Goal: Task Accomplishment & Management: Manage account settings

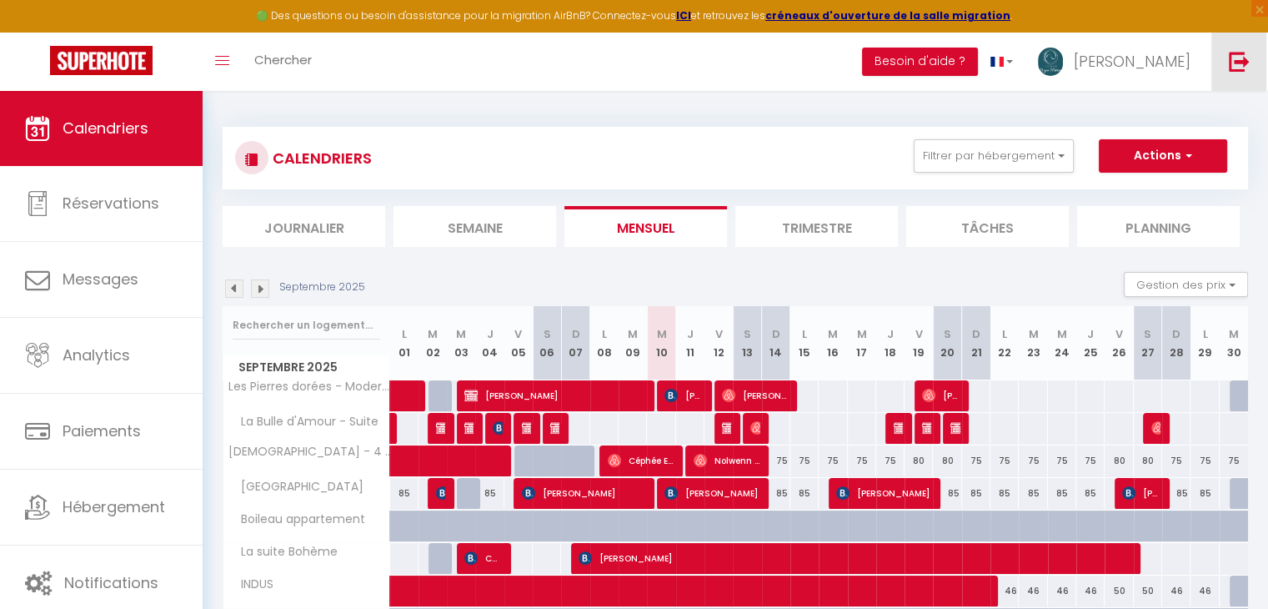
click at [1263, 59] on link at bounding box center [1239, 62] width 55 height 58
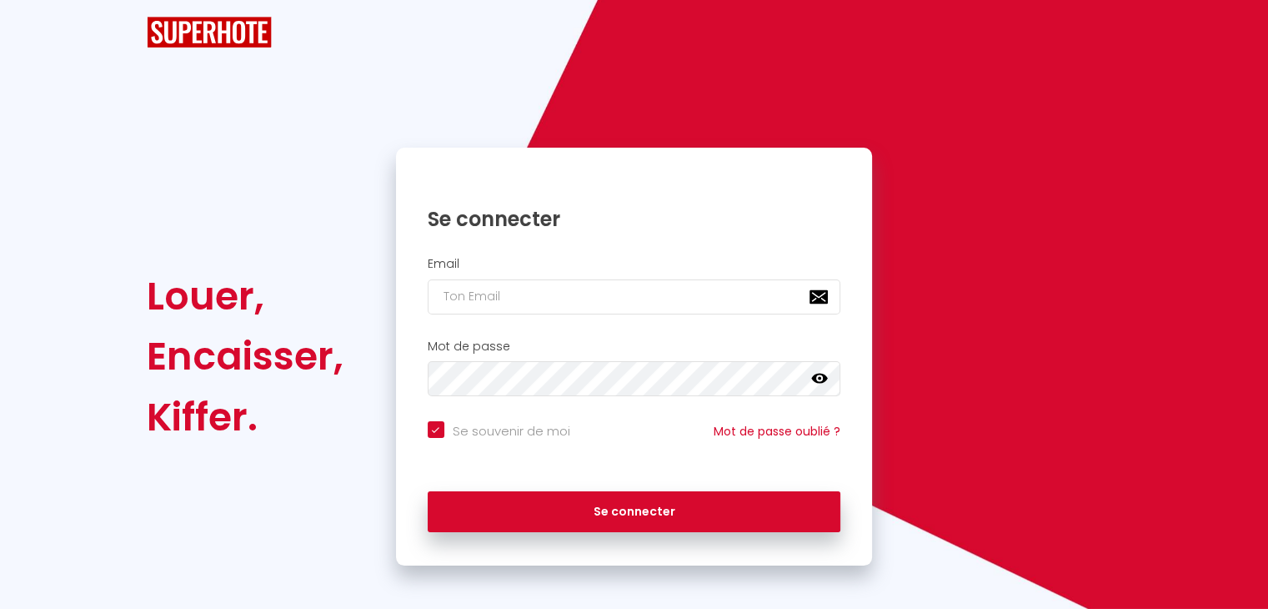
checkbox input "true"
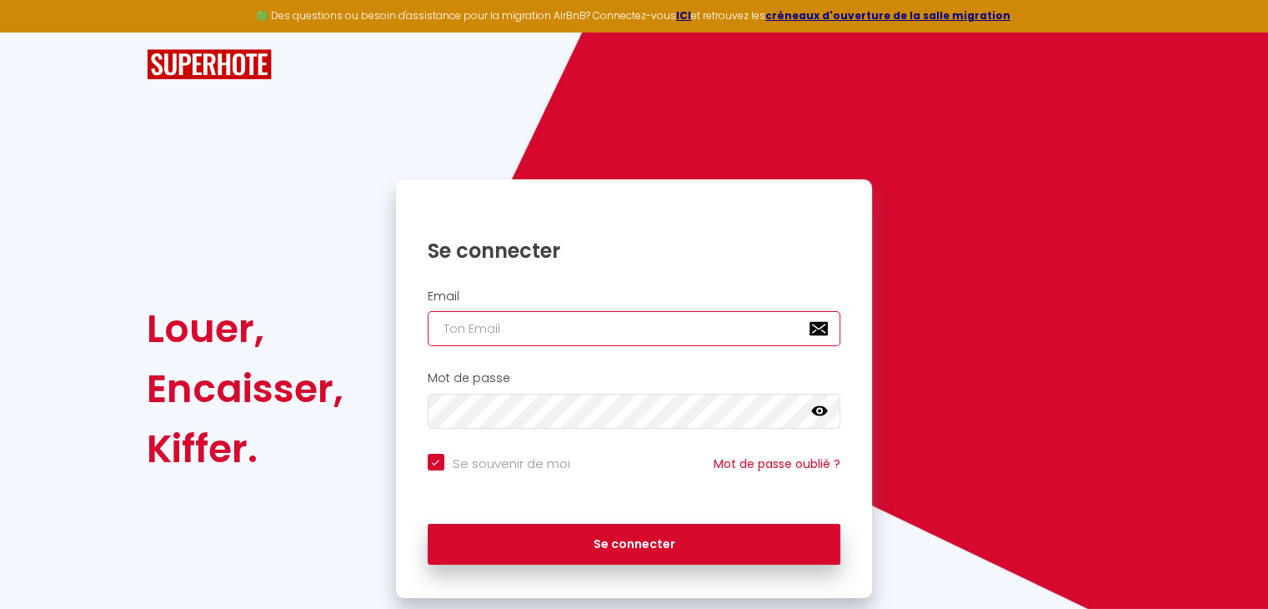
click at [561, 314] on input "email" at bounding box center [635, 328] width 414 height 35
type input "[EMAIL_ADDRESS][DOMAIN_NAME]"
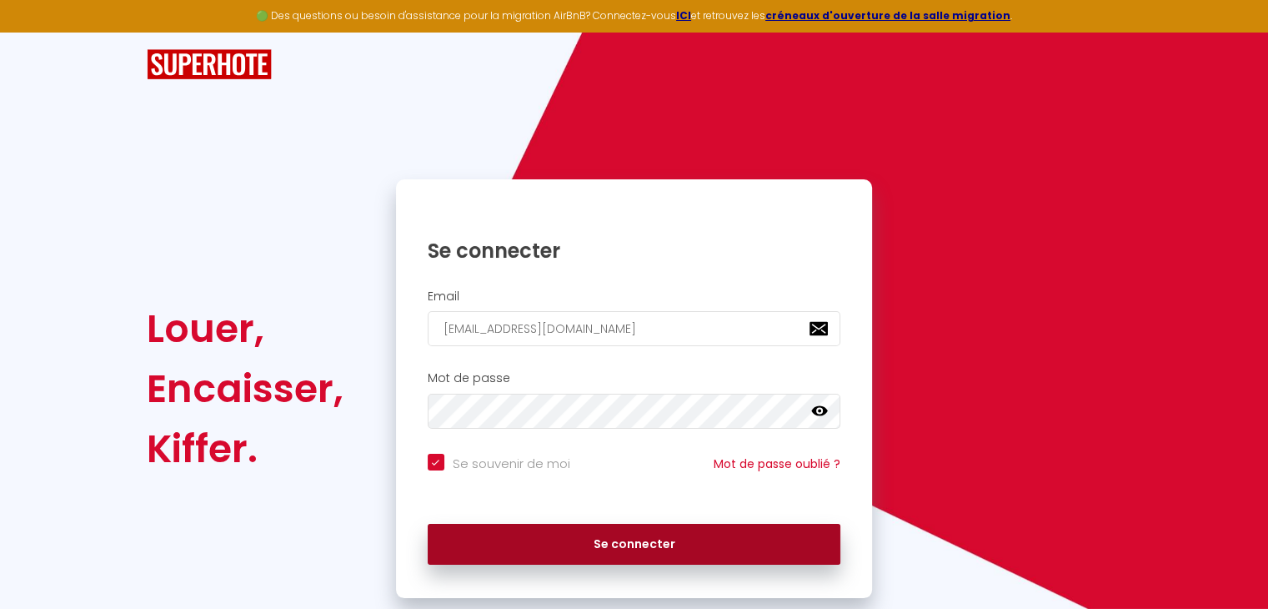
click at [654, 541] on button "Se connecter" at bounding box center [635, 545] width 414 height 42
checkbox input "true"
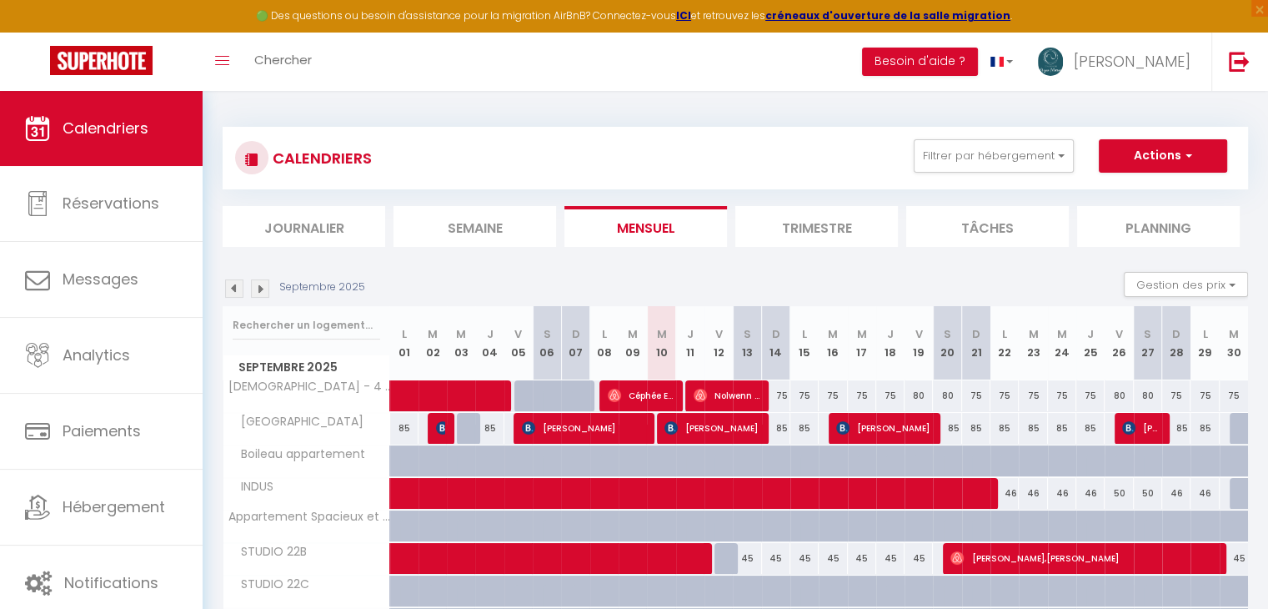
scroll to position [98, 0]
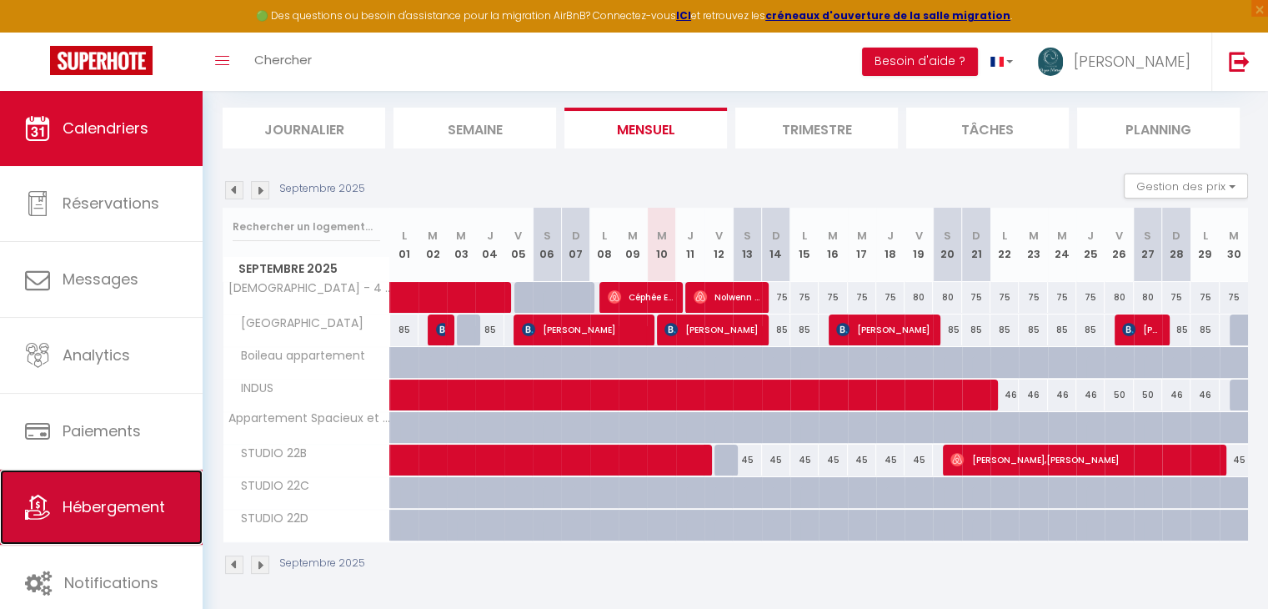
click at [165, 487] on link "Hébergement" at bounding box center [101, 506] width 203 height 75
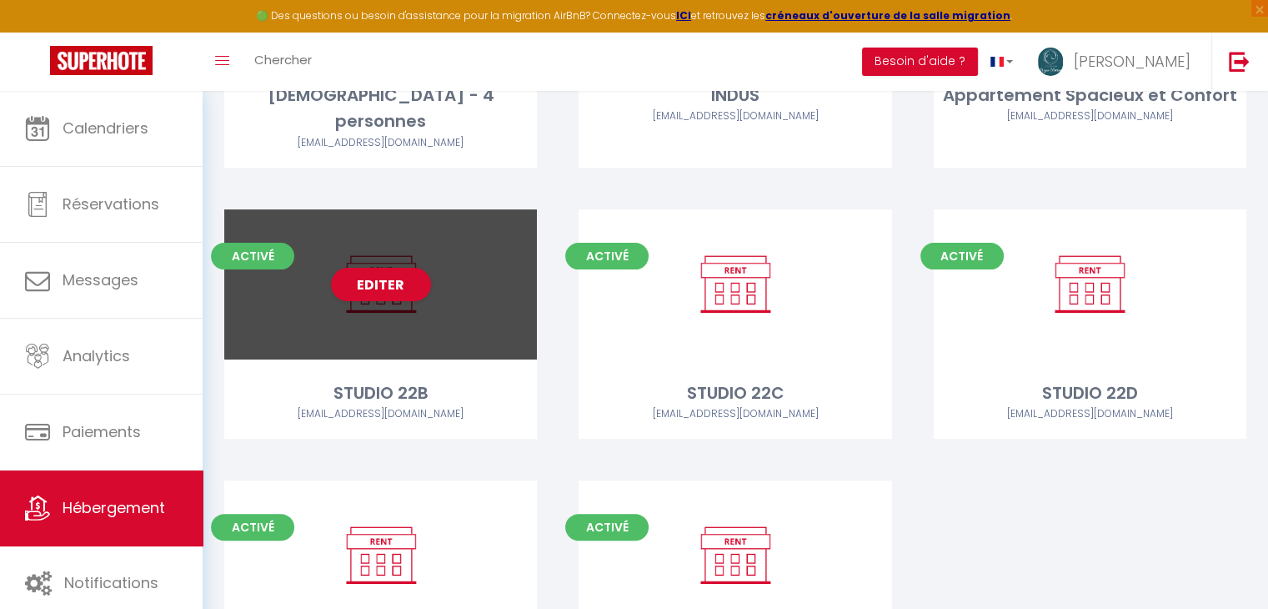
scroll to position [374, 0]
click at [383, 268] on link "Editer" at bounding box center [381, 284] width 100 height 33
select select "3"
select select "2"
select select "1"
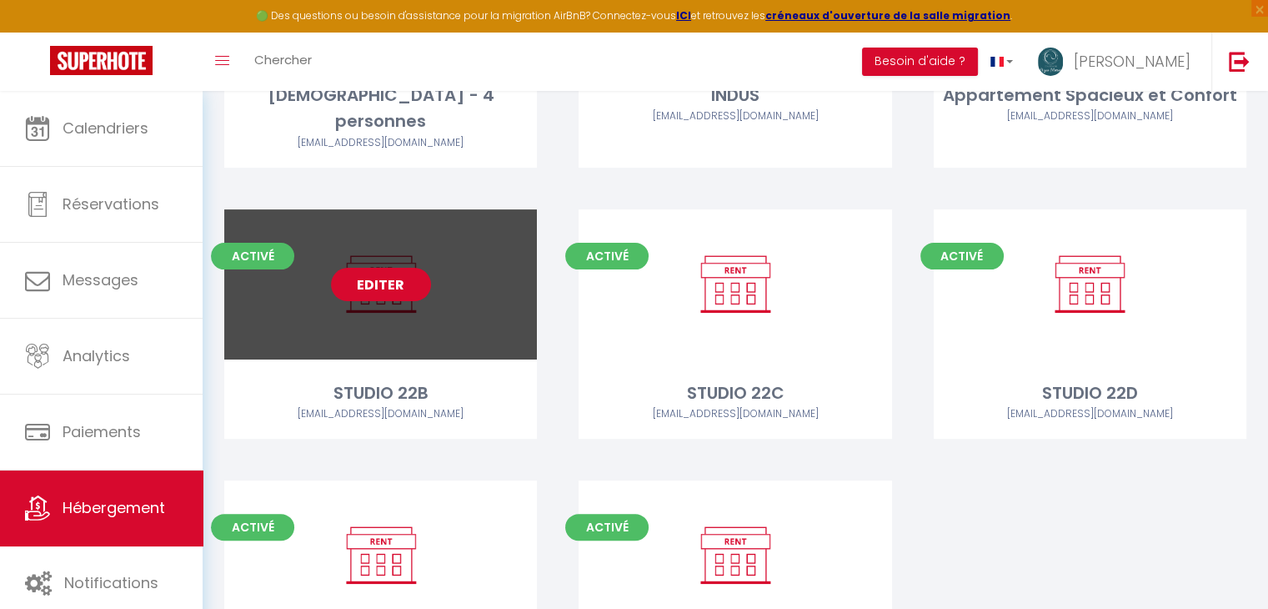
select select "1"
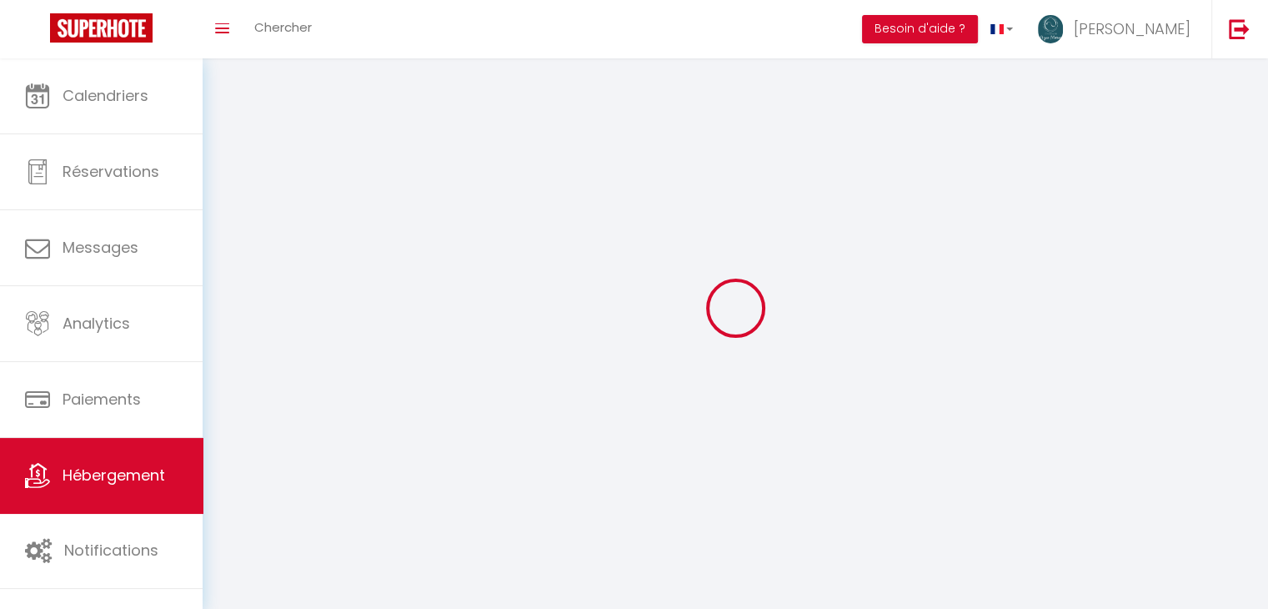
select select
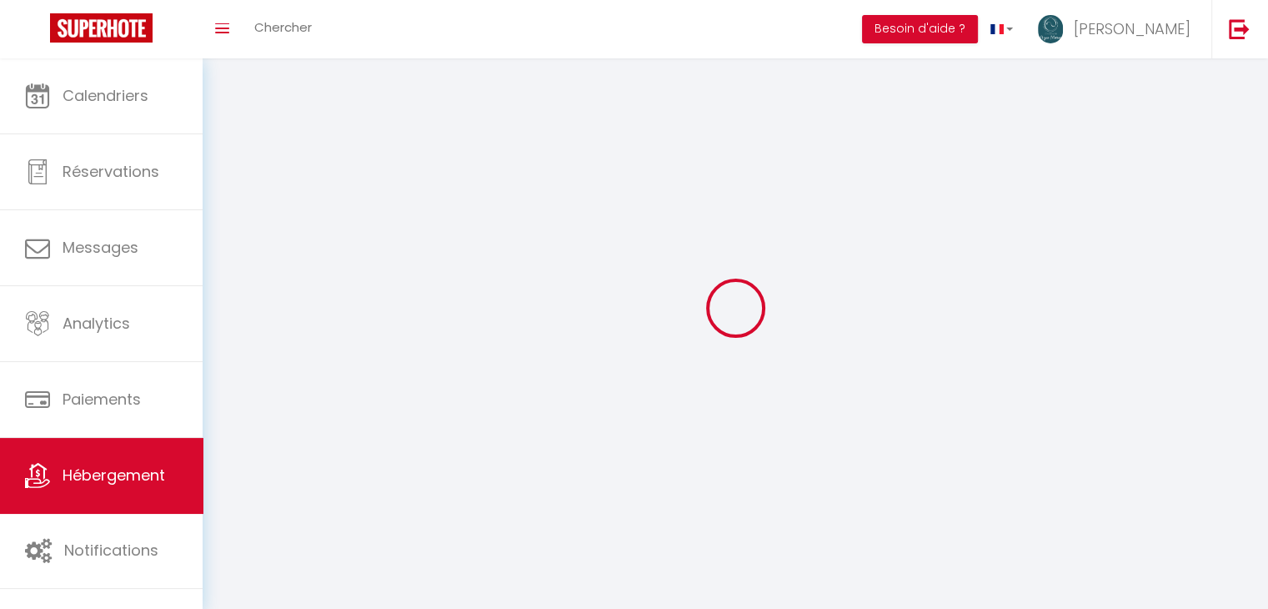
select select
checkbox input "false"
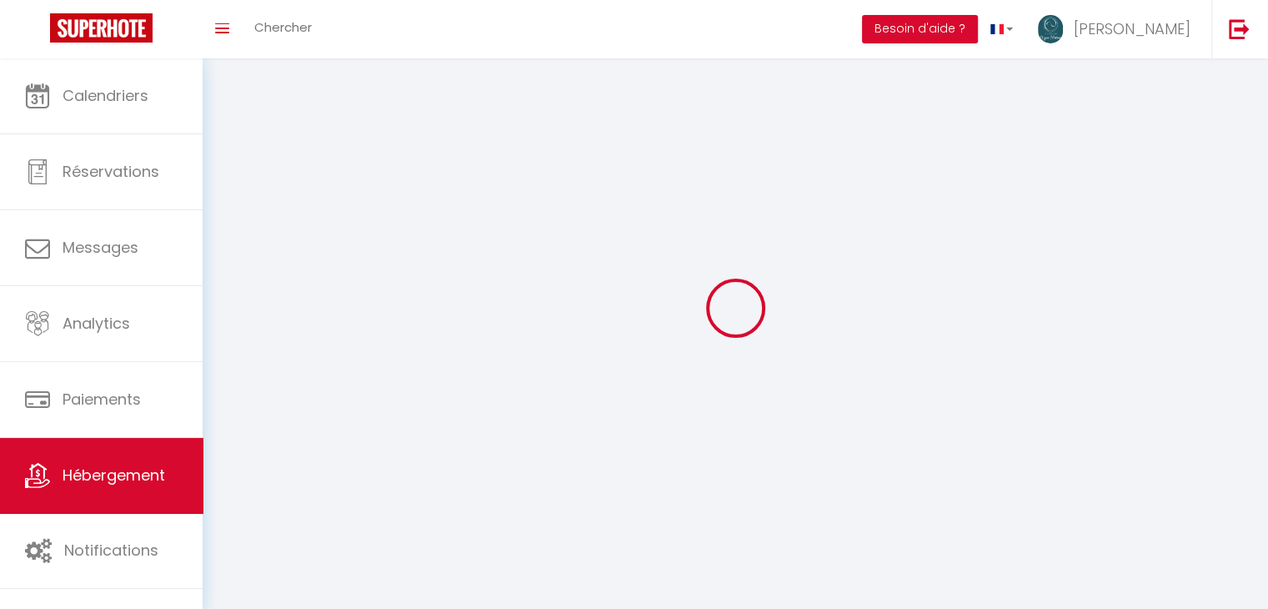
select select
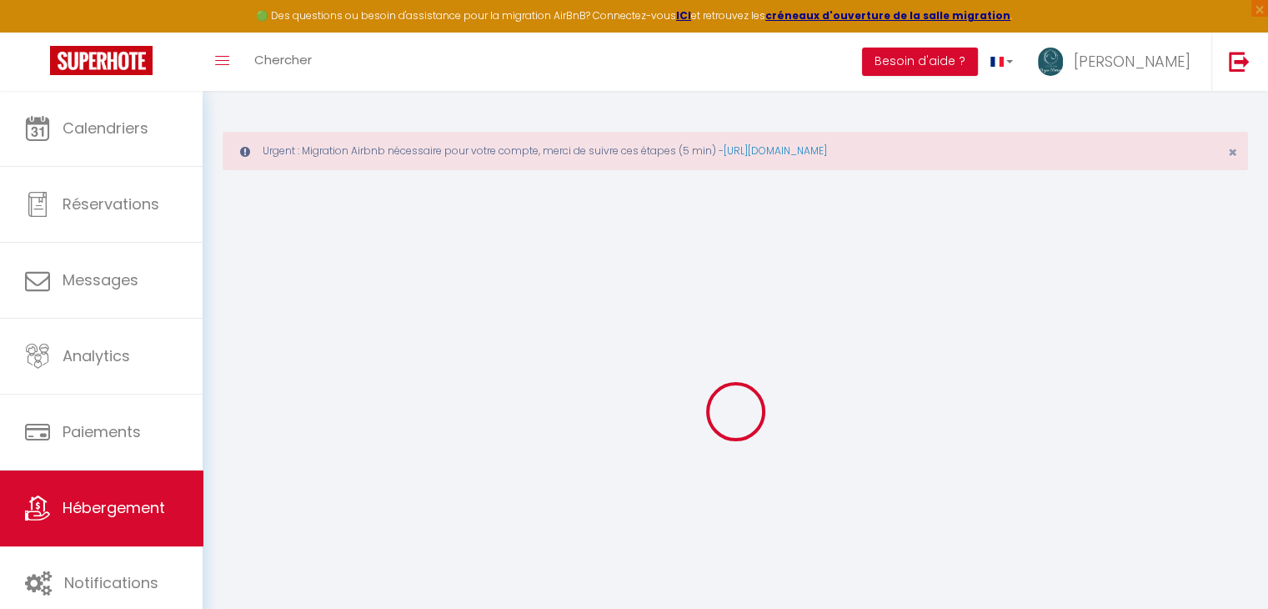
select select "15:00"
select select "23:45"
select select "11:00"
select select "30"
select select "120"
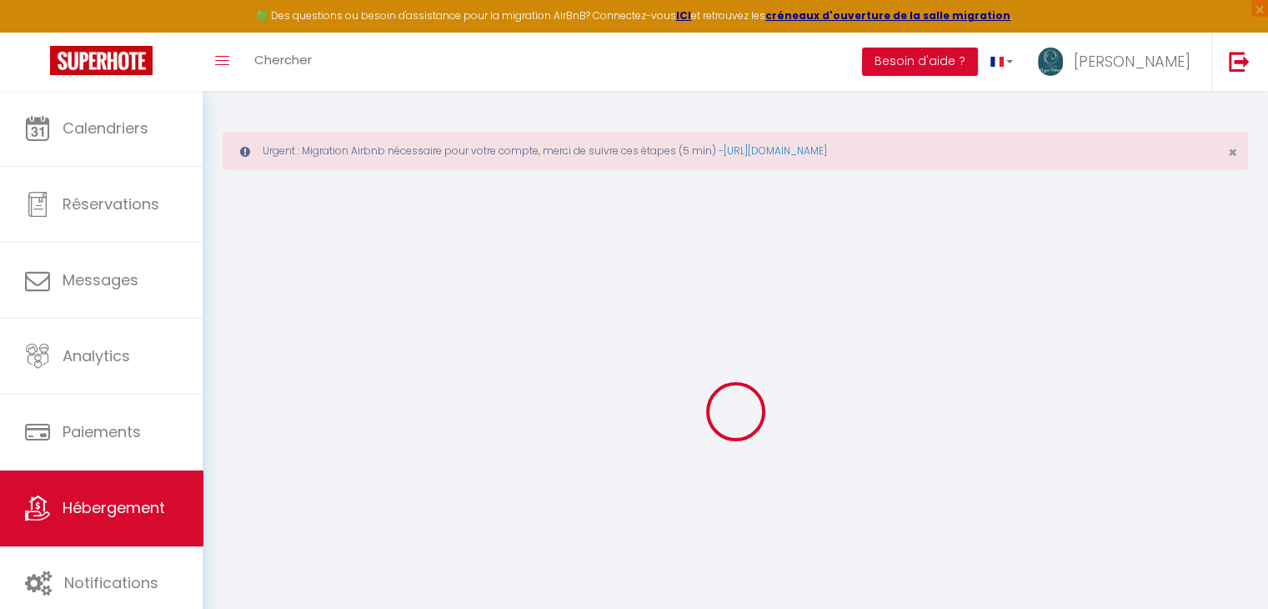
select select
checkbox input "false"
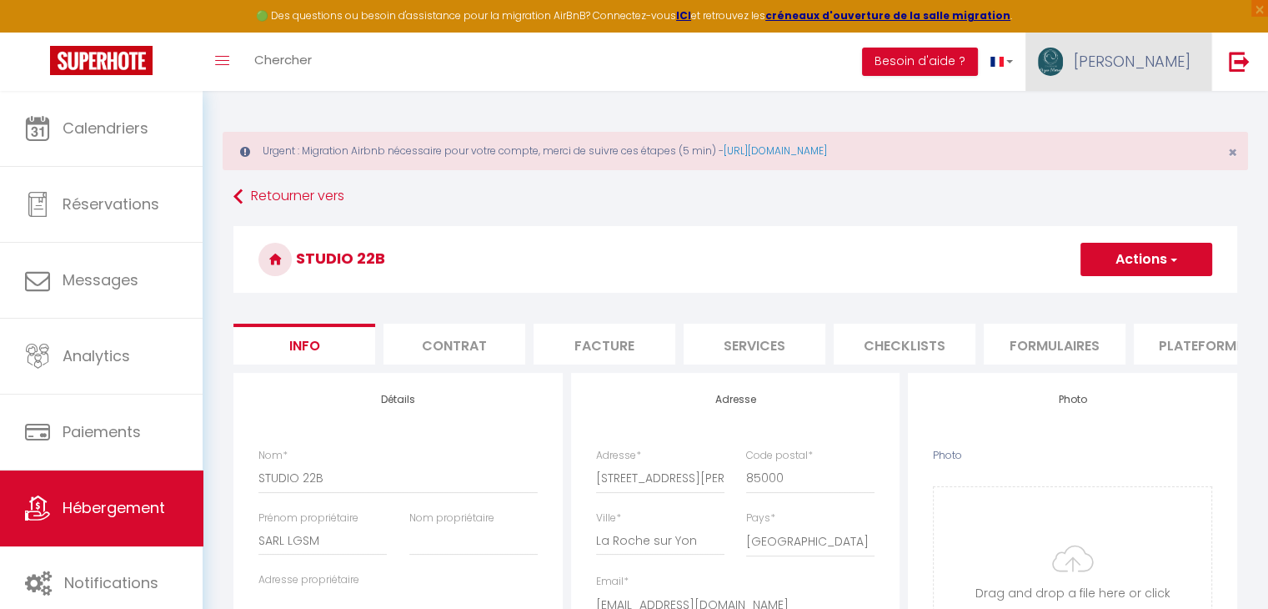
click at [1162, 64] on span "[PERSON_NAME]" at bounding box center [1132, 61] width 117 height 21
select select
checkbox input "false"
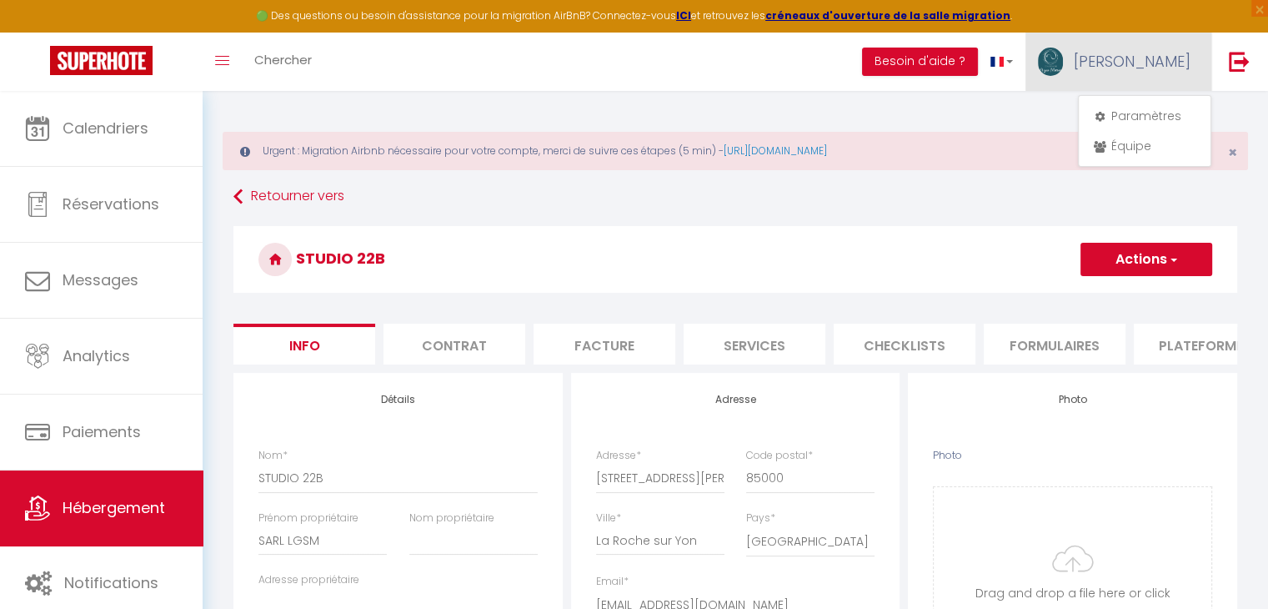
checkbox input "false"
click at [1141, 118] on link "Paramètres" at bounding box center [1144, 116] width 123 height 28
select select "fr"
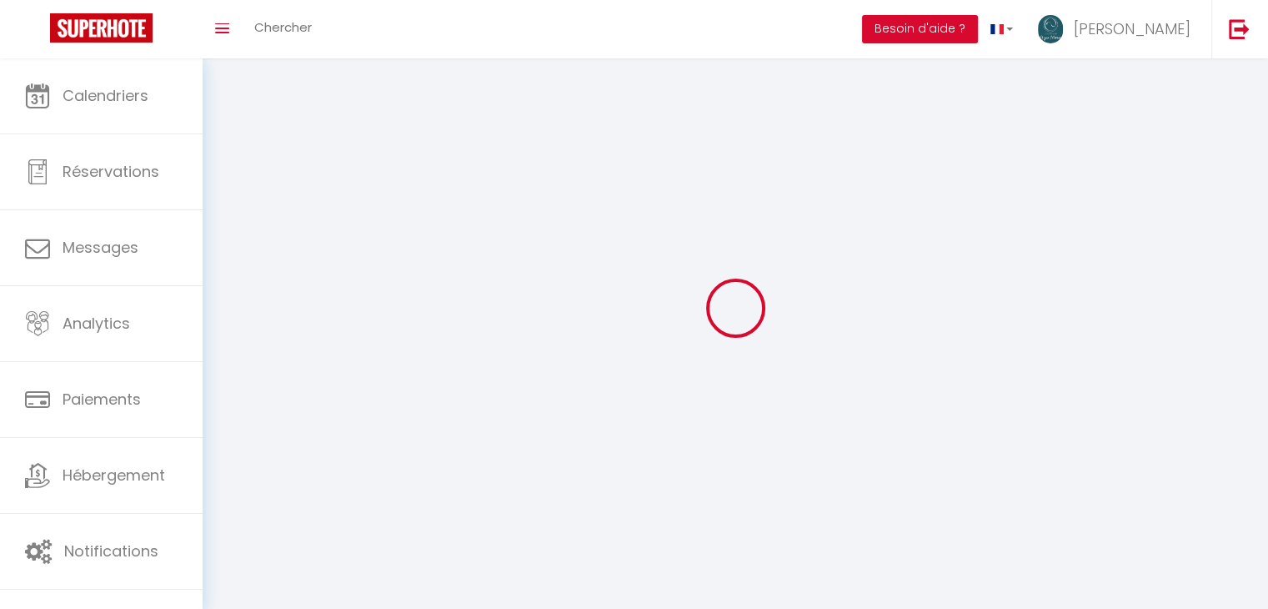
type input "[PERSON_NAME]"
type input "BROSSET"
type input "0749565624"
type input "[STREET_ADDRESS][PERSON_NAME]"
type input "85000"
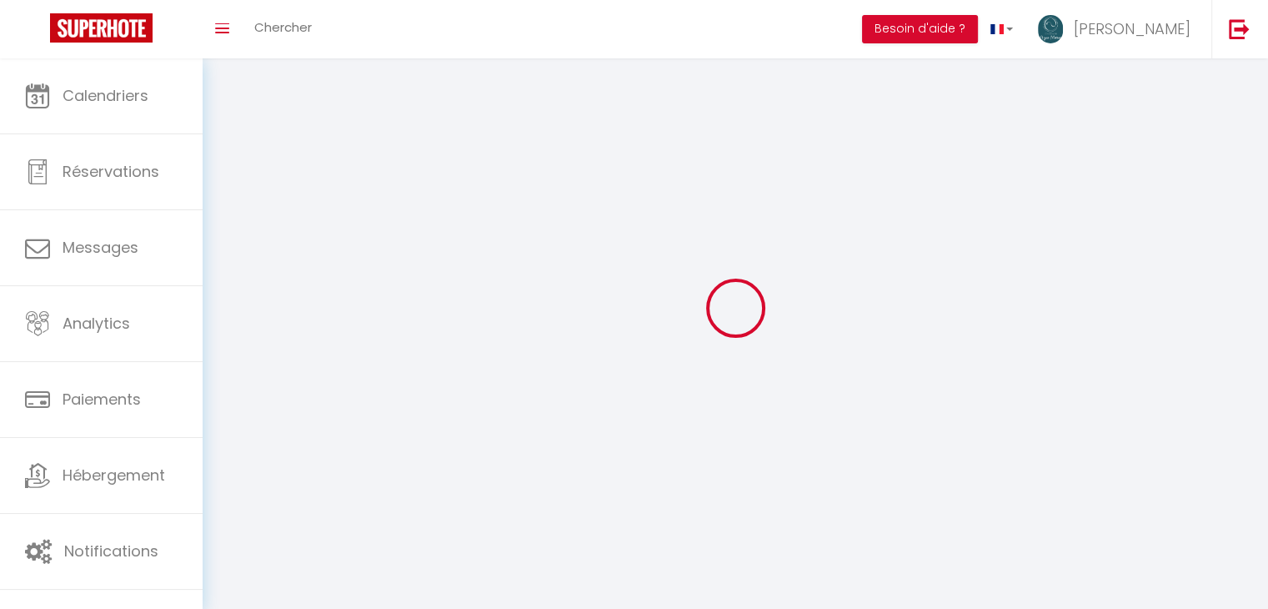
type input "La Roche sur Yon"
type input "v2ucvTd77ze7AtoKqhJoMcwfY"
type input "XxhDGjFfi9wdU8O41gslKmFlF"
type input "[URL][DOMAIN_NAME]"
type input "v2ucvTd77ze7AtoKqhJoMcwfY"
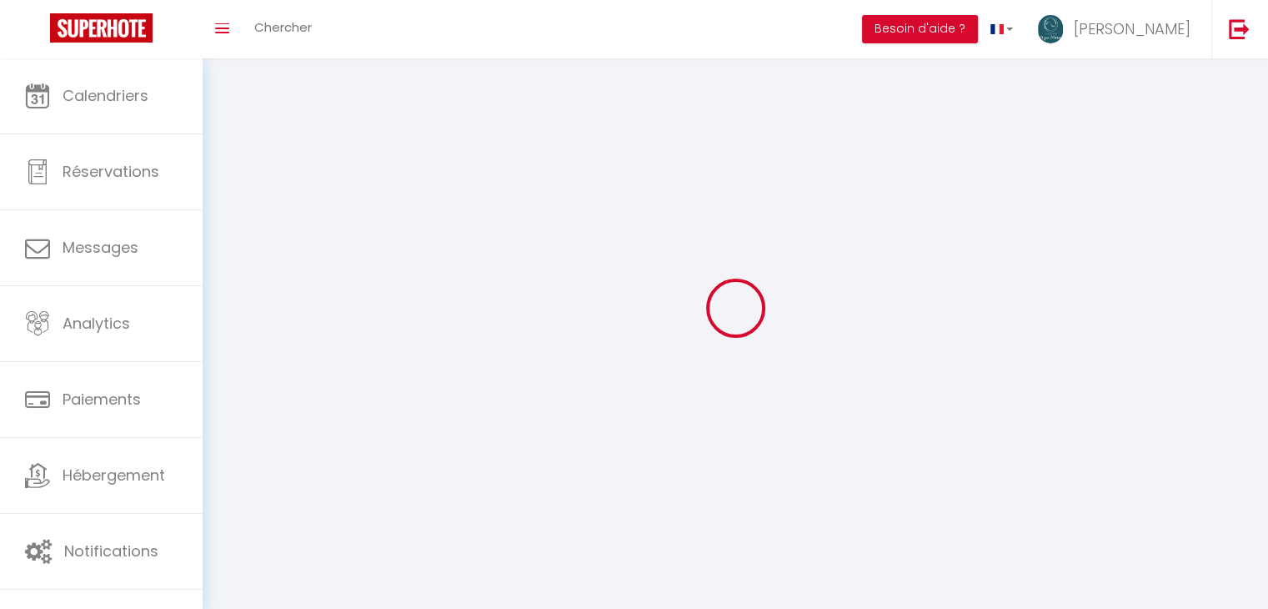
type input "XxhDGjFfi9wdU8O41gslKmFlF"
type input "[URL][DOMAIN_NAME]"
select select "28"
select select "fr"
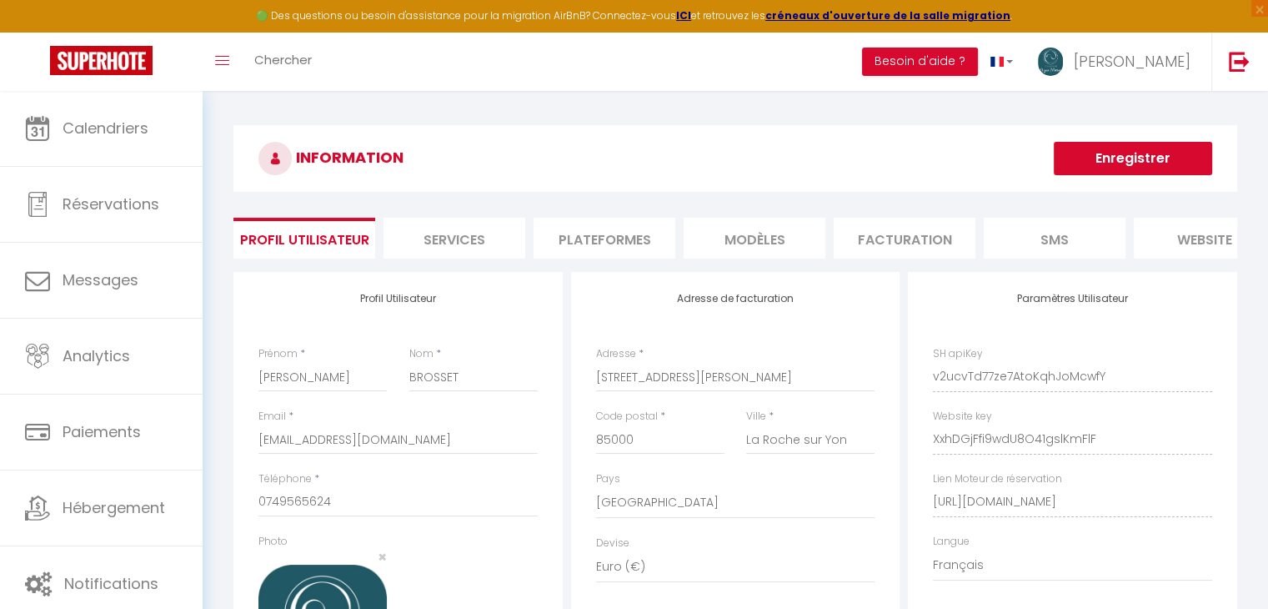
click at [636, 240] on li "Plateformes" at bounding box center [605, 238] width 142 height 41
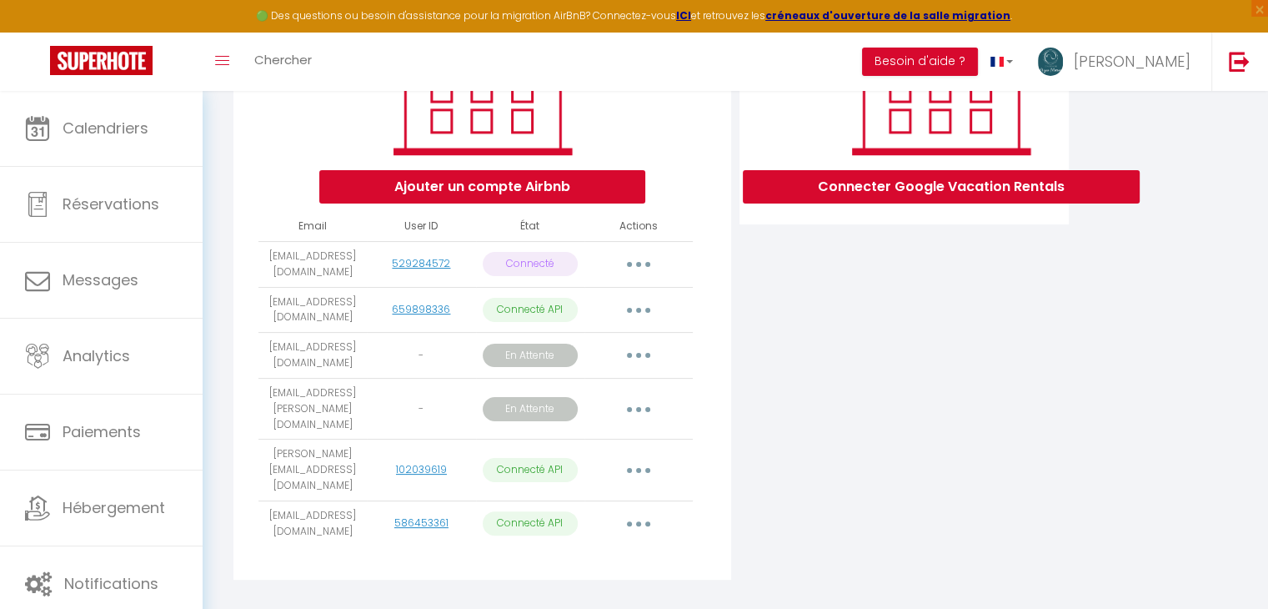
scroll to position [292, 0]
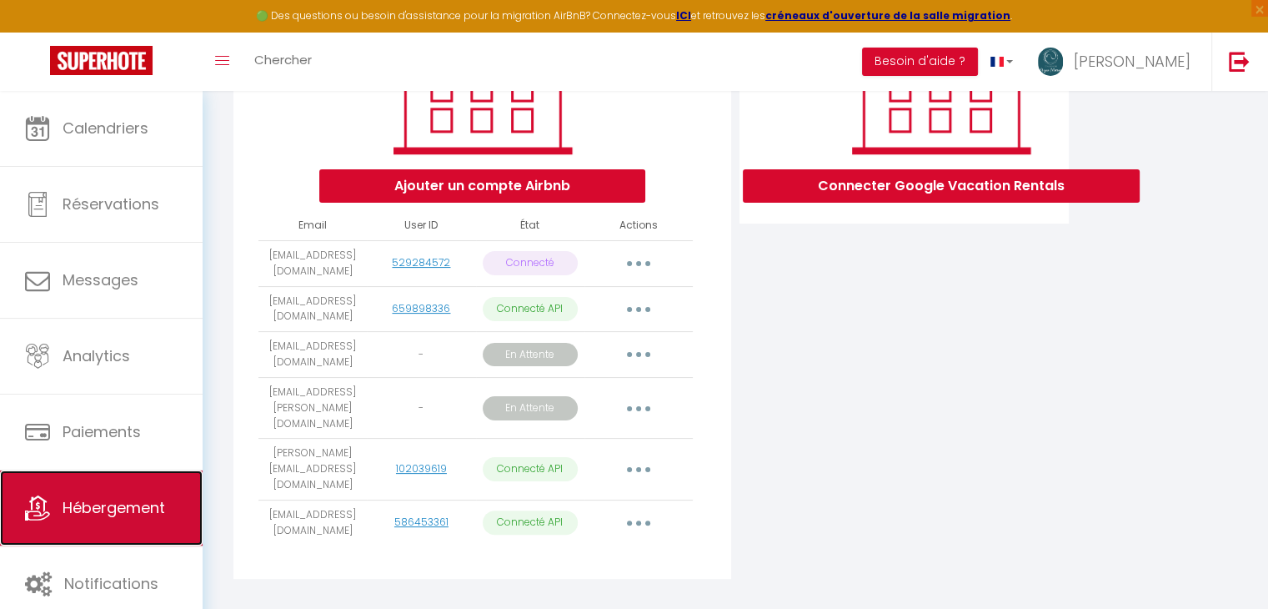
click at [118, 487] on link "Hébergement" at bounding box center [101, 507] width 203 height 75
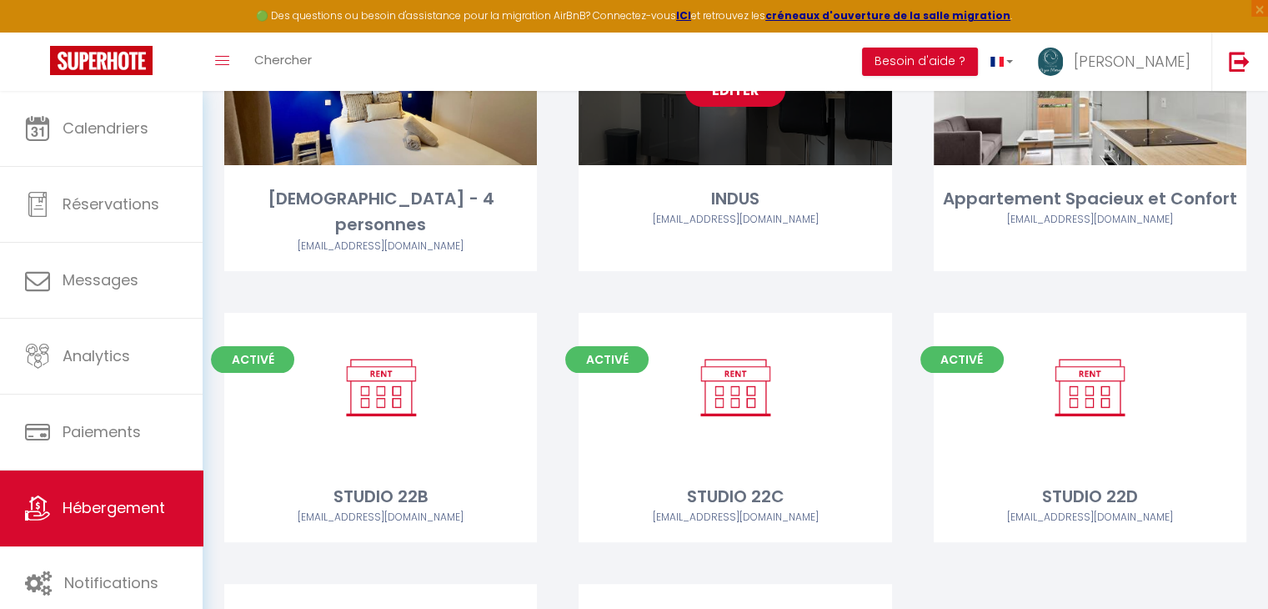
scroll to position [283, 0]
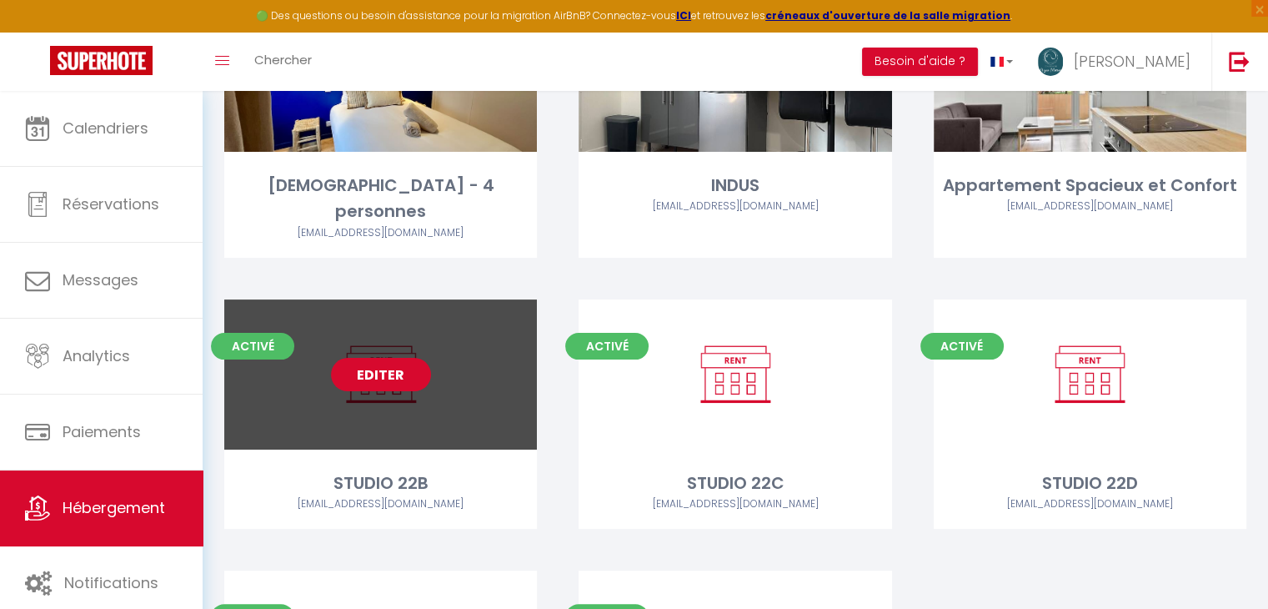
click at [394, 358] on link "Editer" at bounding box center [381, 374] width 100 height 33
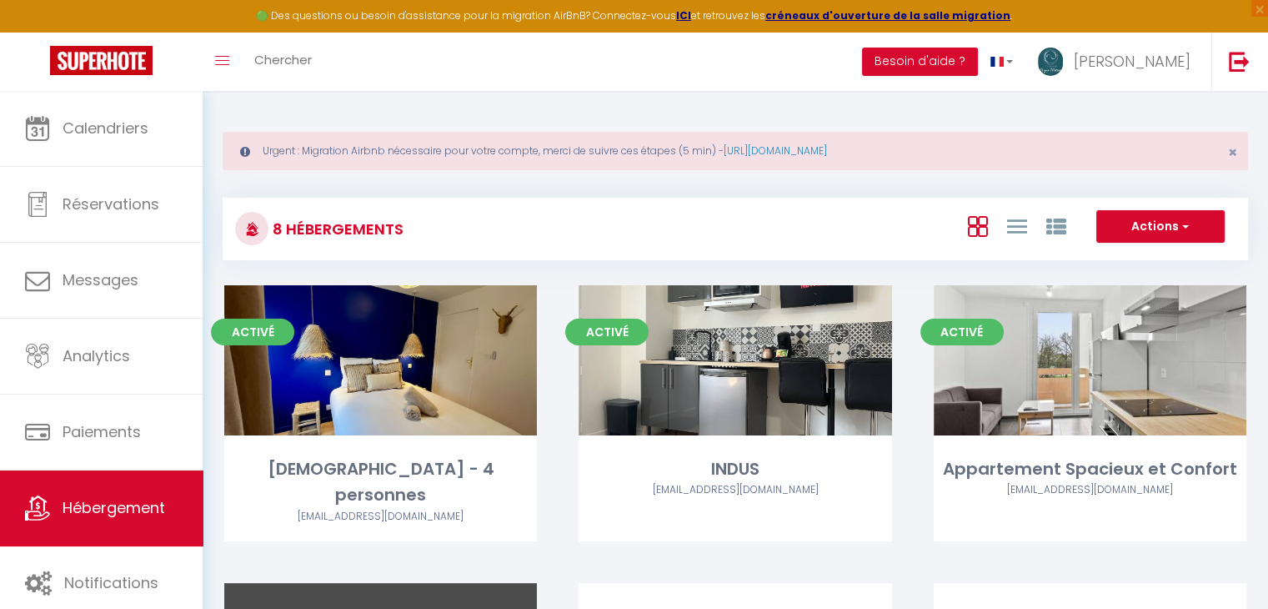
select select "3"
select select "2"
select select "1"
select select
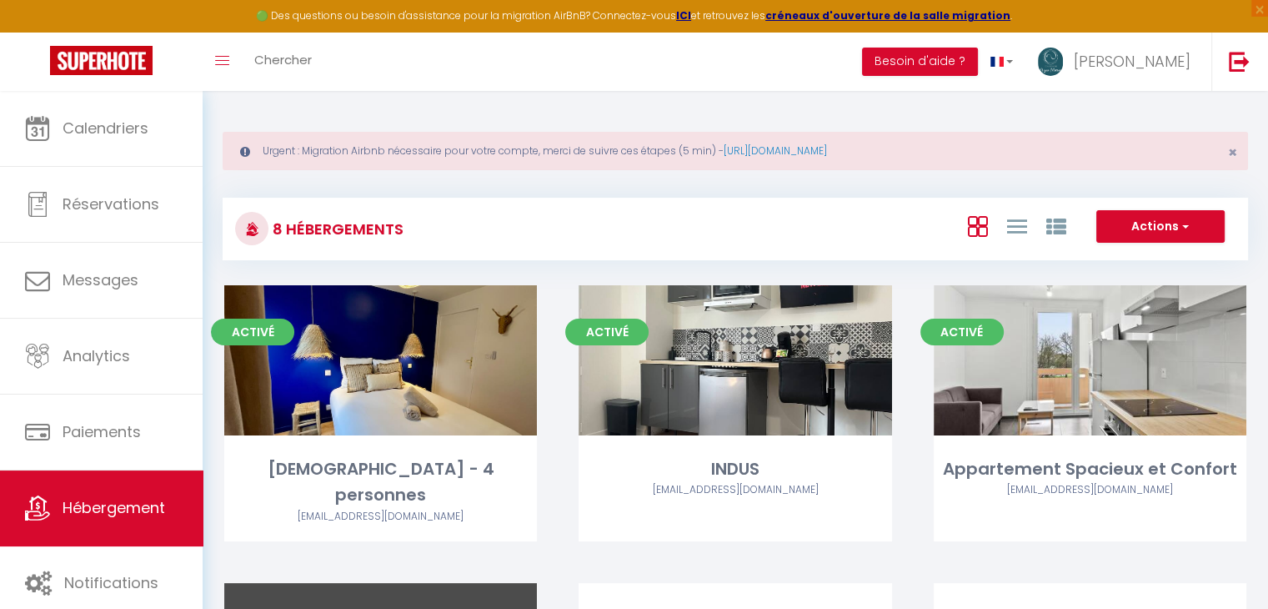
select select "28"
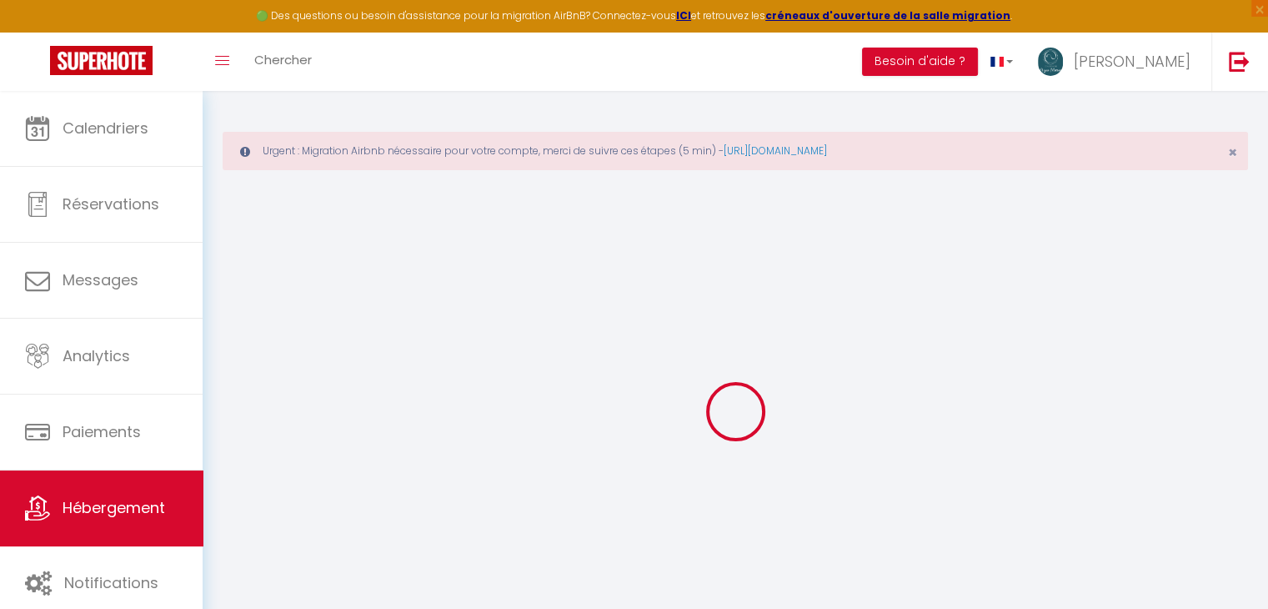
select select
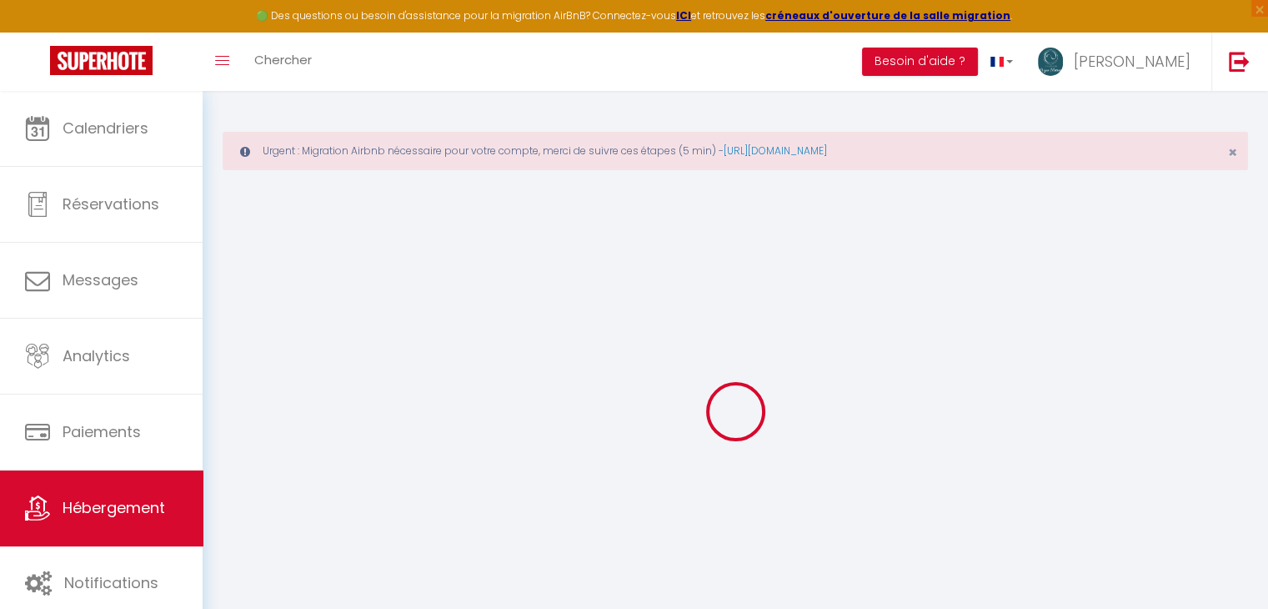
select select
checkbox input "false"
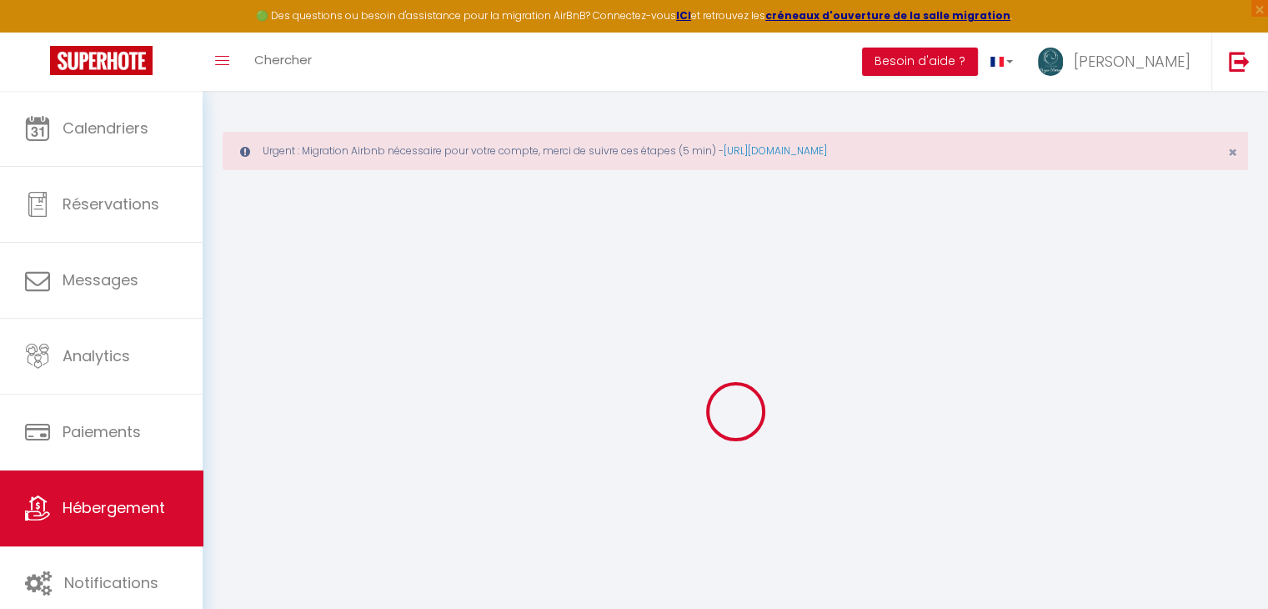
select select
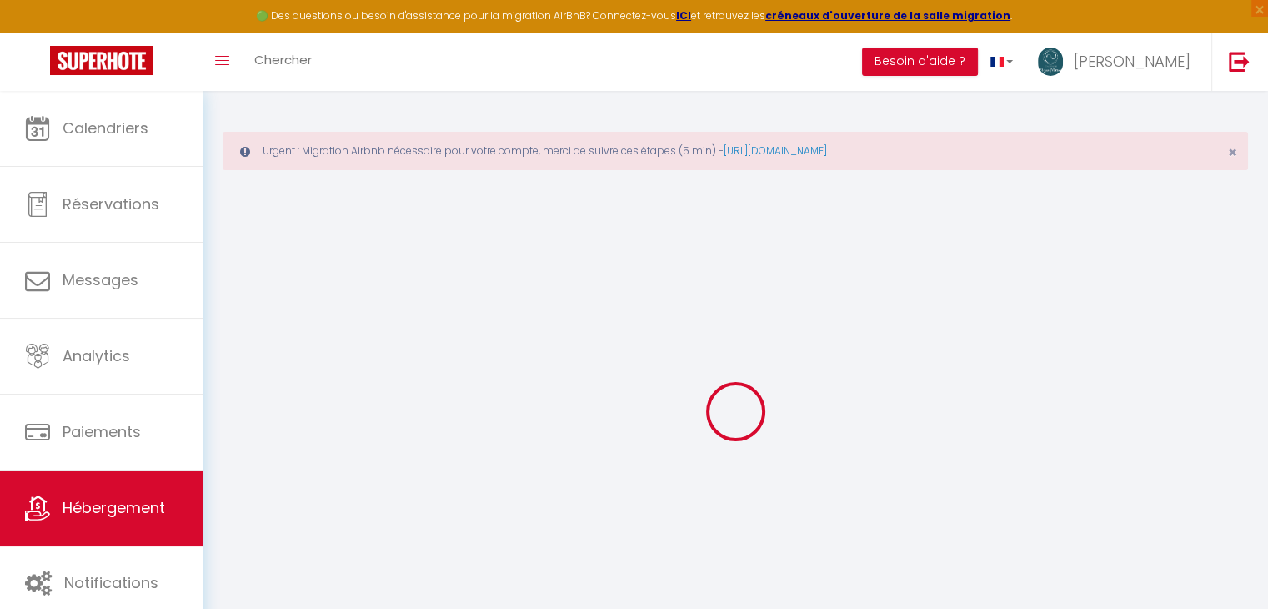
select select
checkbox input "false"
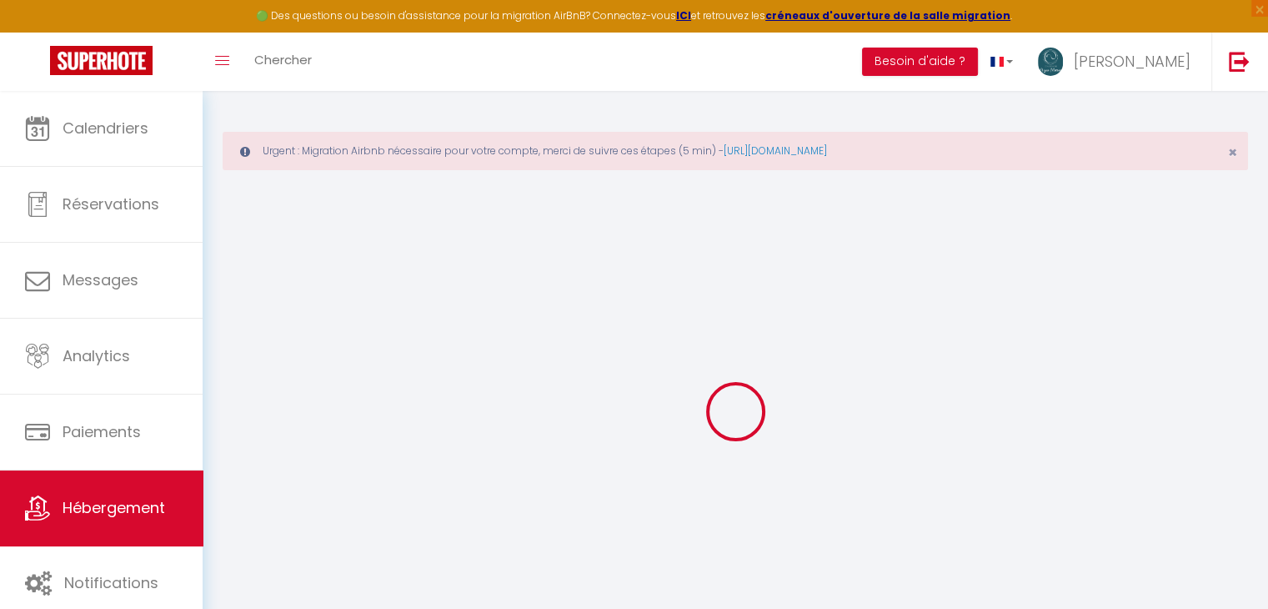
checkbox input "false"
select select
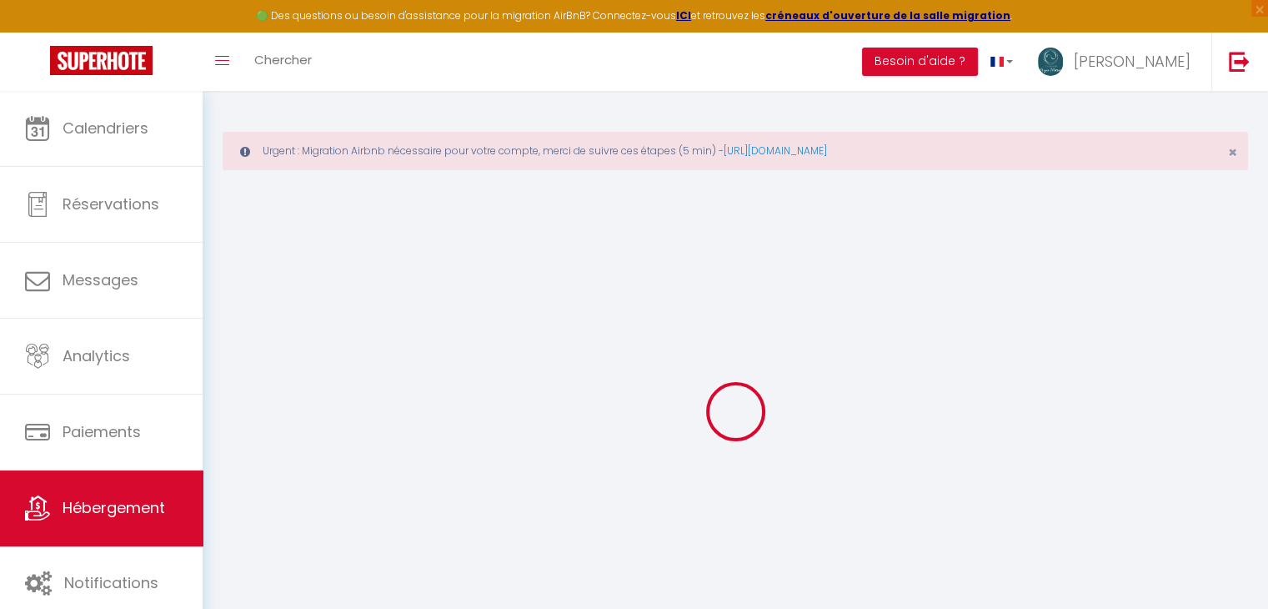
select select
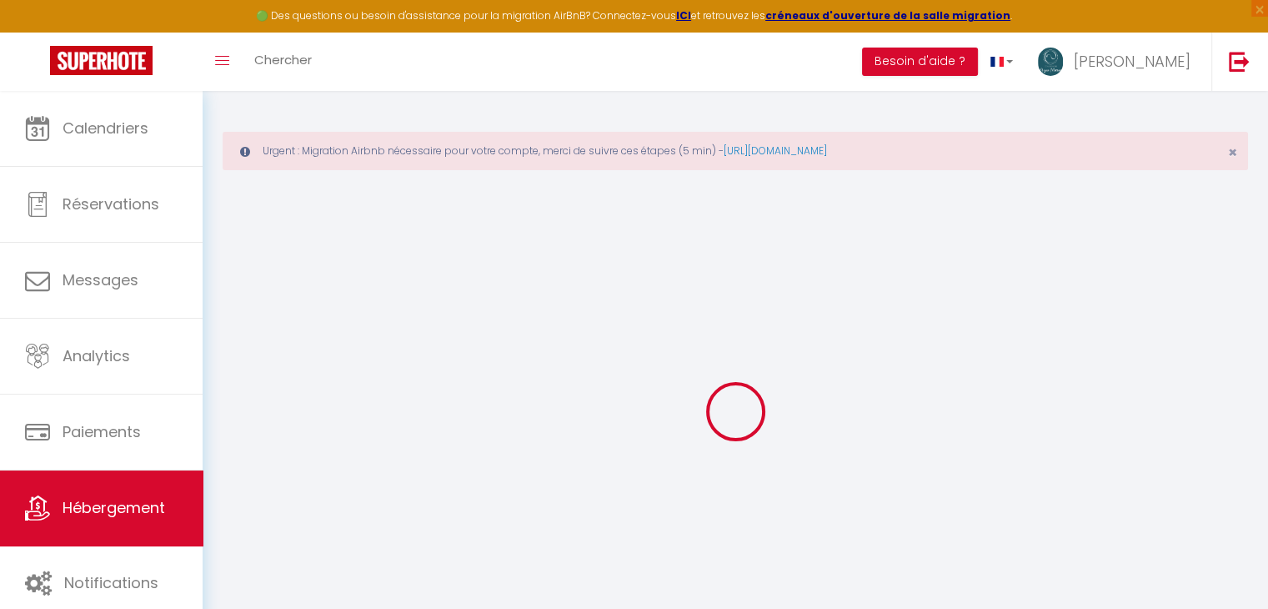
checkbox input "false"
select select
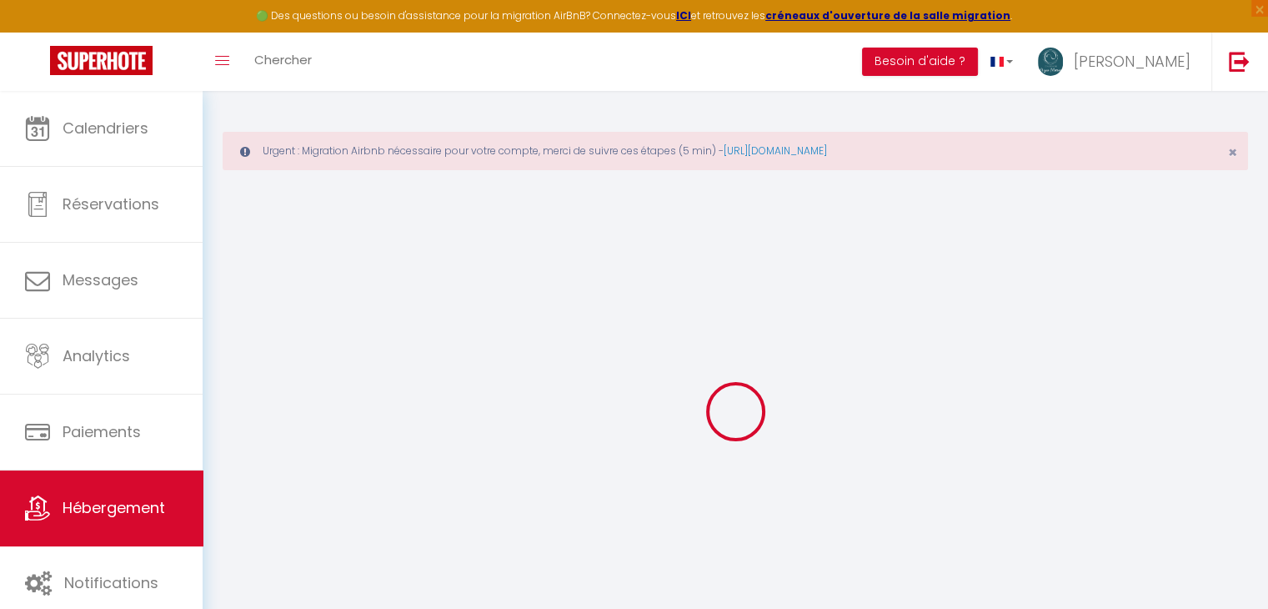
select select
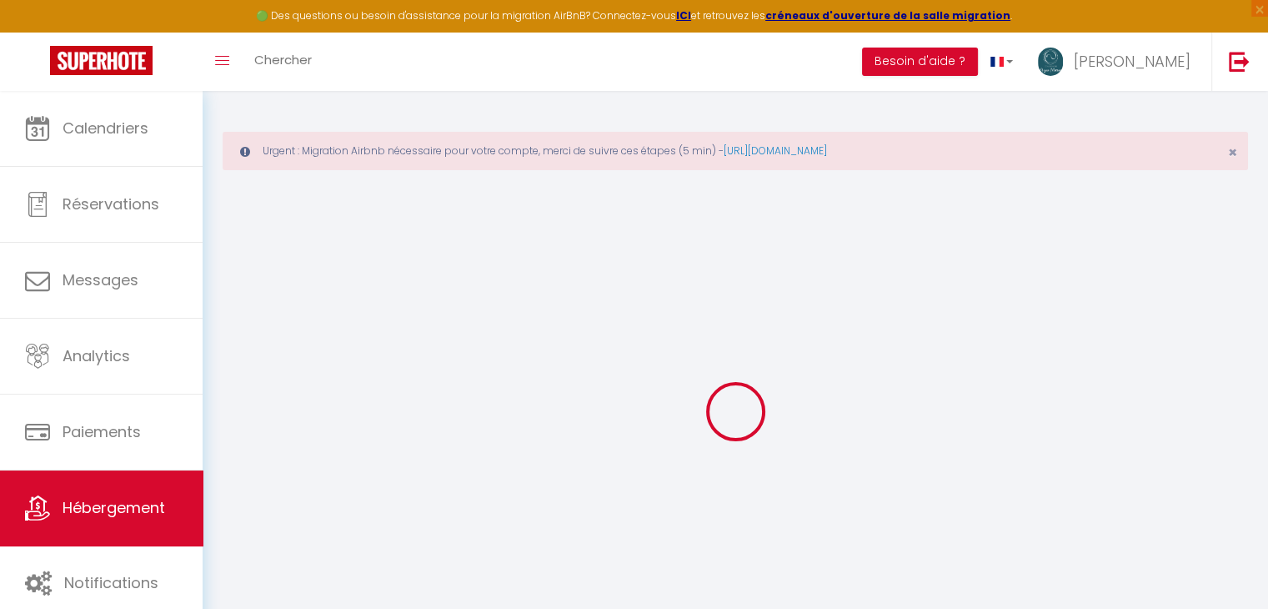
select select
checkbox input "false"
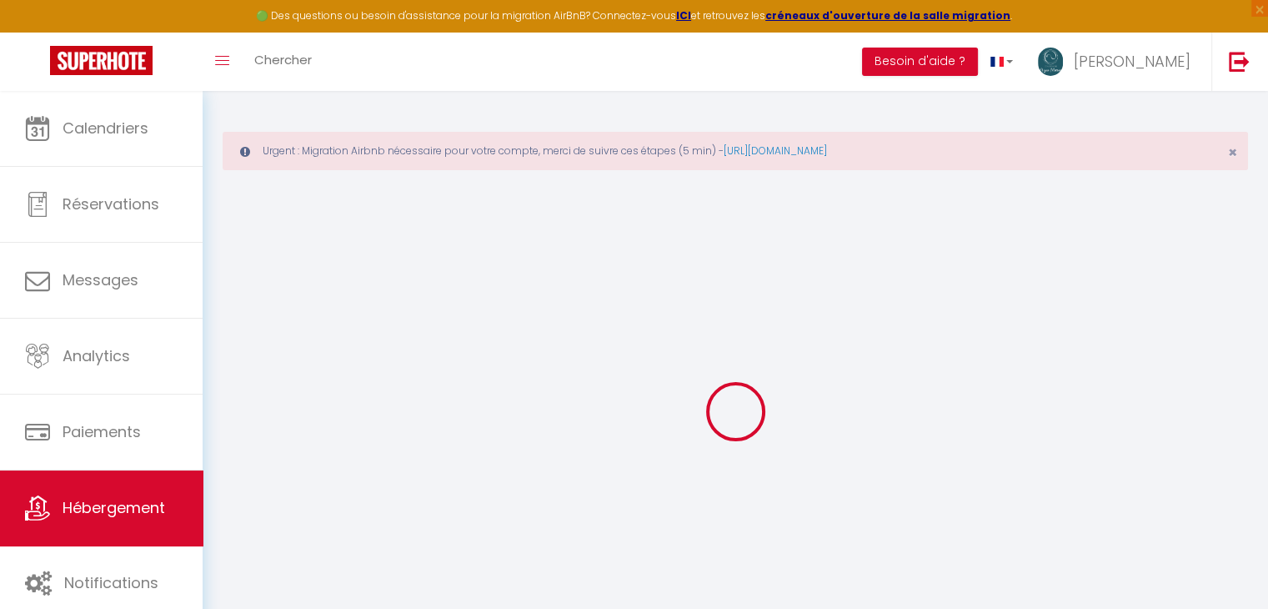
checkbox input "false"
select select
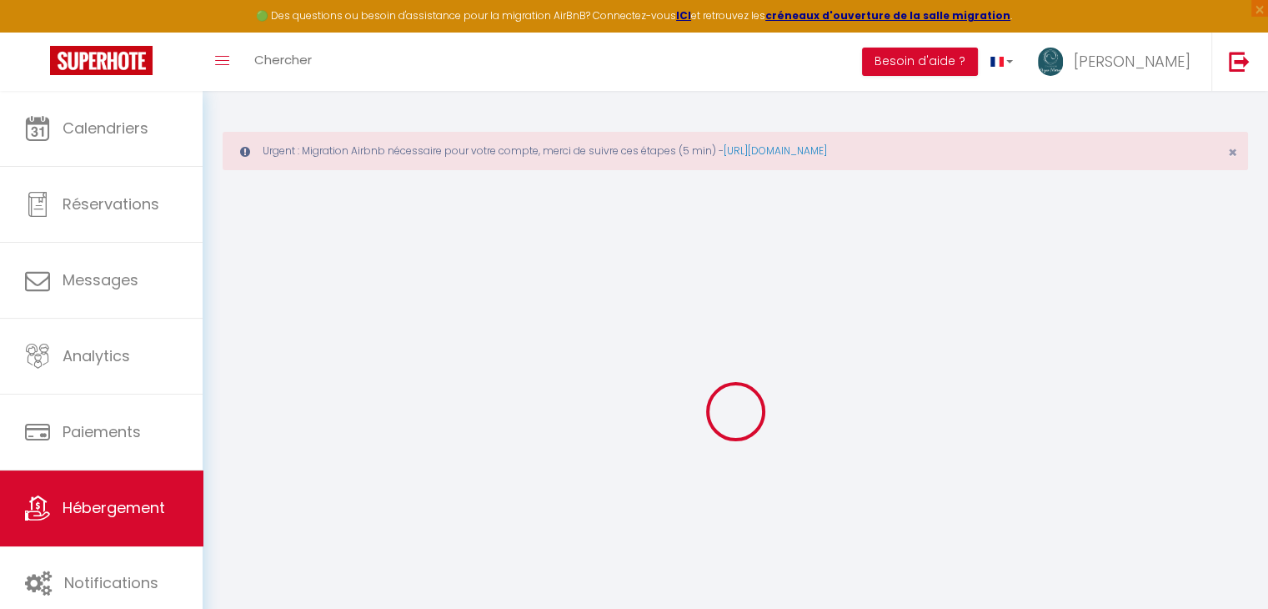
select select
checkbox input "false"
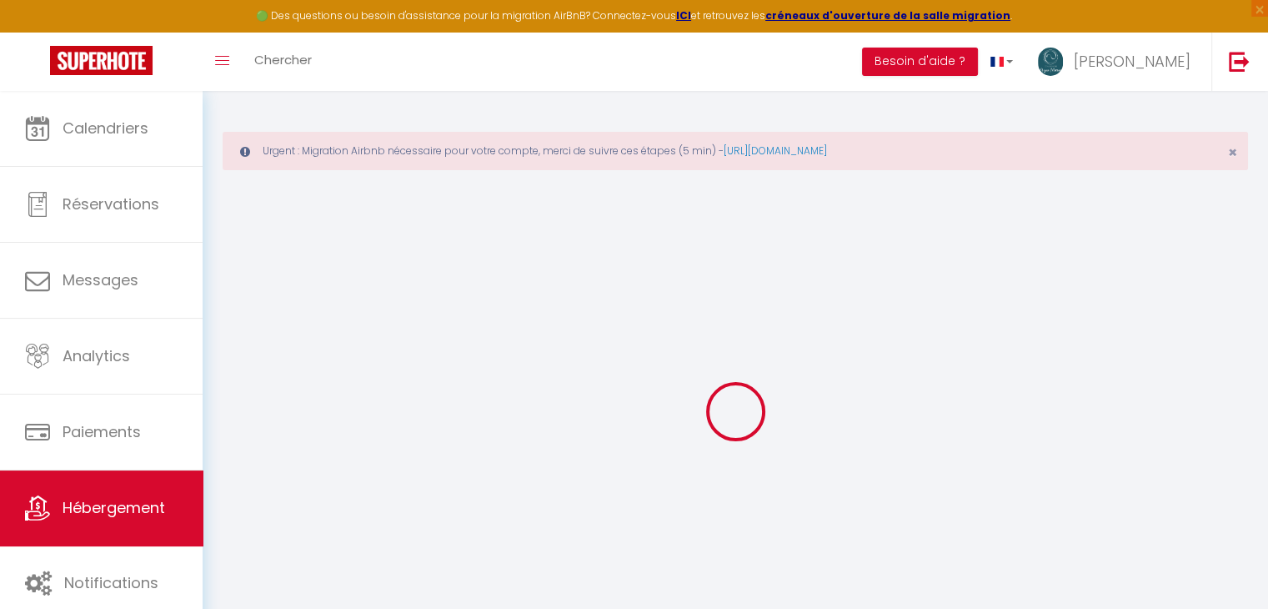
checkbox input "false"
select select
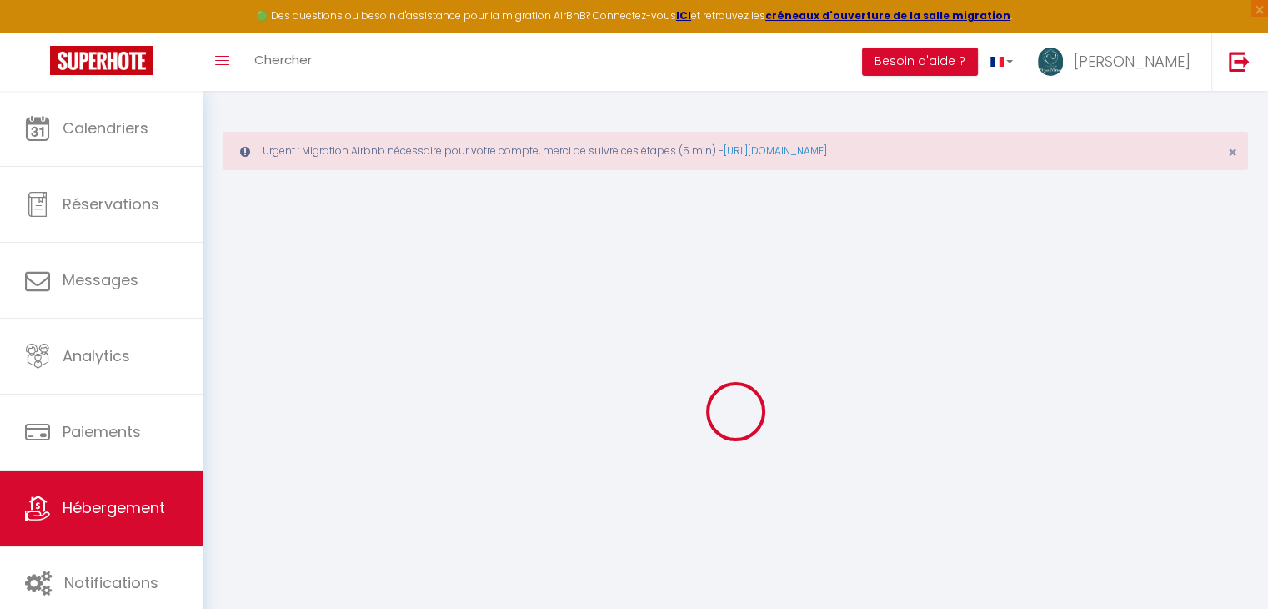
type input "STUDIO 22B"
type input "SARL LGSM"
select select "2"
type input "45"
type input "25"
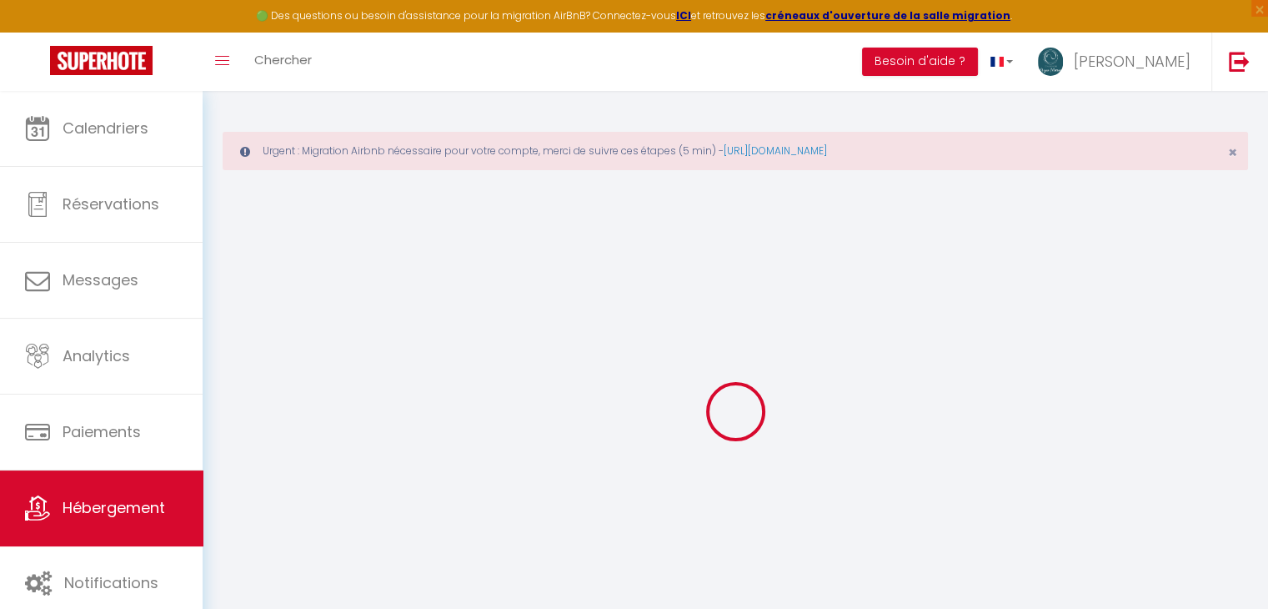
select select
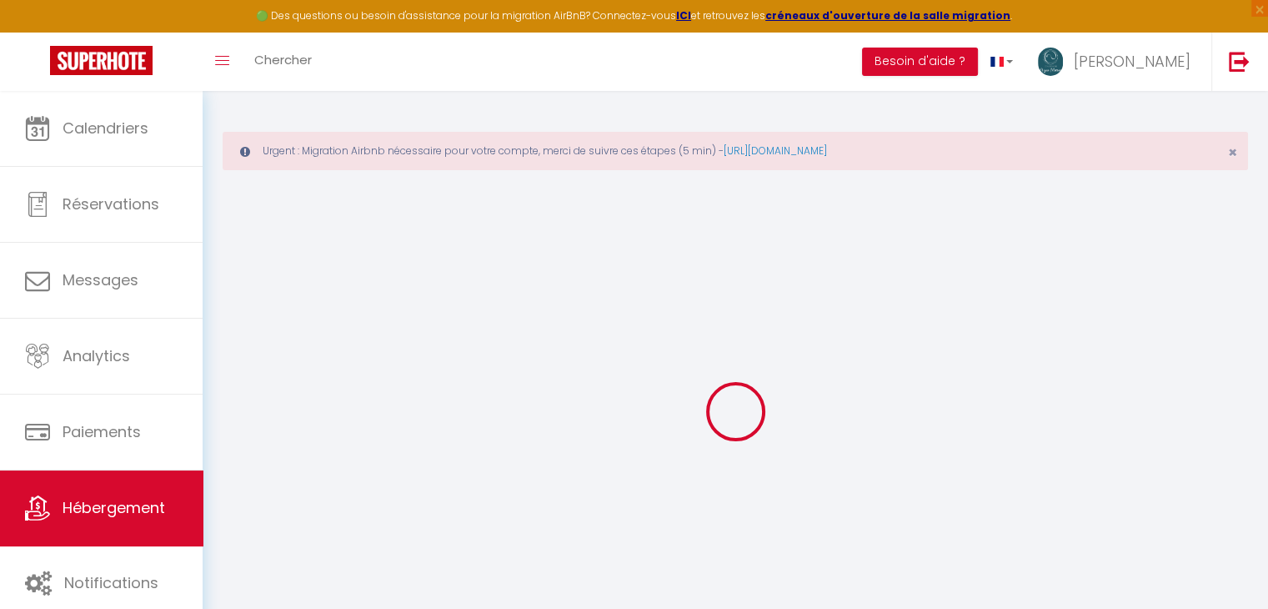
type input "[STREET_ADDRESS][PERSON_NAME]"
type input "85000"
type input "La Roche sur Yon"
type input "[EMAIL_ADDRESS][DOMAIN_NAME]"
select select
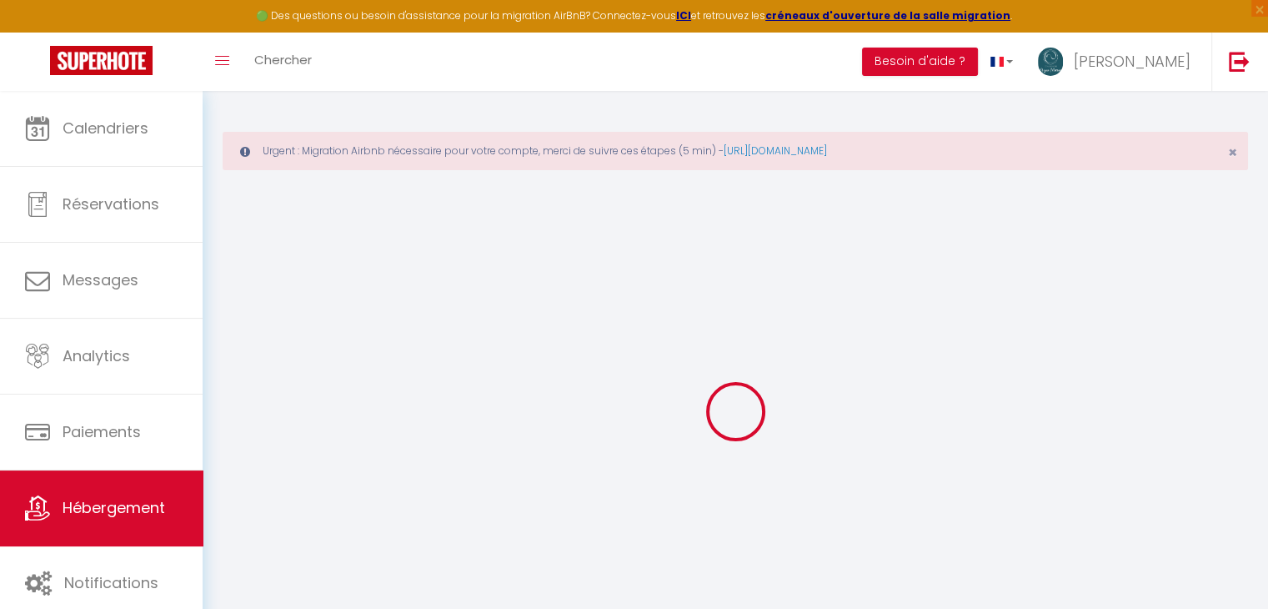
checkbox input "false"
type input "25"
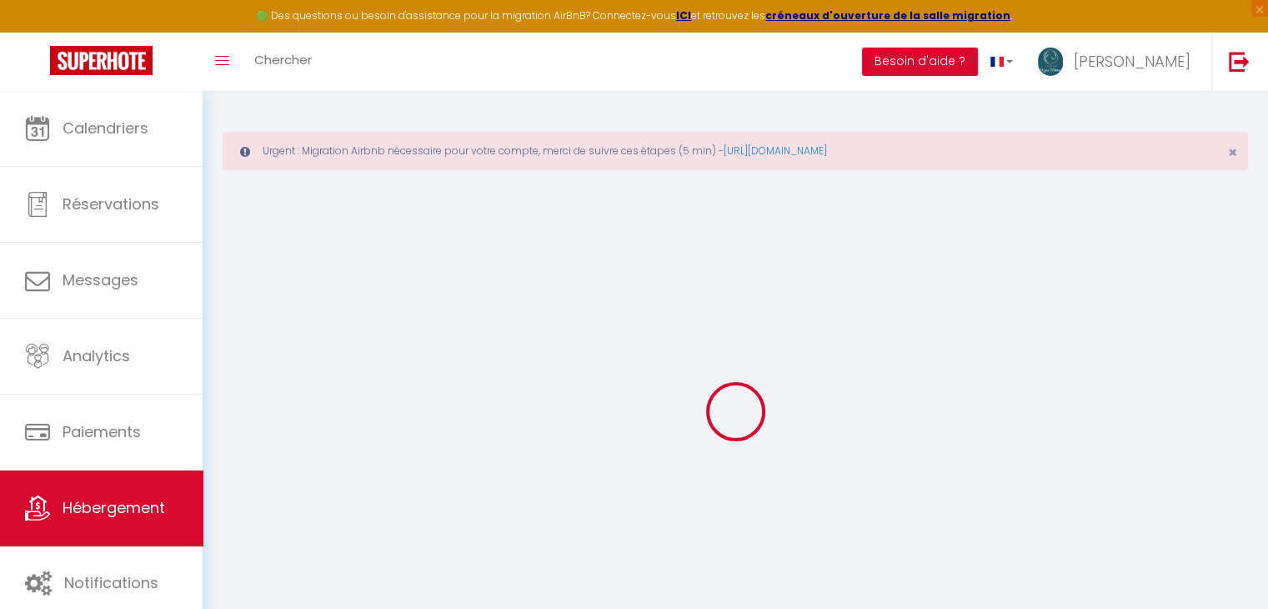
type input "0"
select select
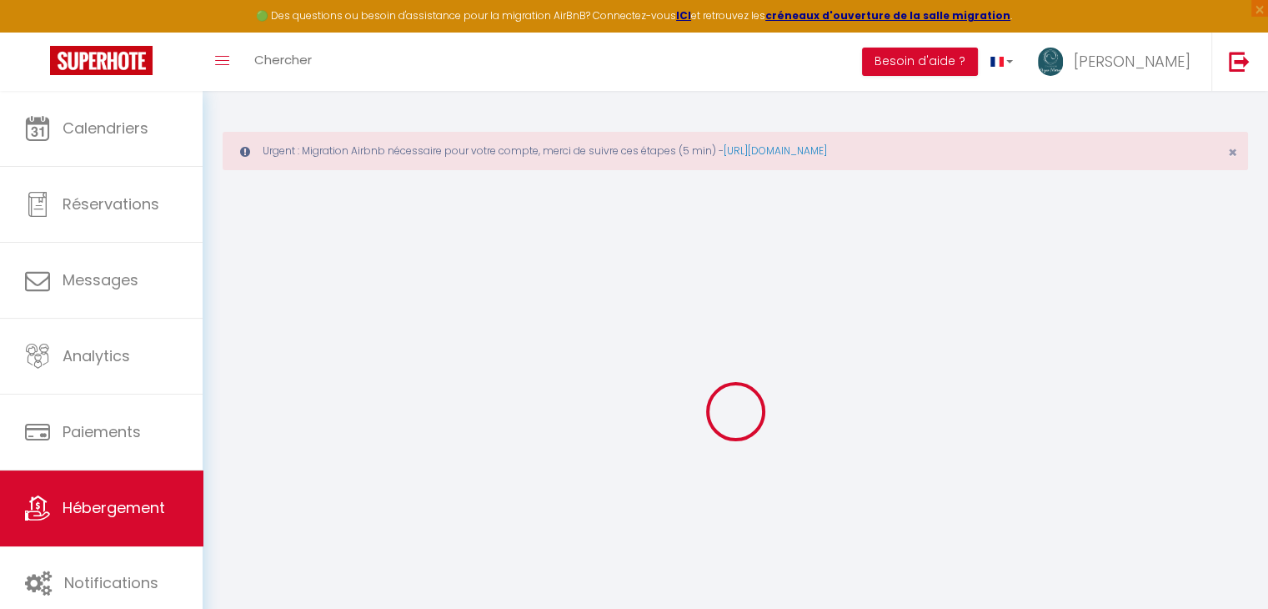
select select
checkbox input "false"
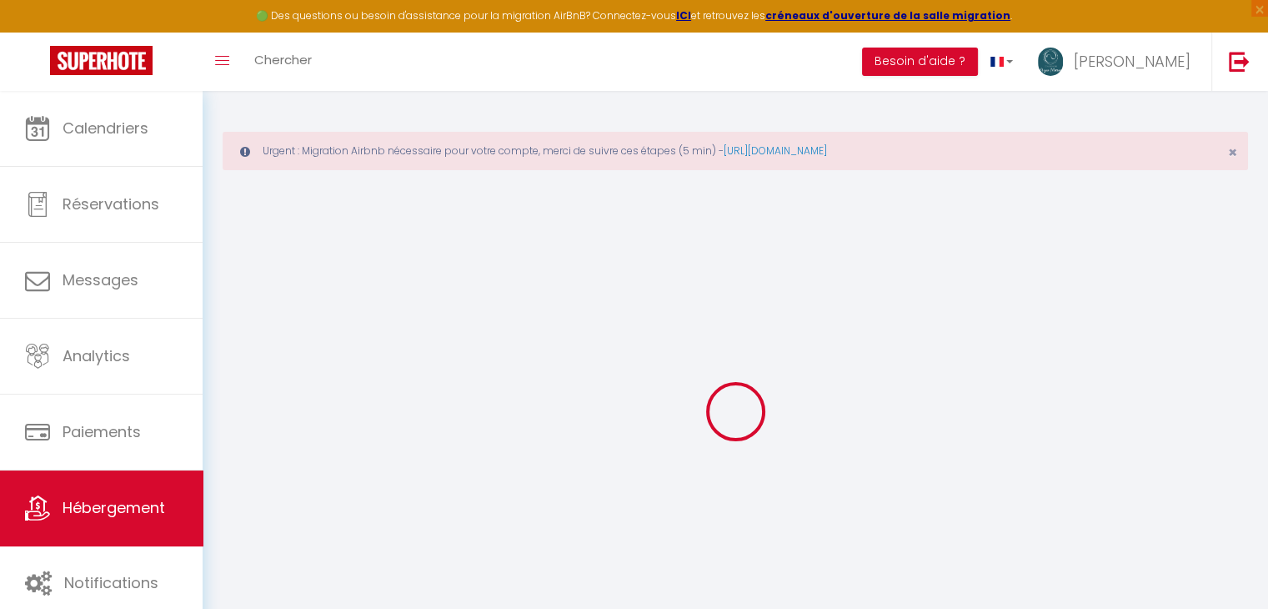
checkbox input "false"
select select "15:00"
select select "23:45"
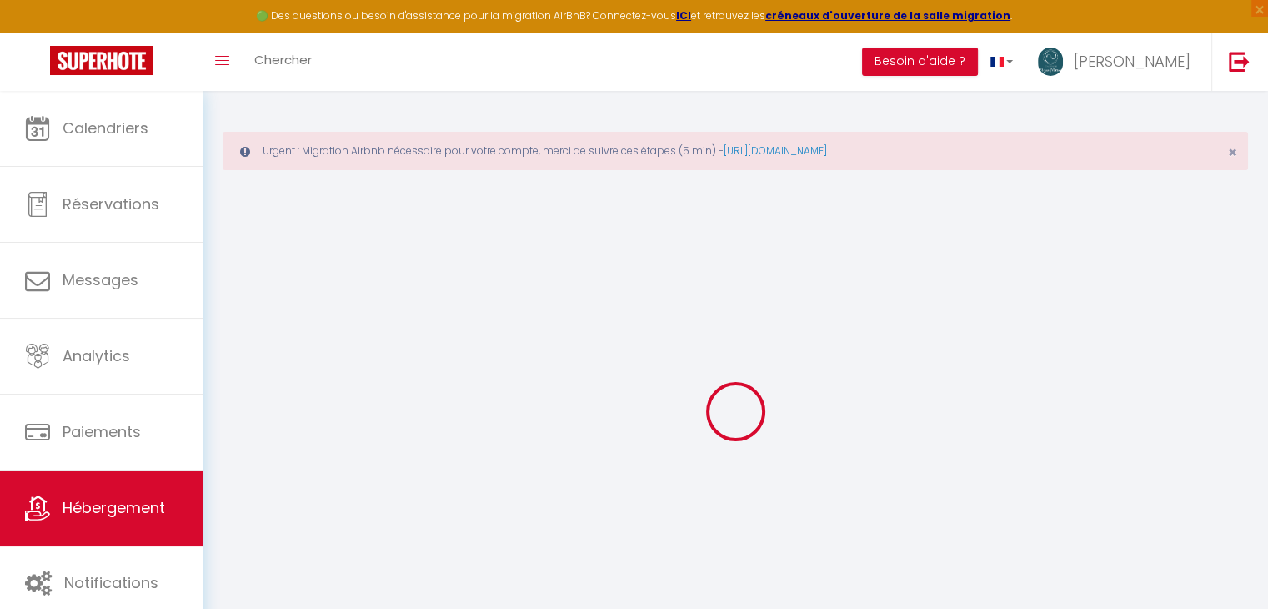
select select "11:00"
select select "30"
select select "120"
select select
checkbox input "false"
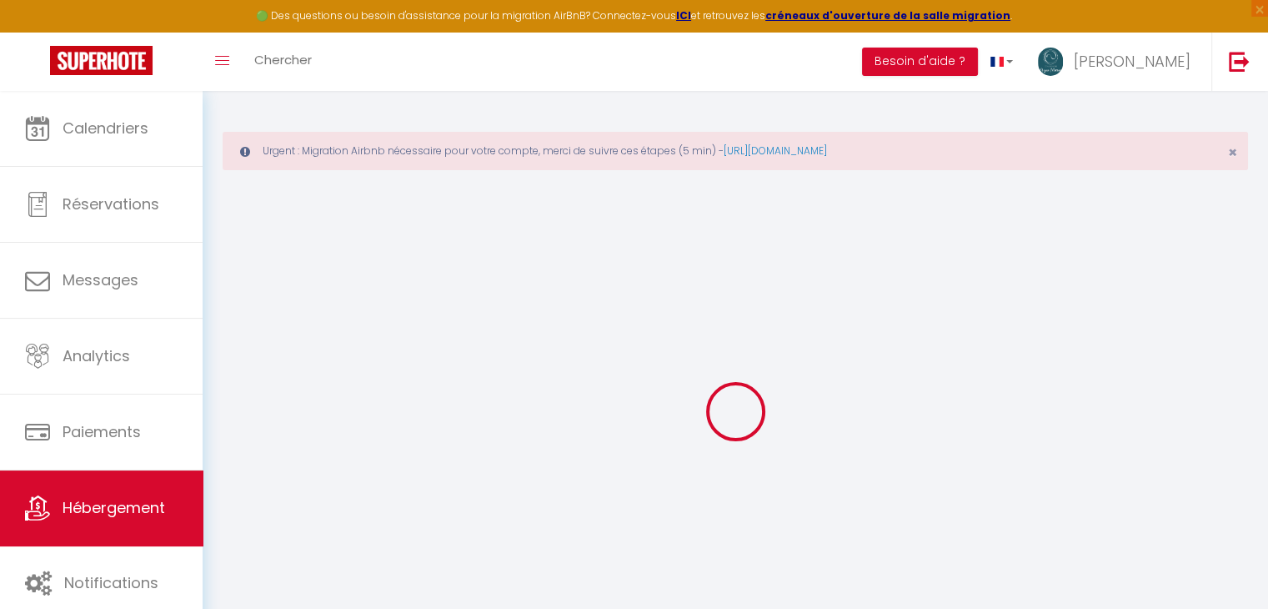
checkbox input "false"
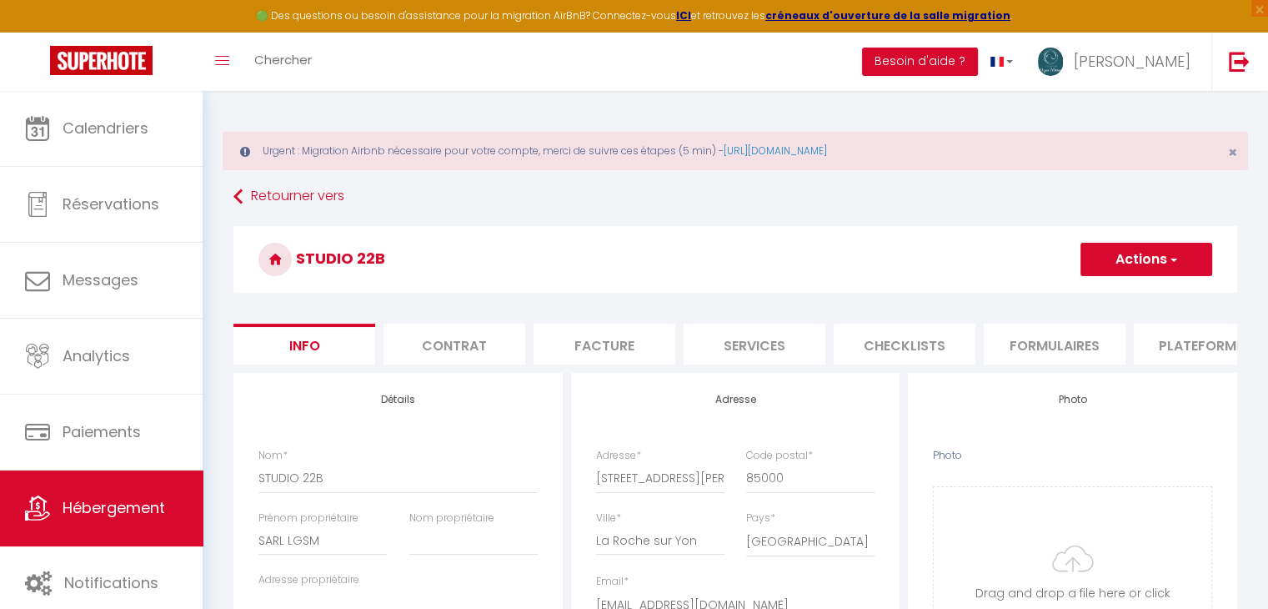
click at [476, 339] on li "Contrat" at bounding box center [455, 344] width 142 height 41
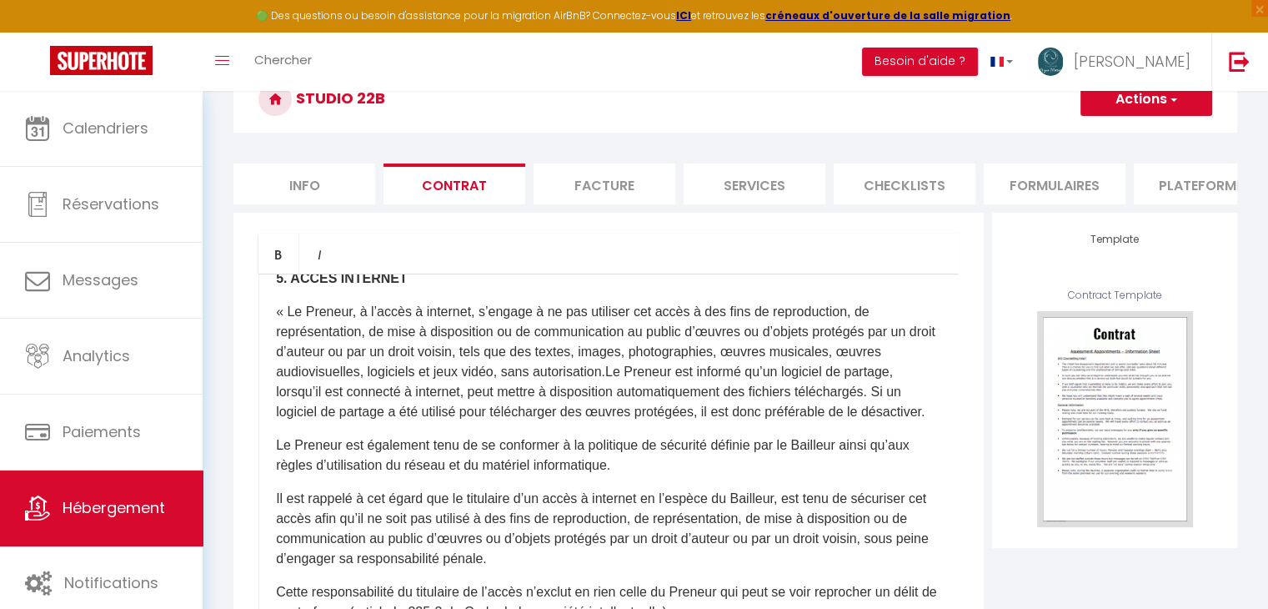
scroll to position [1672, 0]
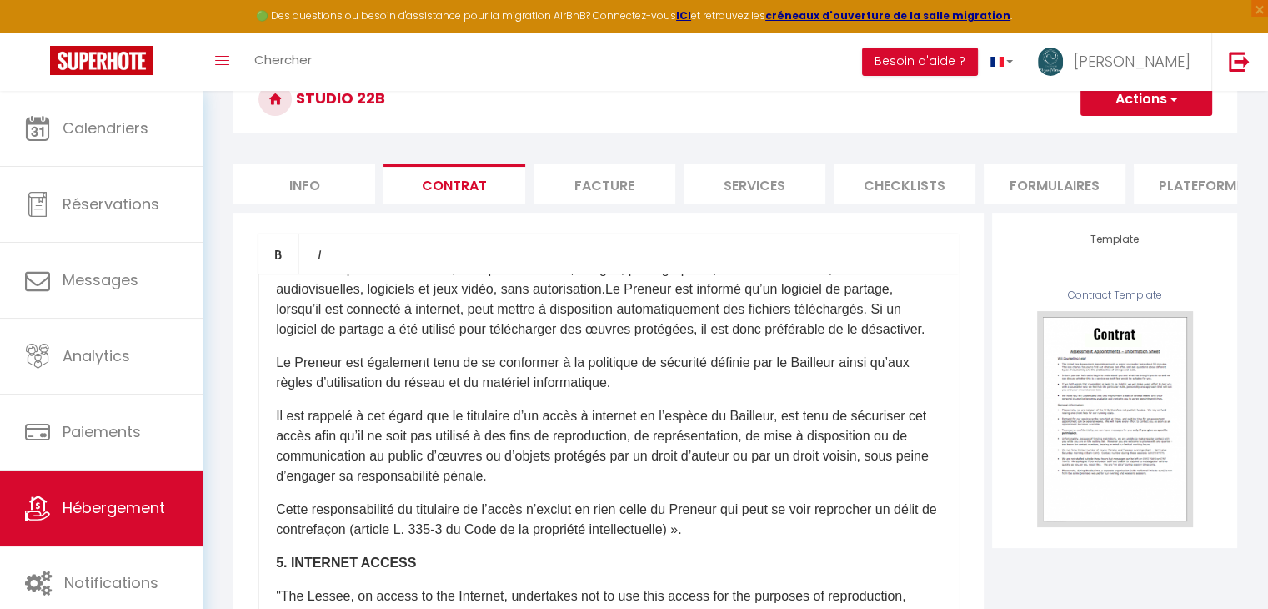
click at [616, 194] on li "Facture" at bounding box center [605, 183] width 142 height 41
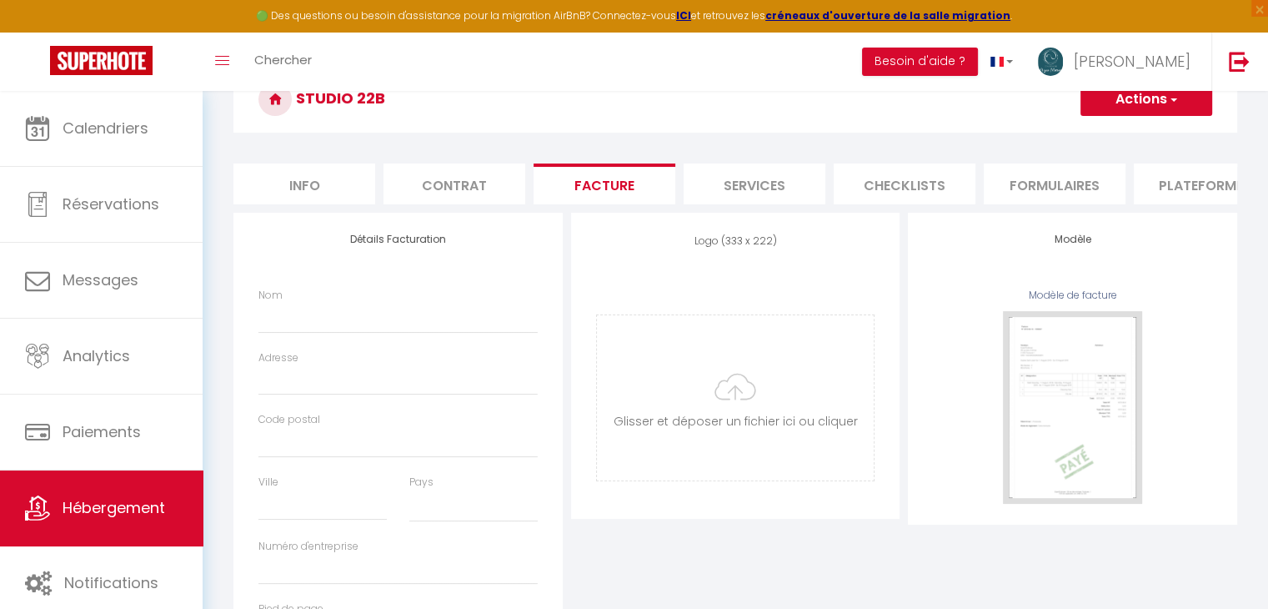
select select
click at [419, 314] on div "Nom" at bounding box center [397, 311] width 279 height 46
click at [360, 325] on input "Nom" at bounding box center [397, 318] width 279 height 30
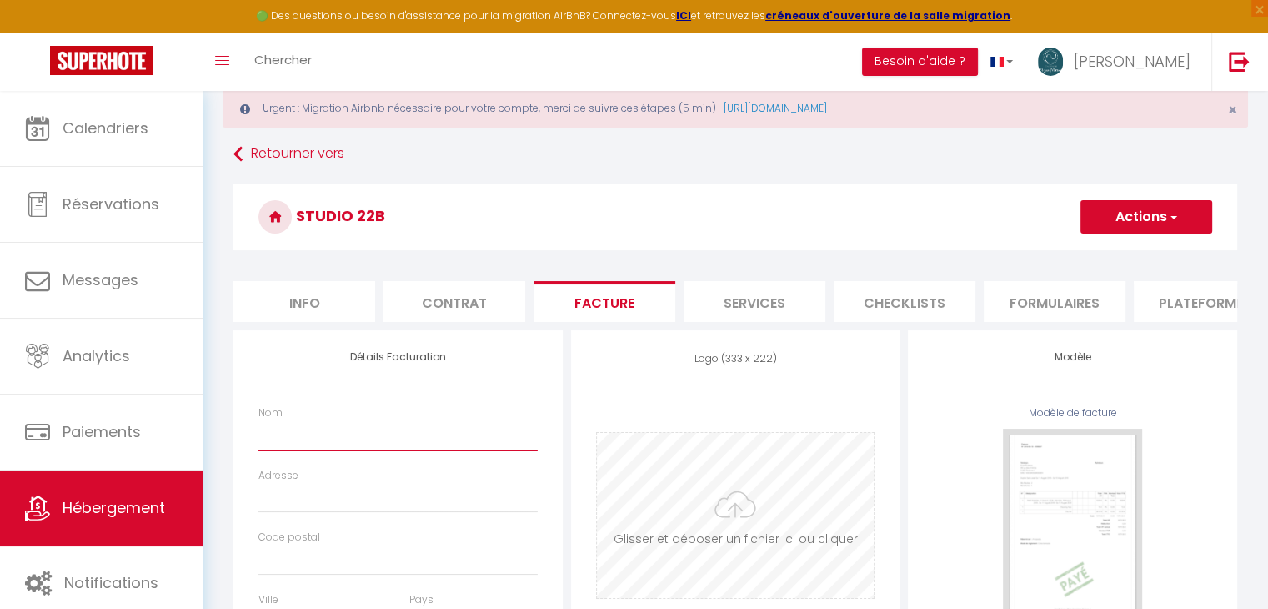
scroll to position [39, 0]
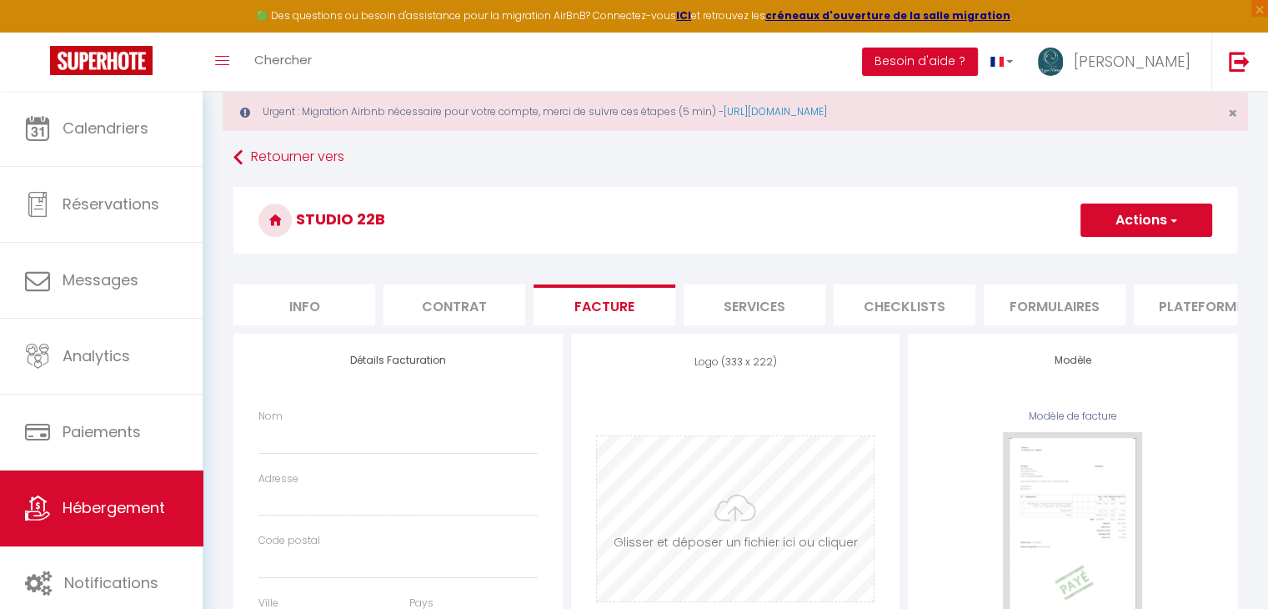
click at [738, 302] on li "Services" at bounding box center [755, 304] width 142 height 41
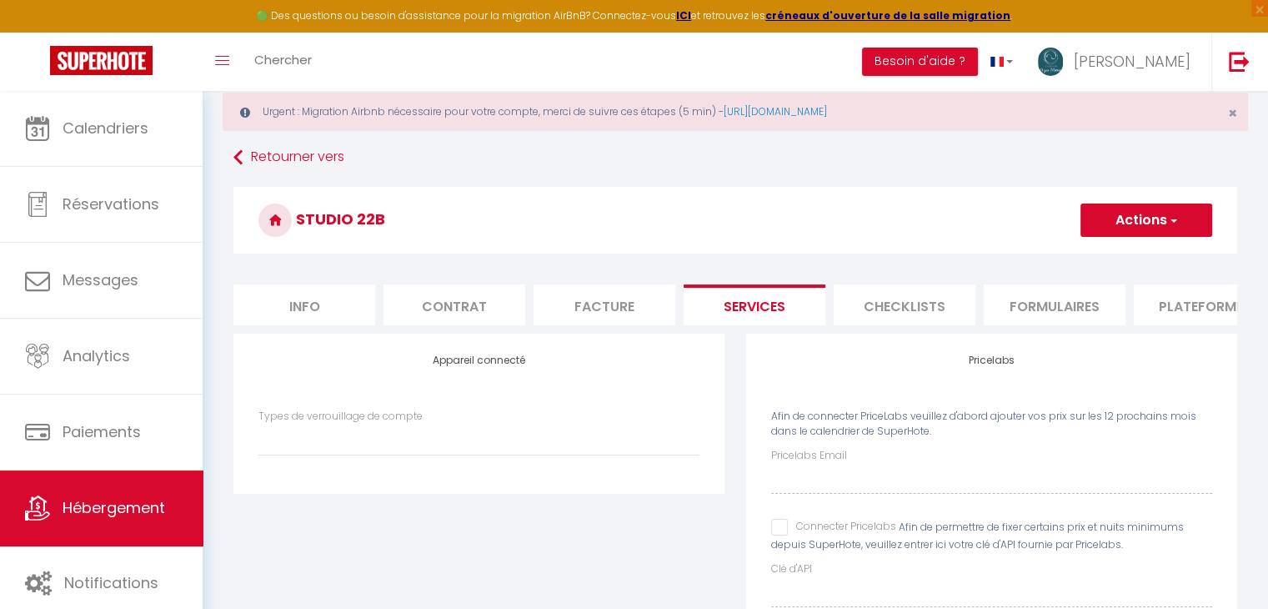
click at [508, 433] on div "Types de verrouillage de compte" at bounding box center [478, 433] width 441 height 48
click at [429, 443] on select "Types de verrouillage de compte" at bounding box center [478, 440] width 441 height 32
select select
click at [258, 435] on select "Types de verrouillage de compte" at bounding box center [478, 440] width 441 height 32
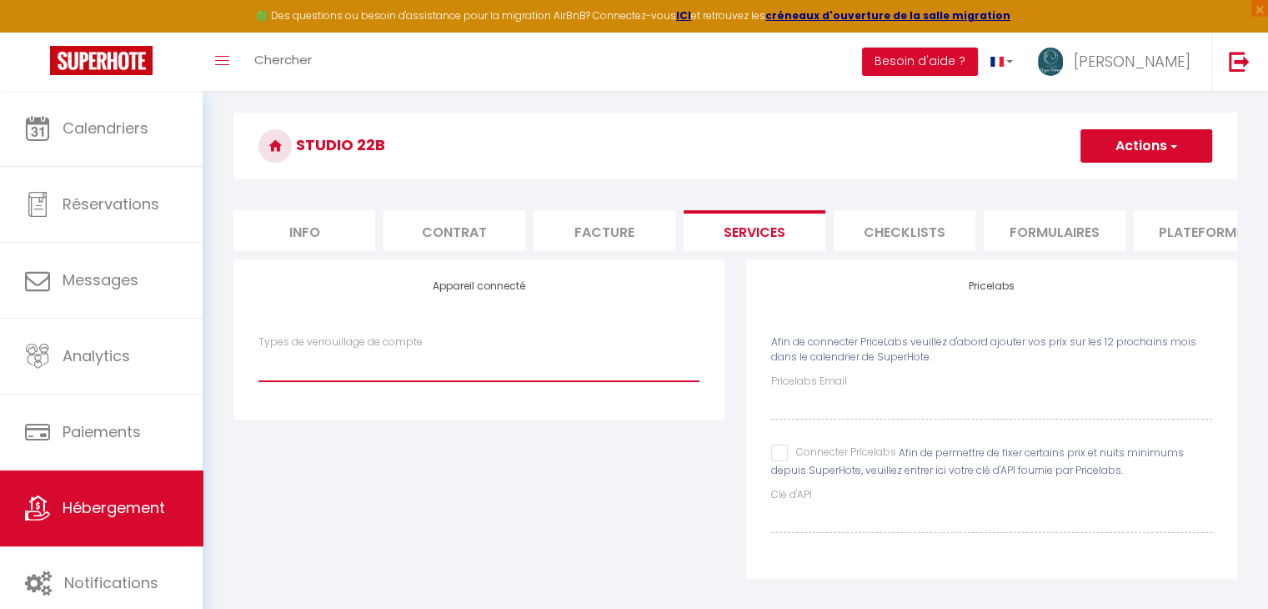
scroll to position [117, 0]
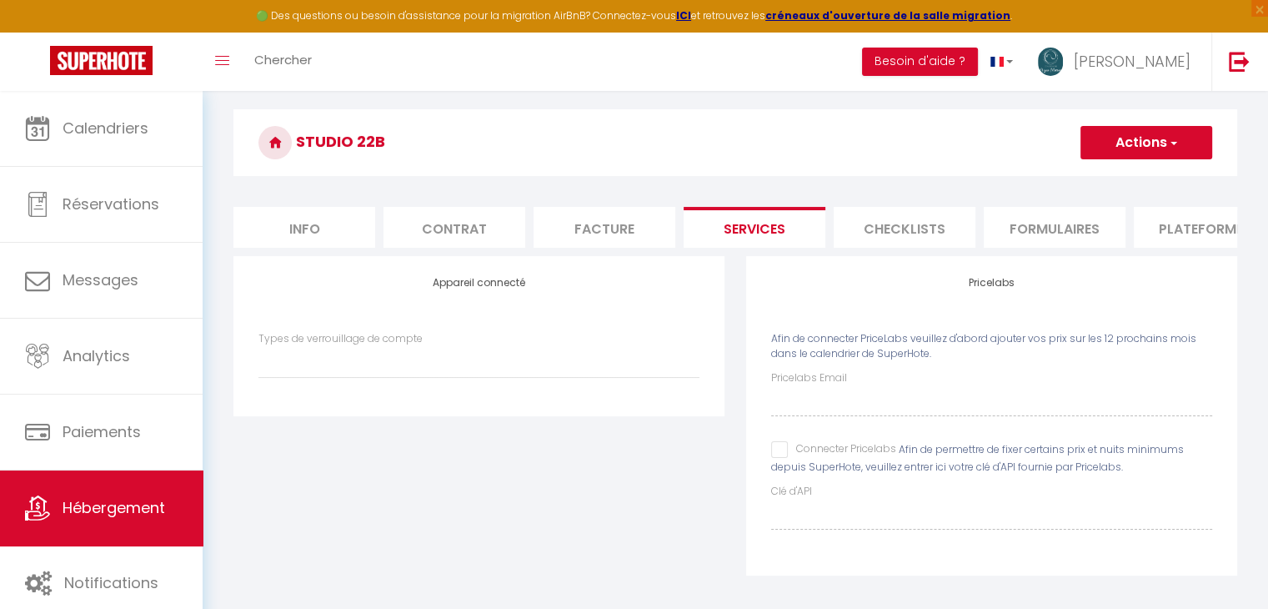
click at [882, 224] on li "Checklists" at bounding box center [905, 227] width 142 height 41
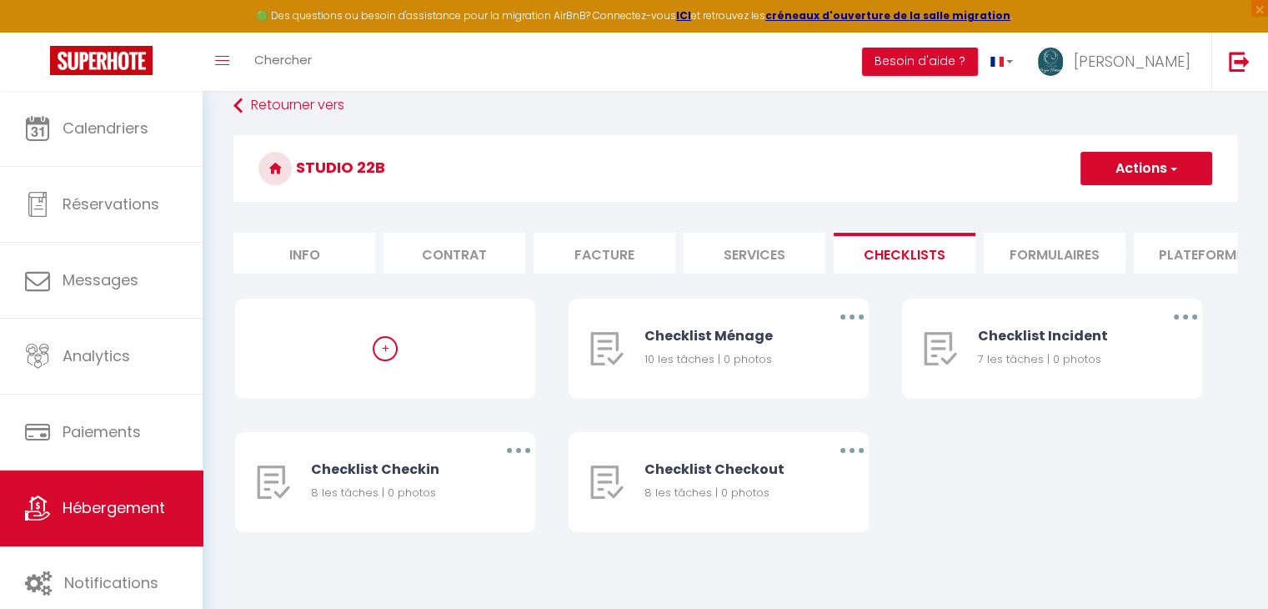
scroll to position [102, 0]
click at [1031, 246] on li "Formulaires" at bounding box center [1055, 253] width 142 height 41
select select
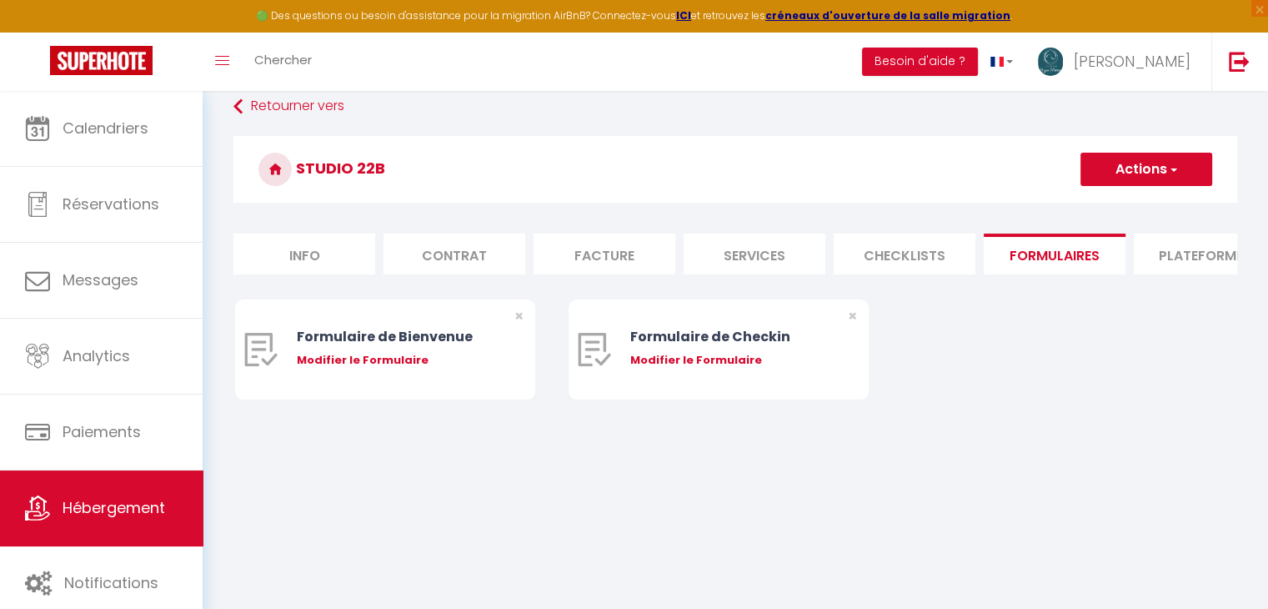
click at [1148, 258] on li "Plateformes" at bounding box center [1205, 253] width 142 height 41
select select
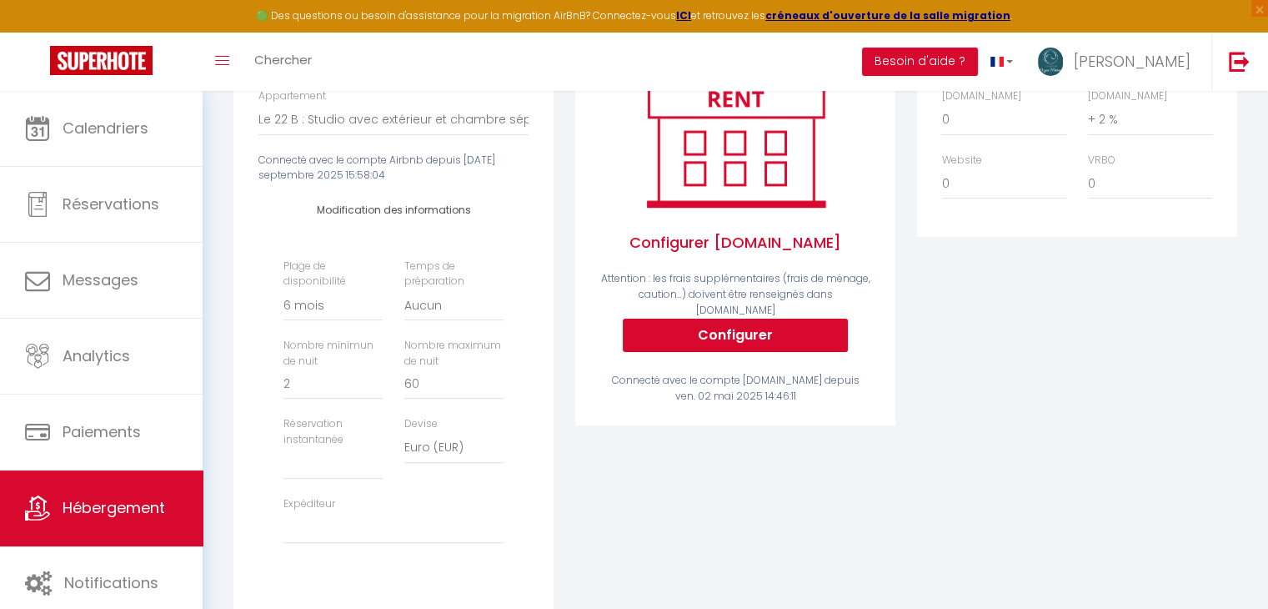
scroll to position [360, 0]
click at [295, 464] on select "Activée Demander des évaluations positives" at bounding box center [332, 463] width 99 height 32
select select "everyone"
click at [283, 458] on select "Activée Demander des évaluations positives" at bounding box center [332, 463] width 99 height 32
click at [420, 533] on select "[EMAIL_ADDRESS][DOMAIN_NAME] [EMAIL_ADDRESS][DOMAIN_NAME] [EMAIL_ADDRESS][DOMAI…" at bounding box center [393, 527] width 220 height 32
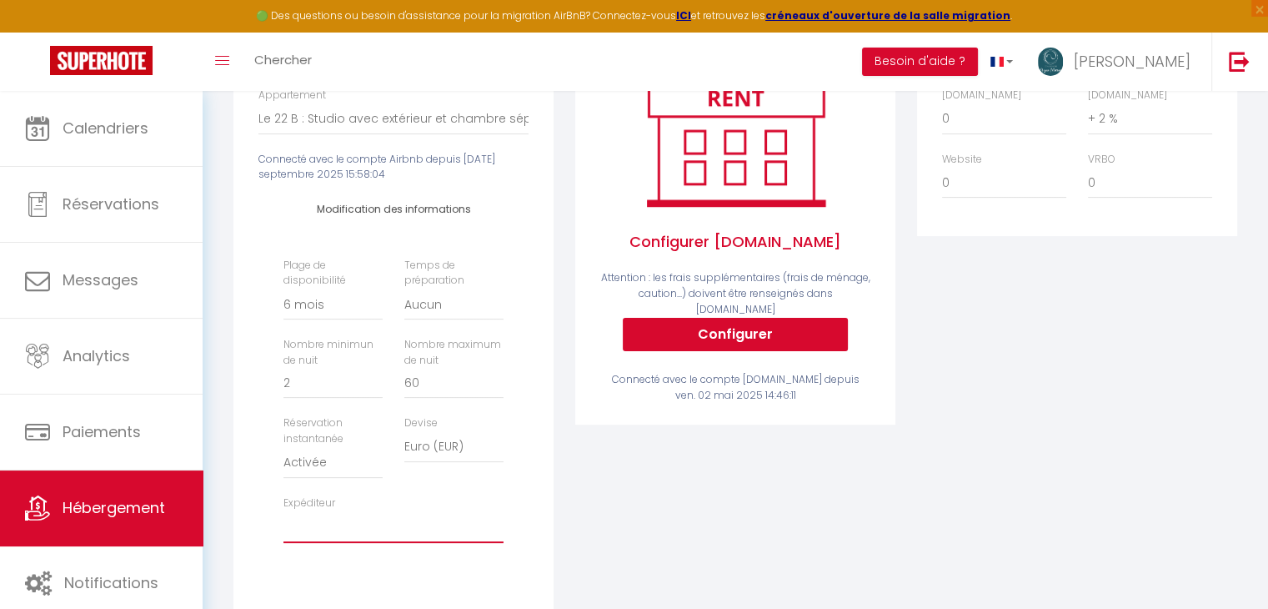
select select "19001"
click at [283, 522] on select "[EMAIL_ADDRESS][DOMAIN_NAME] [EMAIL_ADDRESS][DOMAIN_NAME] [EMAIL_ADDRESS][DOMAI…" at bounding box center [393, 527] width 220 height 32
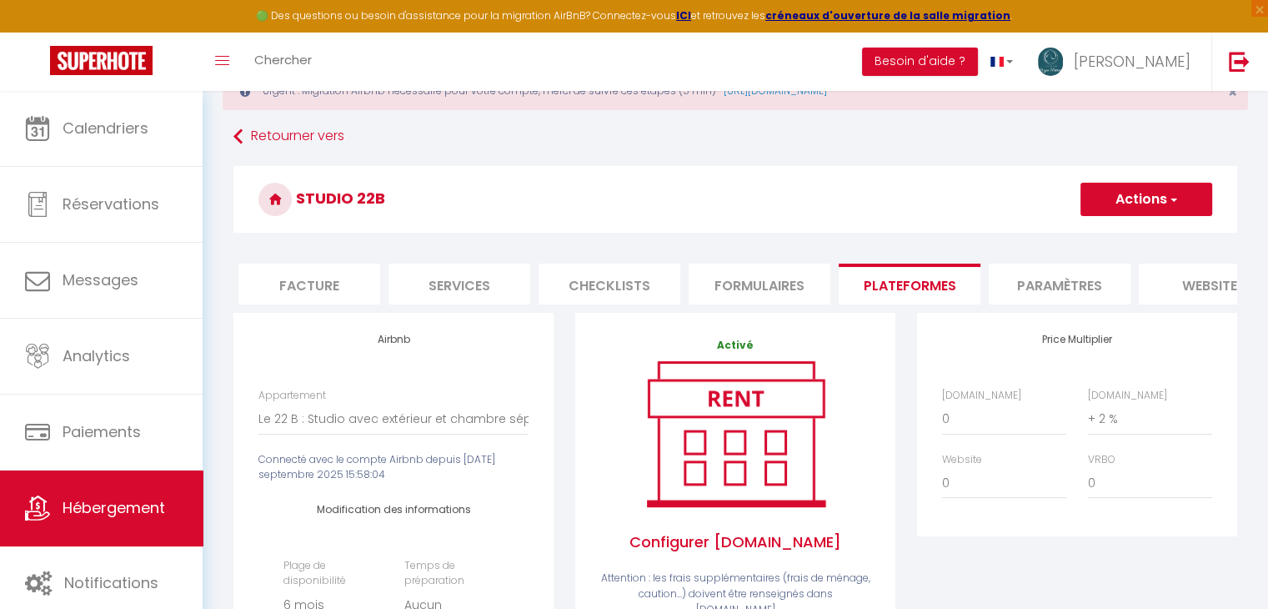
scroll to position [0, 371]
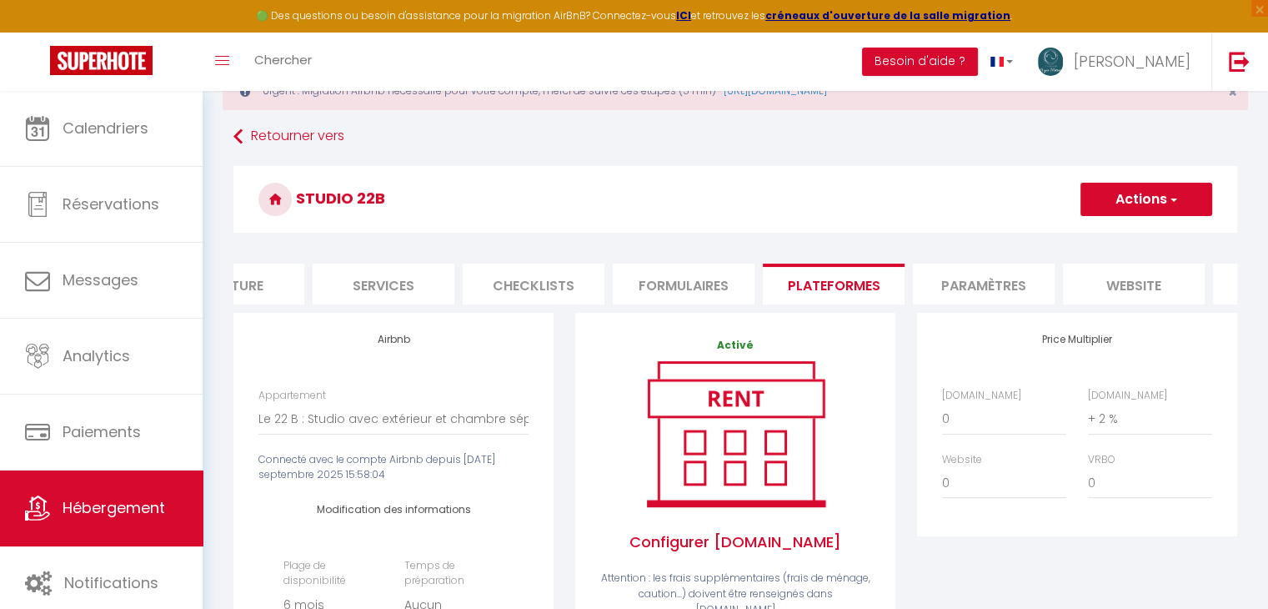
click at [995, 273] on li "Paramètres" at bounding box center [984, 283] width 142 height 41
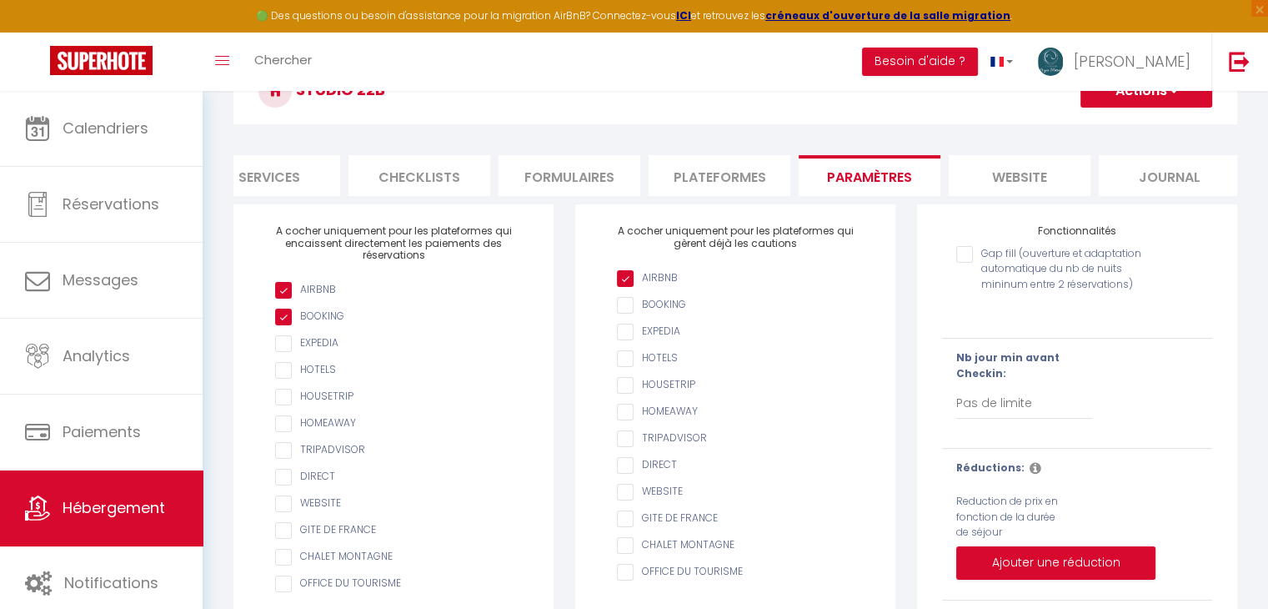
scroll to position [0, 497]
click at [1036, 178] on li "website" at bounding box center [1008, 175] width 142 height 41
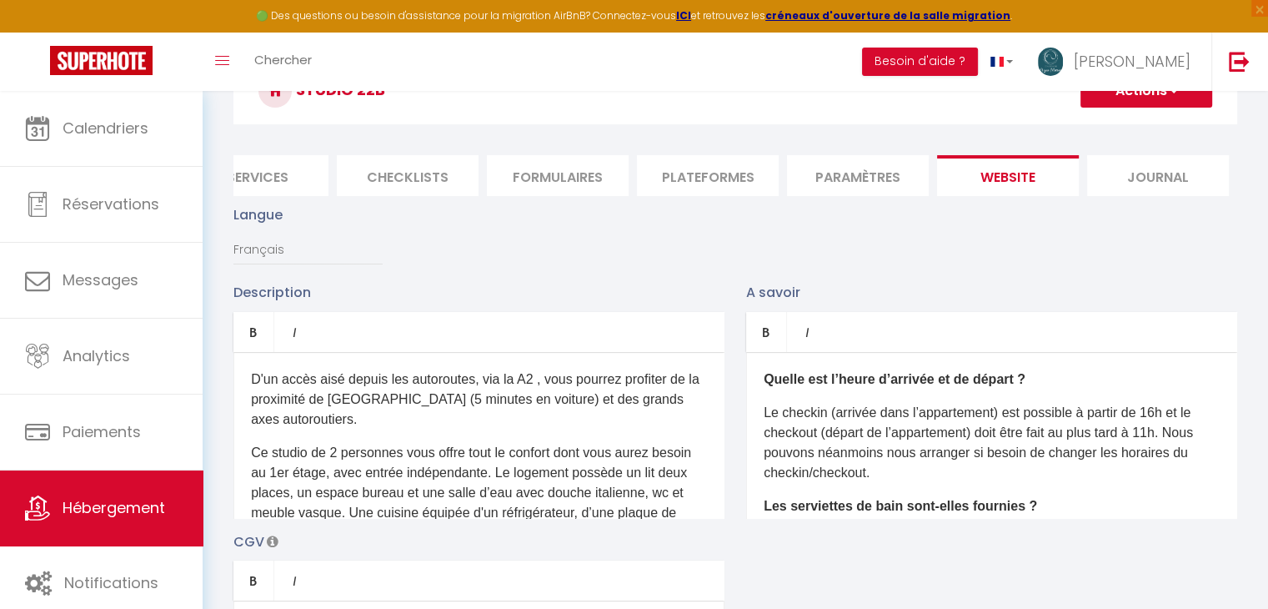
click at [1094, 186] on li "Journal" at bounding box center [1158, 175] width 142 height 41
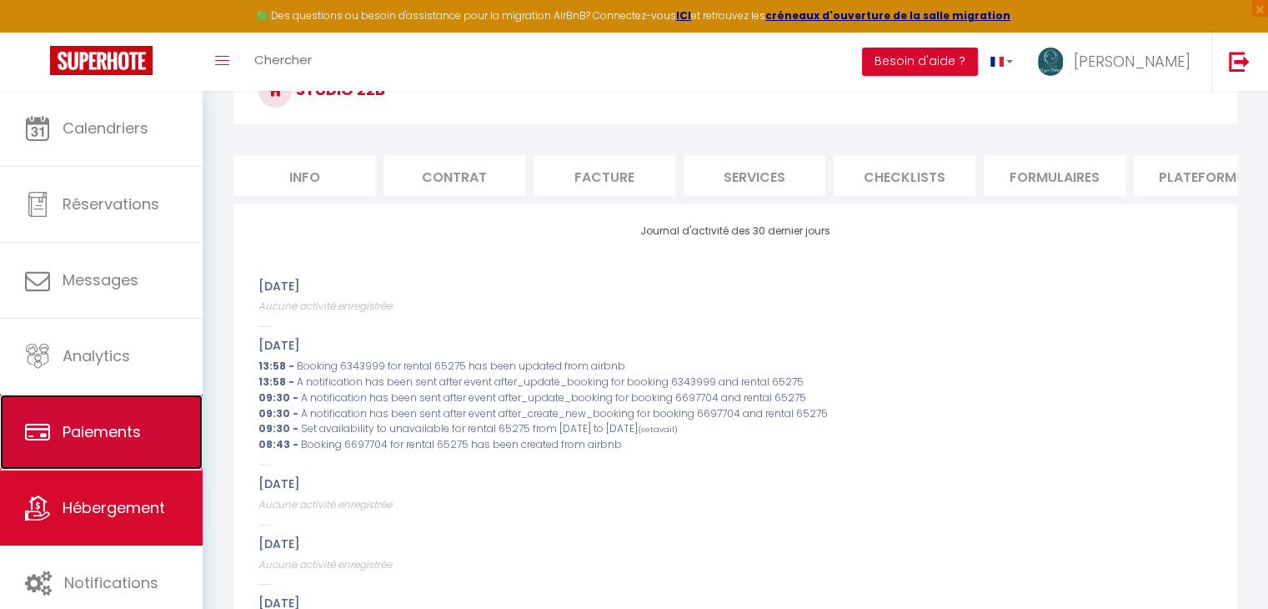
click at [138, 411] on link "Paiements" at bounding box center [101, 431] width 203 height 75
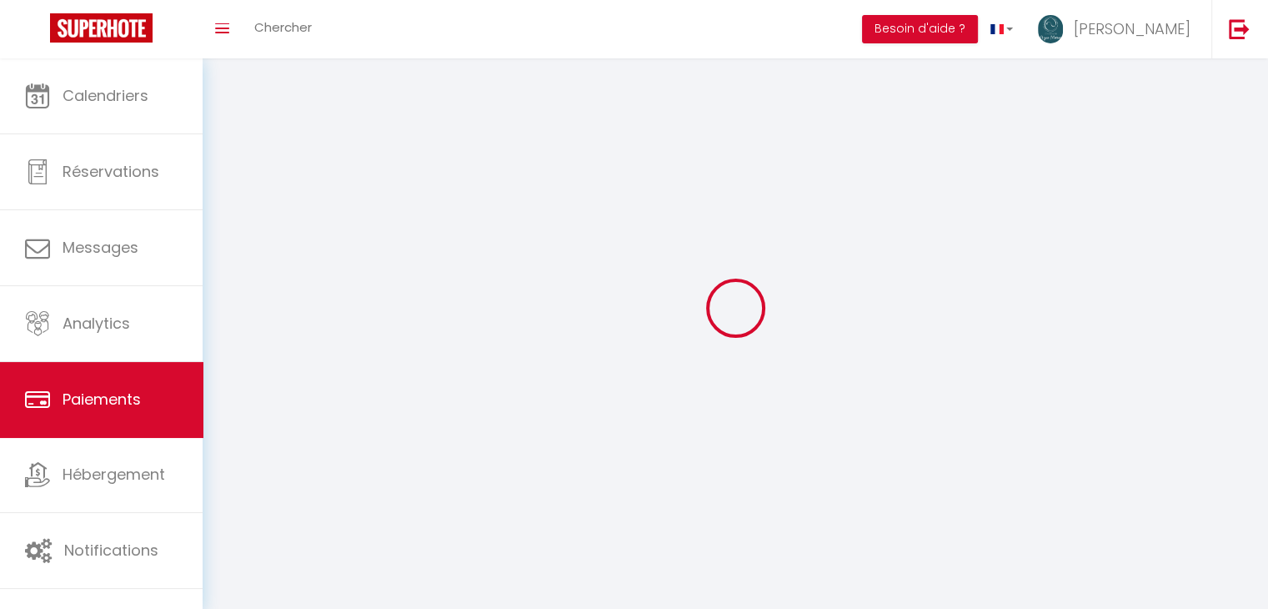
select select "2"
select select "0"
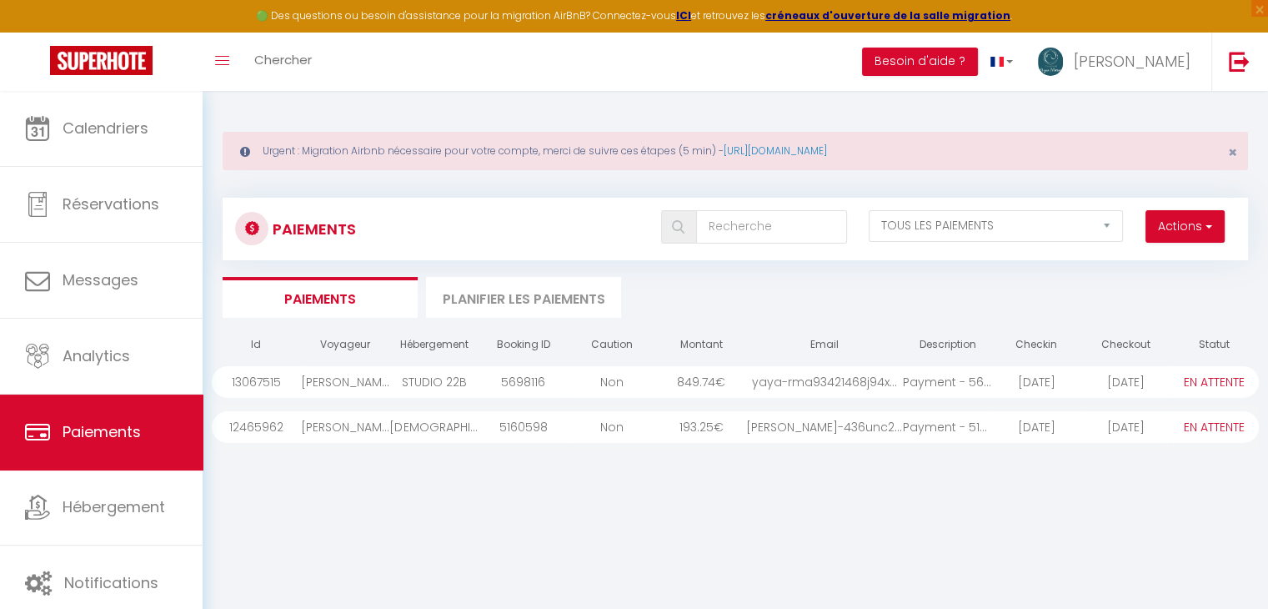
click at [550, 311] on li "Planifier les paiements" at bounding box center [523, 297] width 195 height 41
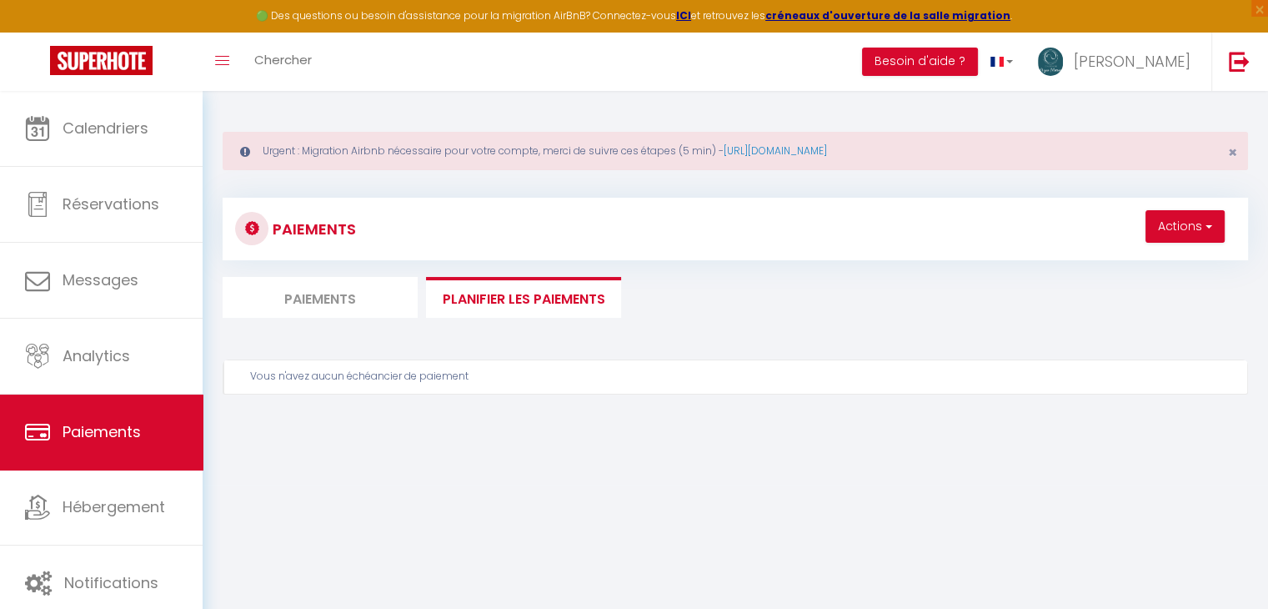
click at [367, 293] on li "Paiements" at bounding box center [320, 297] width 195 height 41
select select
select select "0"
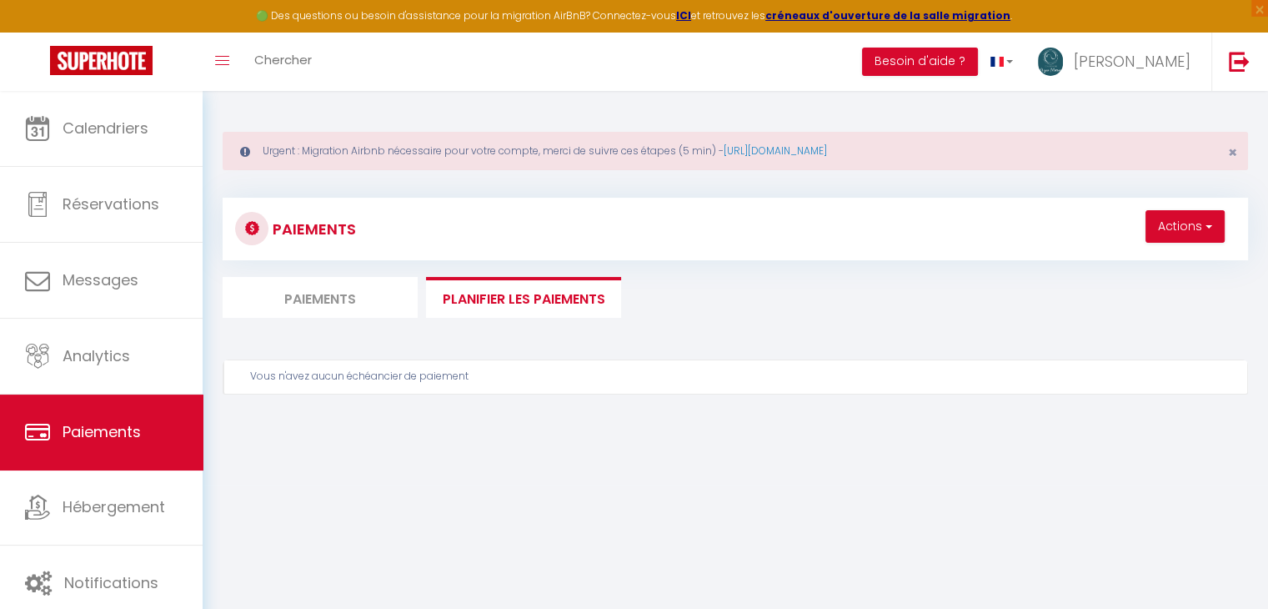
select select "2"
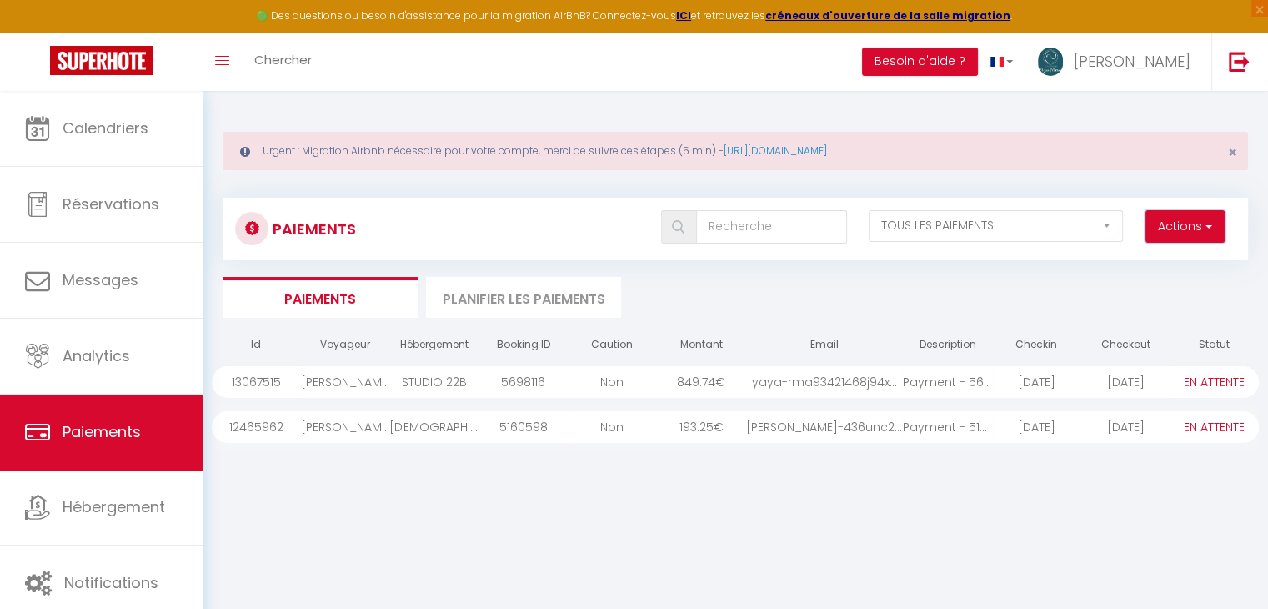
click at [1158, 224] on button "Actions" at bounding box center [1185, 226] width 79 height 33
click at [1144, 258] on link "Créer nouveau lien paiement" at bounding box center [1121, 263] width 205 height 22
select select
select select "other"
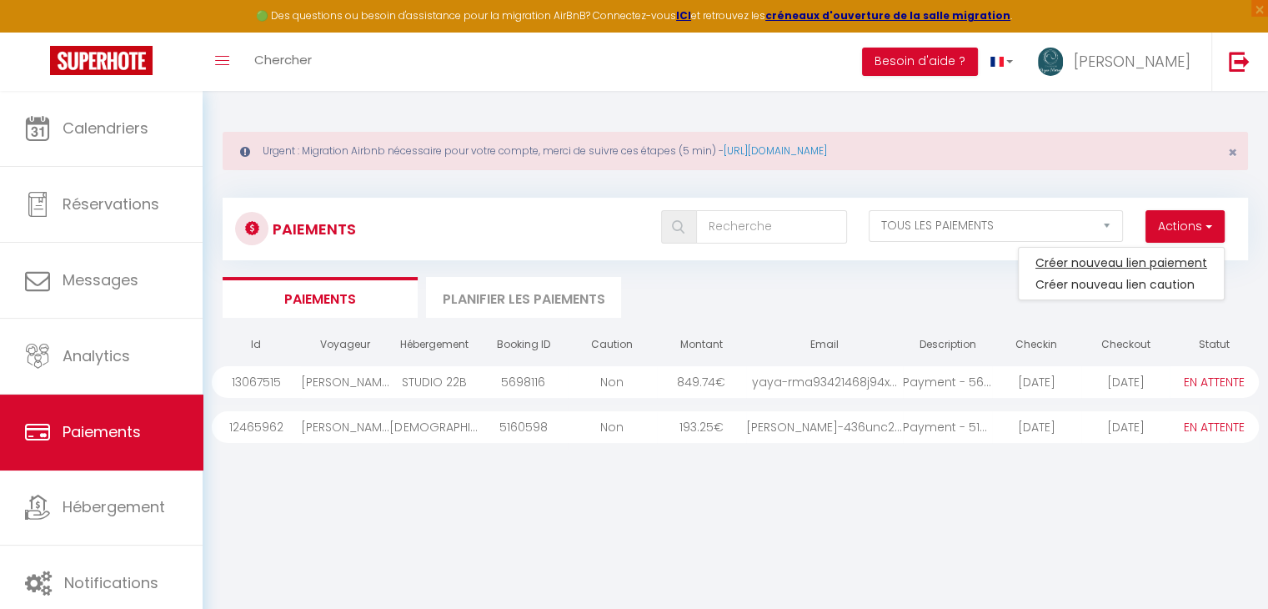
select select "12716"
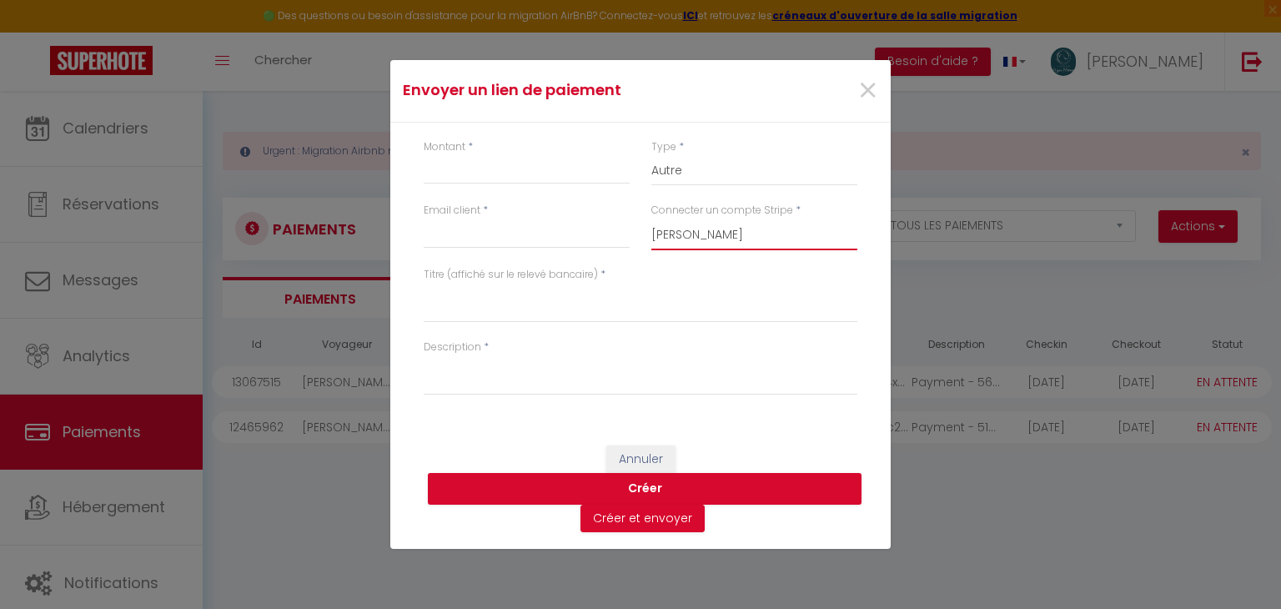
click at [737, 231] on select "[PERSON_NAME]" at bounding box center [754, 234] width 206 height 32
click at [564, 244] on input "Email client" at bounding box center [527, 233] width 206 height 30
click at [474, 251] on div "Email client *" at bounding box center [527, 235] width 228 height 64
click at [498, 321] on textarea "Titre (affiché sur le relevé bancaire)" at bounding box center [641, 303] width 434 height 40
click at [472, 354] on label "Description" at bounding box center [453, 347] width 58 height 16
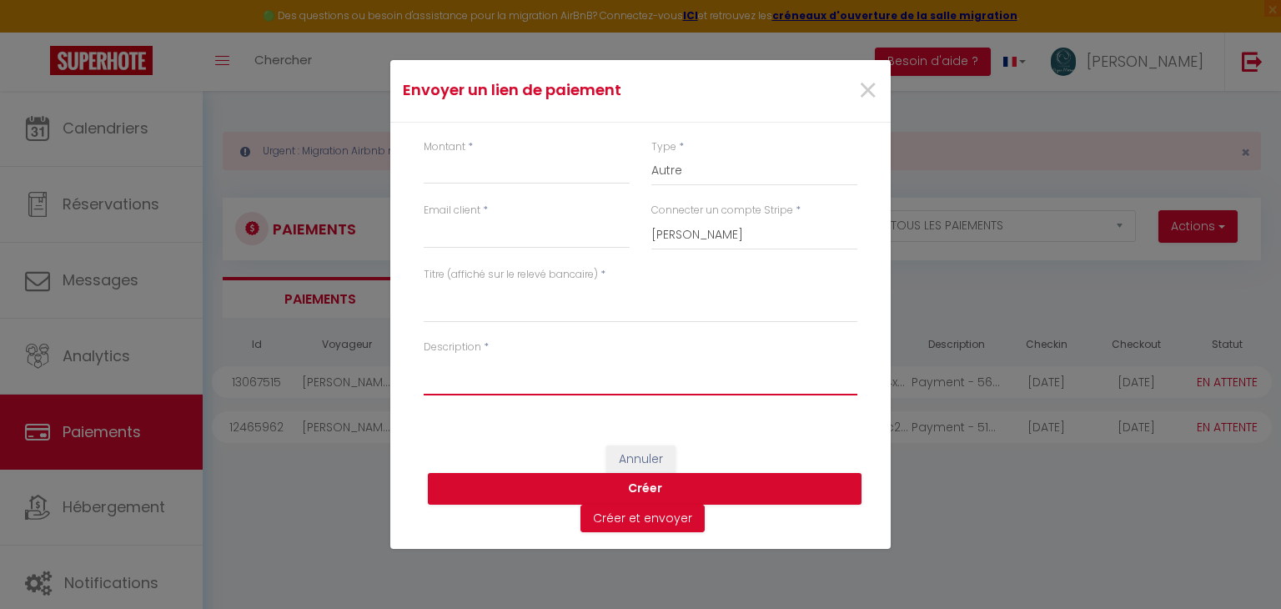
click at [472, 355] on textarea "Description" at bounding box center [641, 375] width 434 height 40
click at [560, 186] on div "Montant *" at bounding box center [527, 171] width 228 height 64
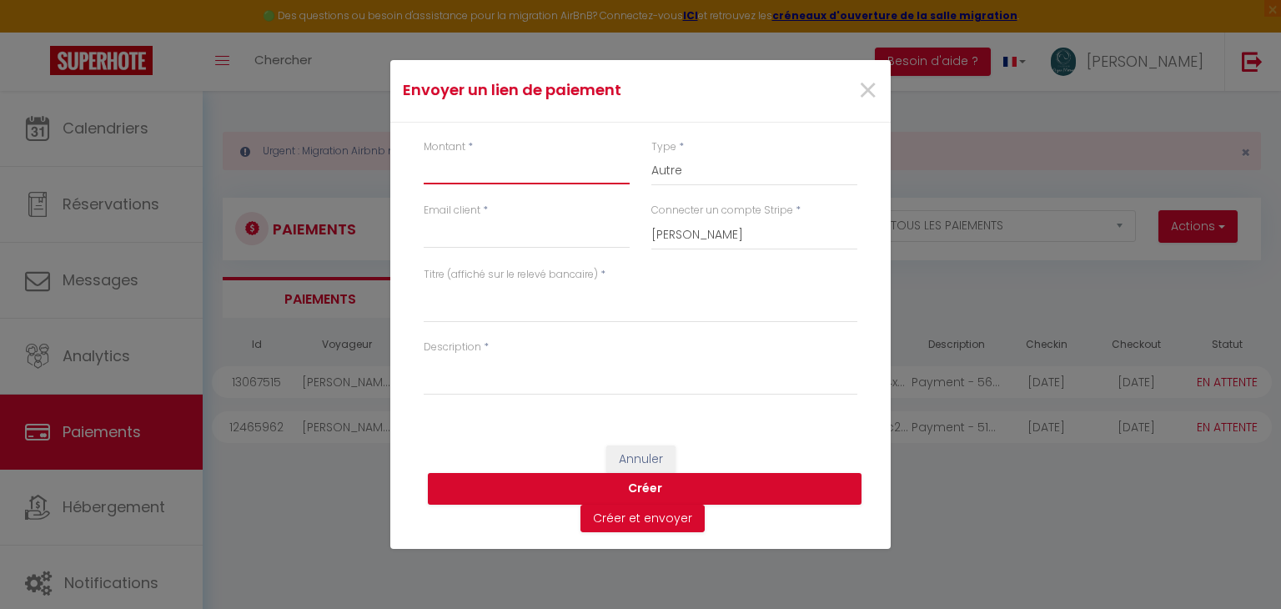
click at [535, 181] on input "Montant" at bounding box center [527, 169] width 206 height 30
click at [865, 86] on span "×" at bounding box center [867, 91] width 21 height 50
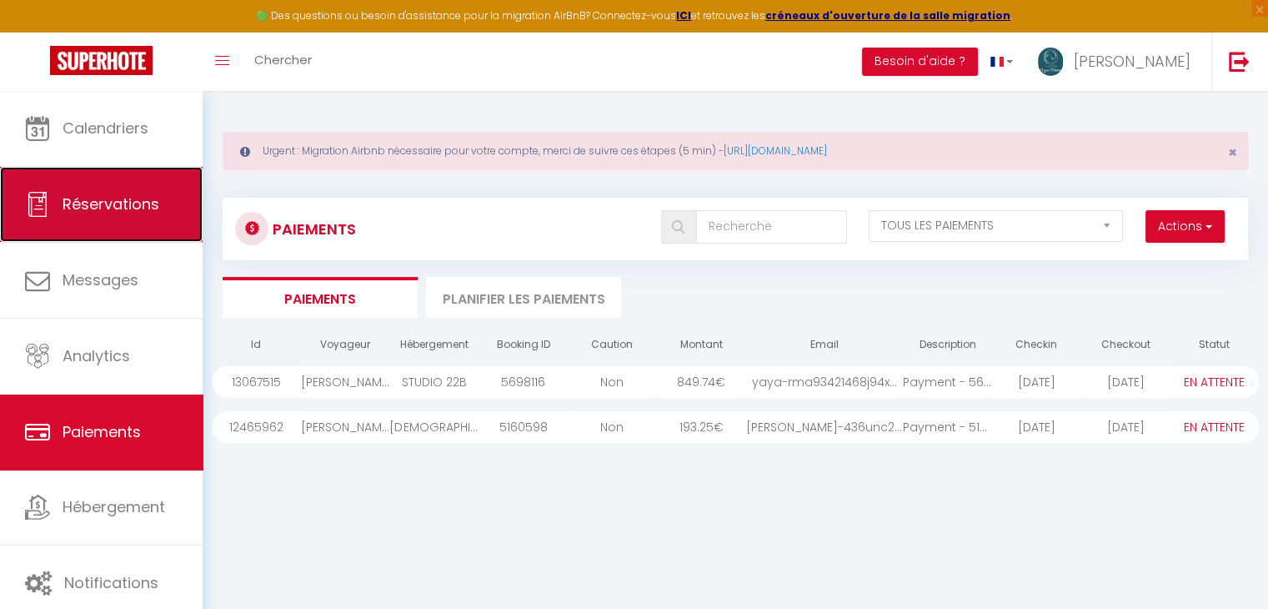
click at [160, 177] on link "Réservations" at bounding box center [101, 204] width 203 height 75
select select "not_cancelled"
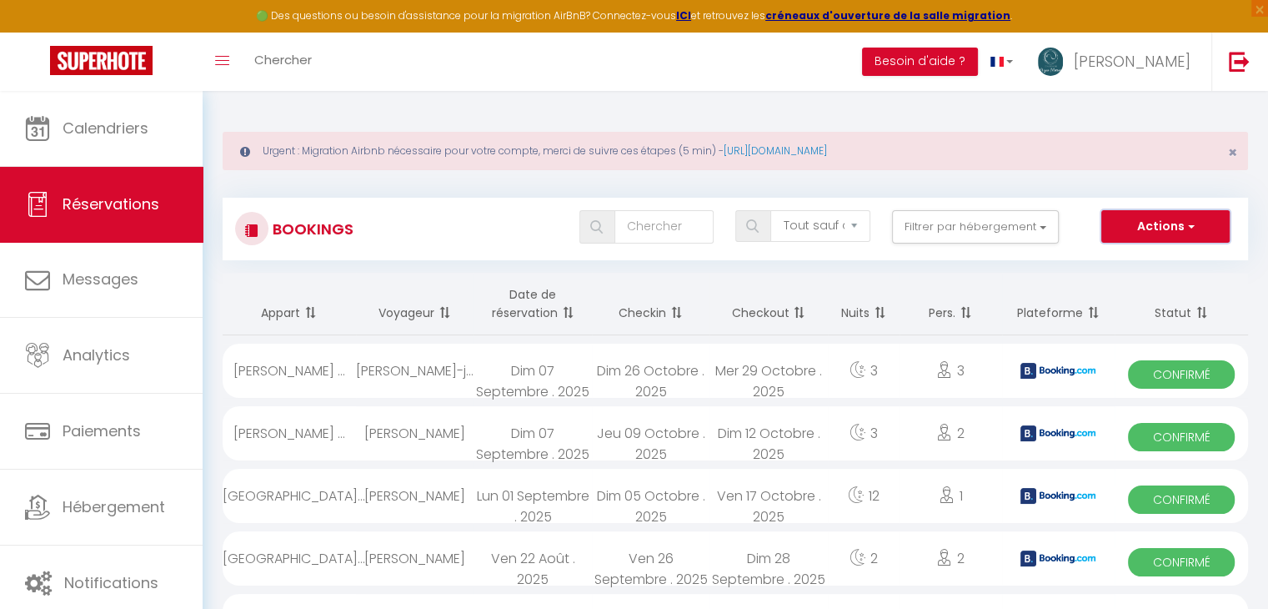
click at [1183, 214] on button "Actions" at bounding box center [1165, 226] width 128 height 33
click at [1144, 254] on link "Nouvelle Réservation" at bounding box center [1140, 263] width 178 height 22
select select
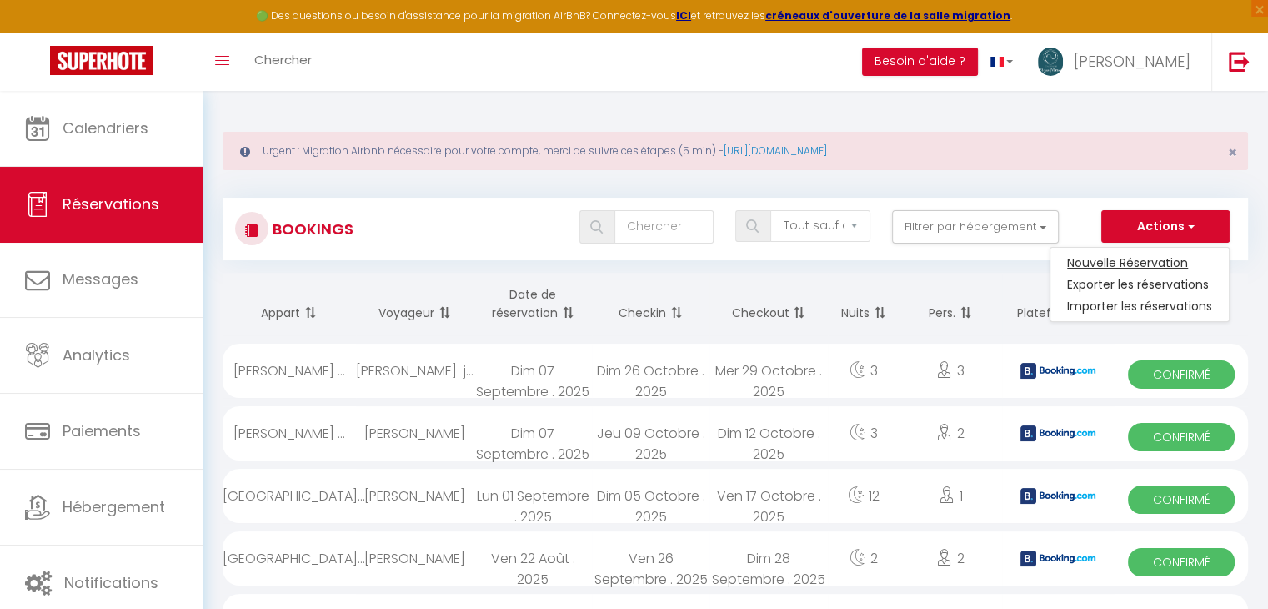
select select
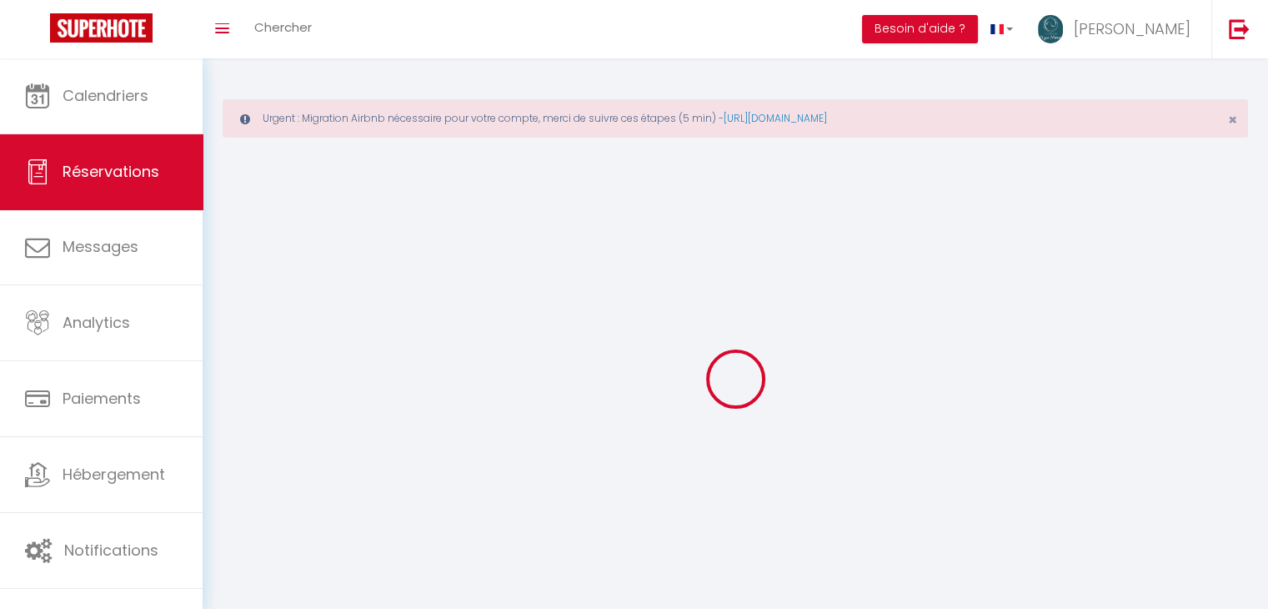
select select
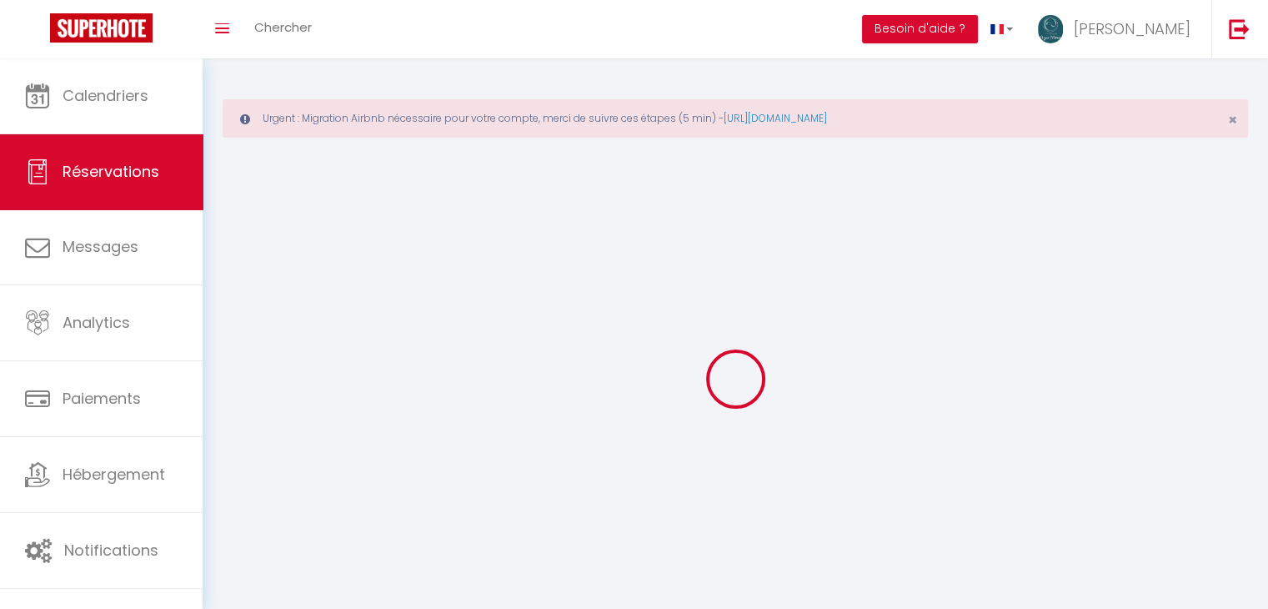
select select
checkbox input "false"
select select
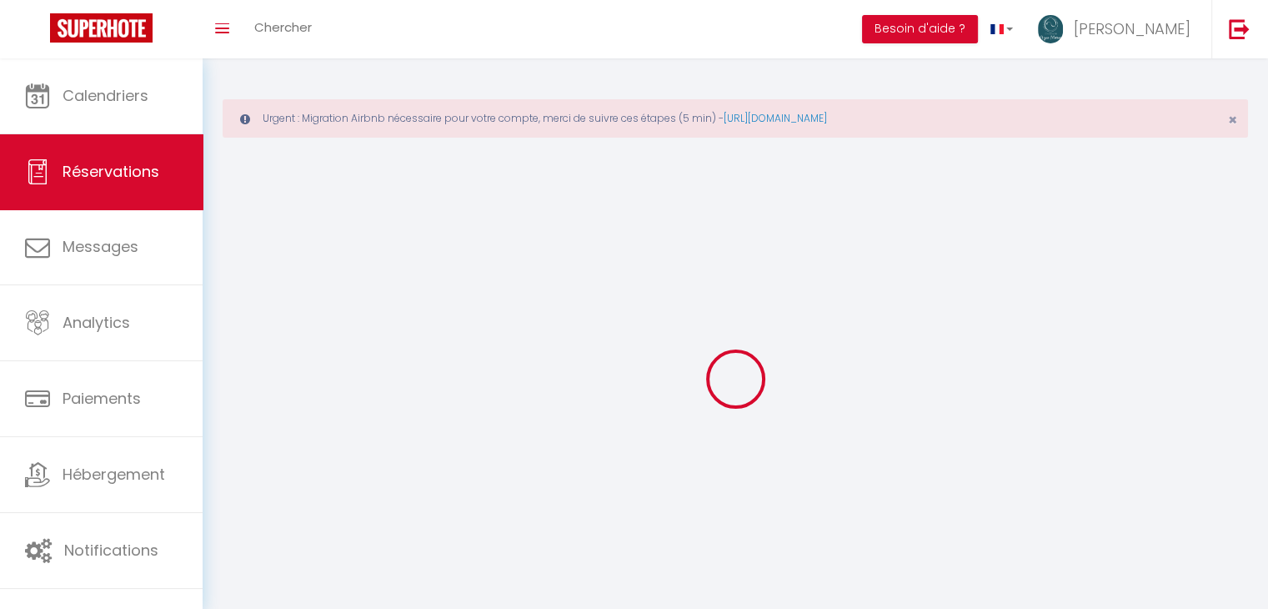
select select
checkbox input "false"
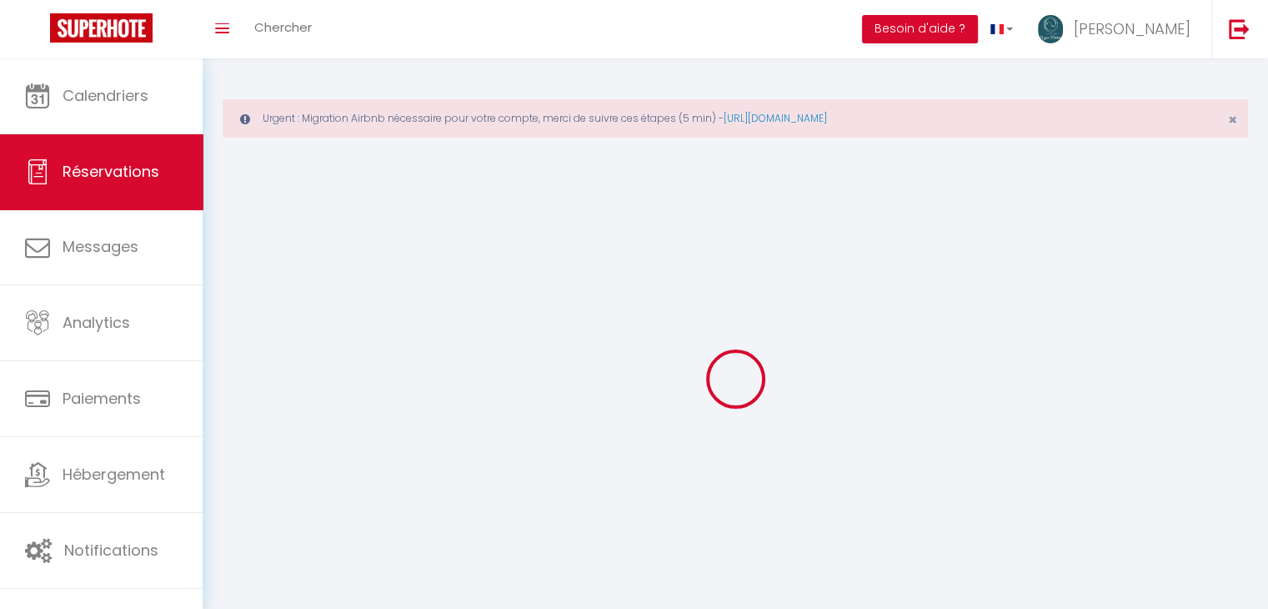
select select
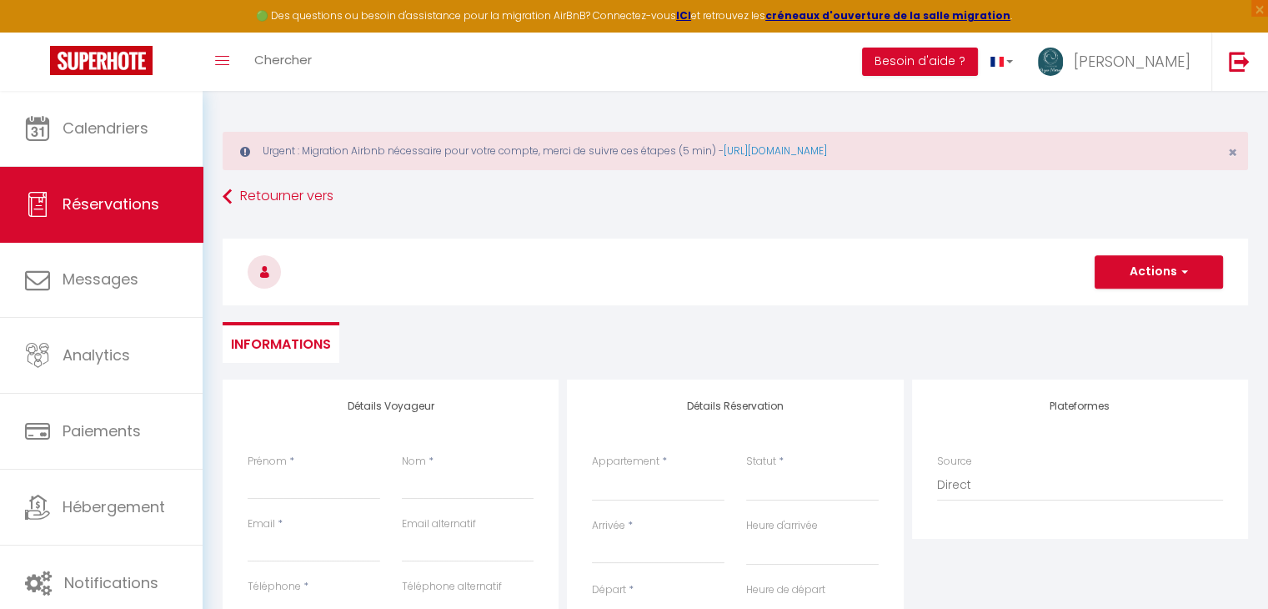
select select
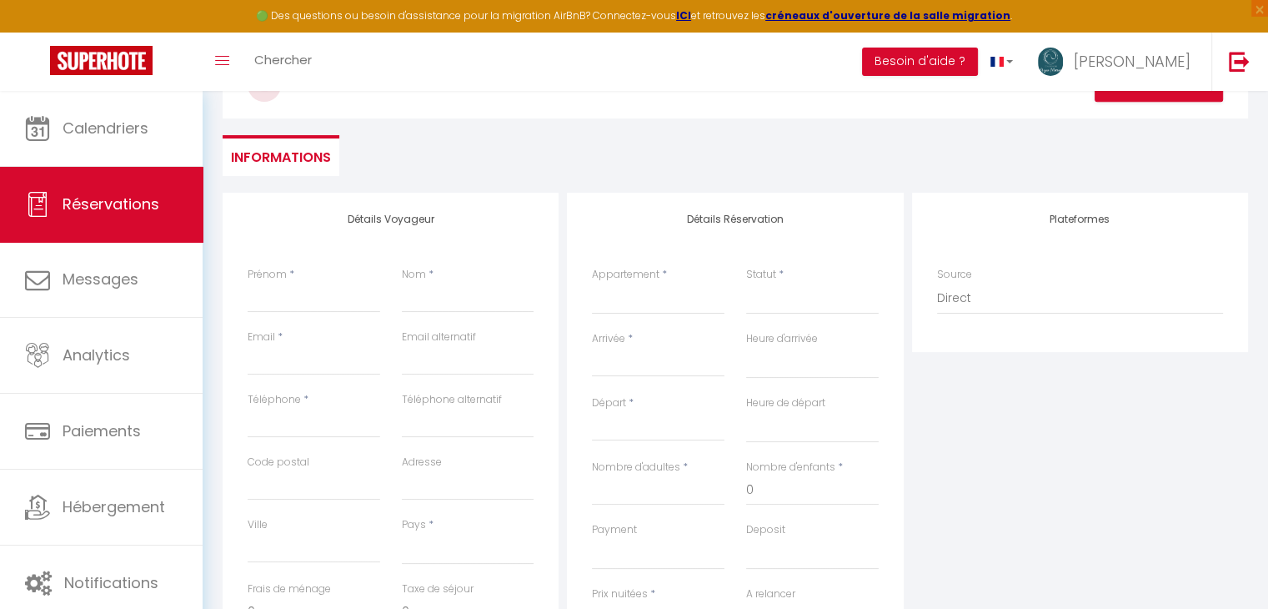
scroll to position [187, 0]
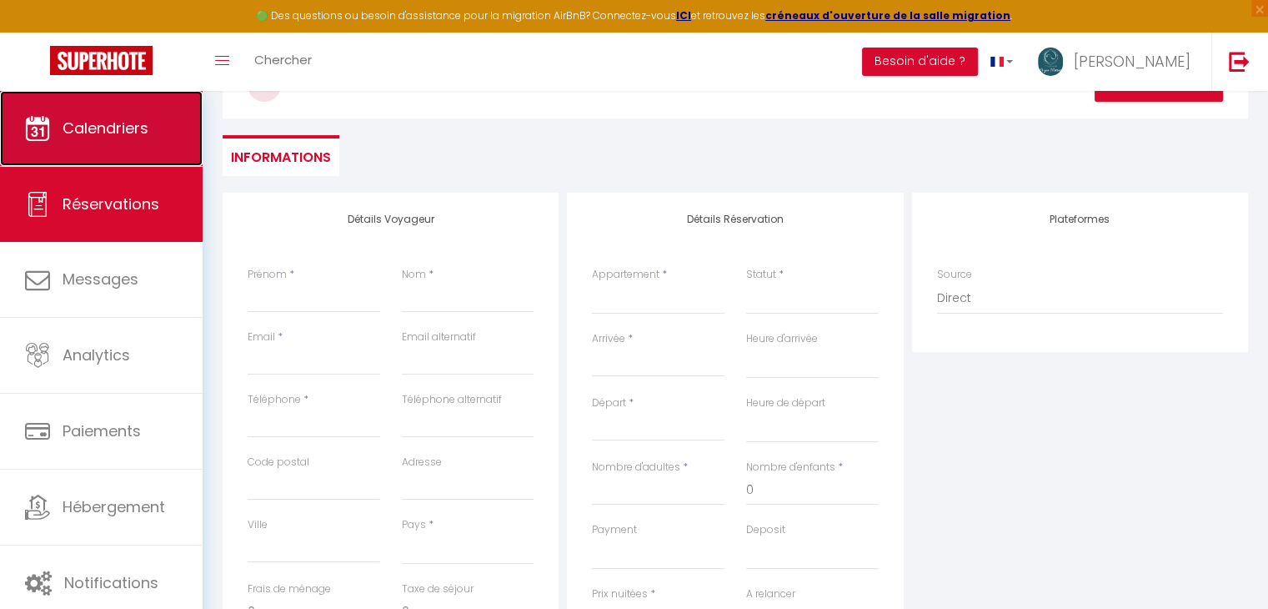
click at [139, 128] on span "Calendriers" at bounding box center [106, 128] width 86 height 21
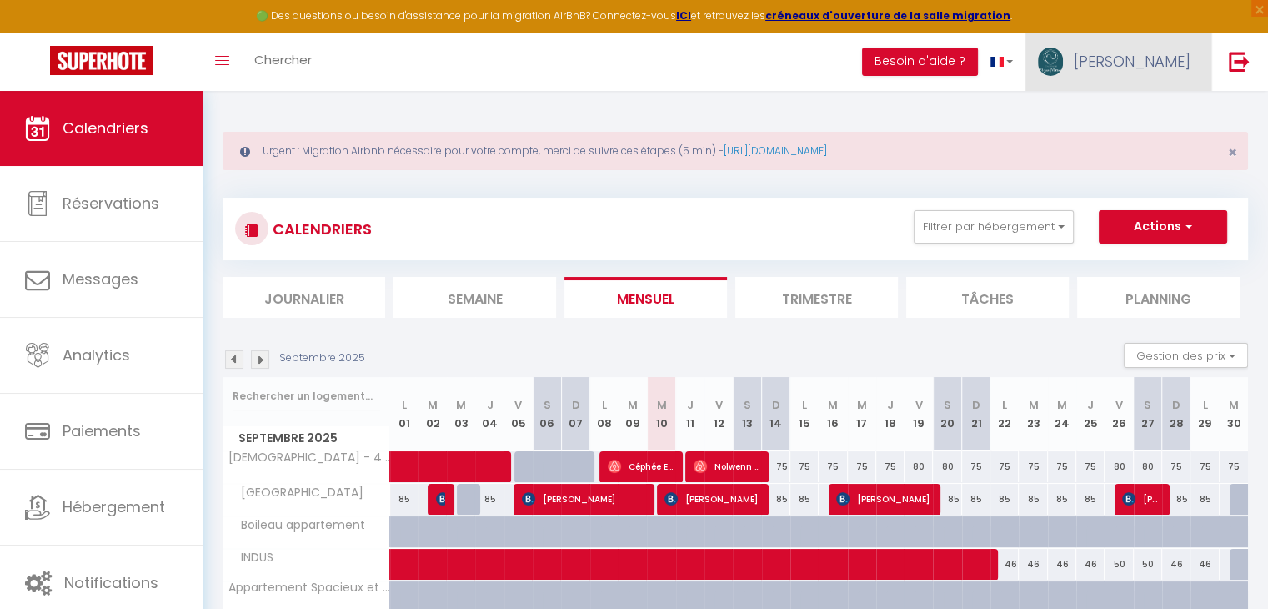
click at [1129, 79] on link "[PERSON_NAME]" at bounding box center [1119, 62] width 186 height 58
click at [1137, 149] on link "Équipe" at bounding box center [1144, 146] width 123 height 28
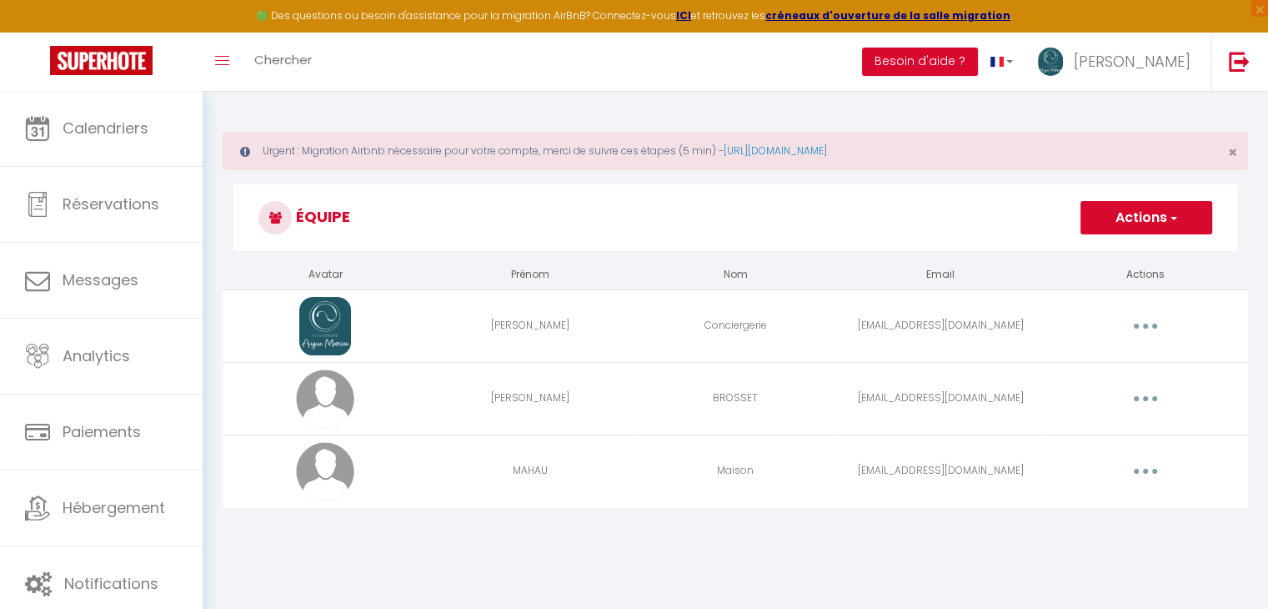
click at [1192, 221] on button "Actions" at bounding box center [1147, 217] width 132 height 33
click at [1141, 245] on link "Ajouter un nouvel utilisateur" at bounding box center [1113, 254] width 197 height 22
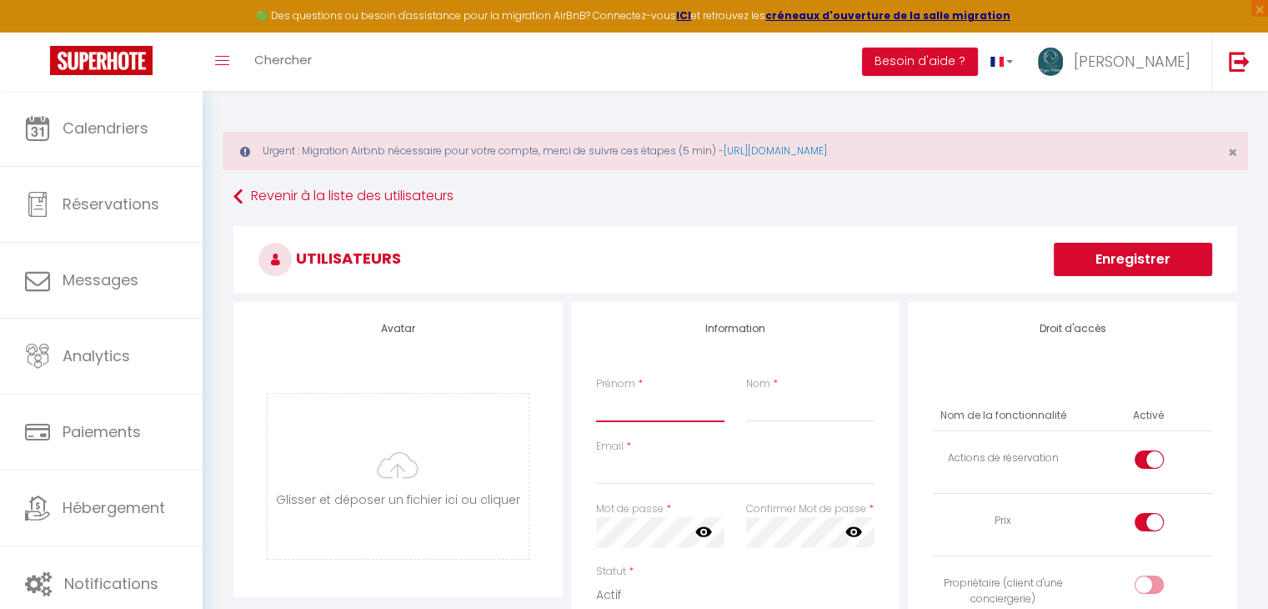
click at [634, 411] on input "Prénom" at bounding box center [660, 407] width 128 height 30
click at [767, 415] on input "Nom" at bounding box center [810, 407] width 128 height 30
click at [653, 471] on input "Email" at bounding box center [735, 469] width 279 height 30
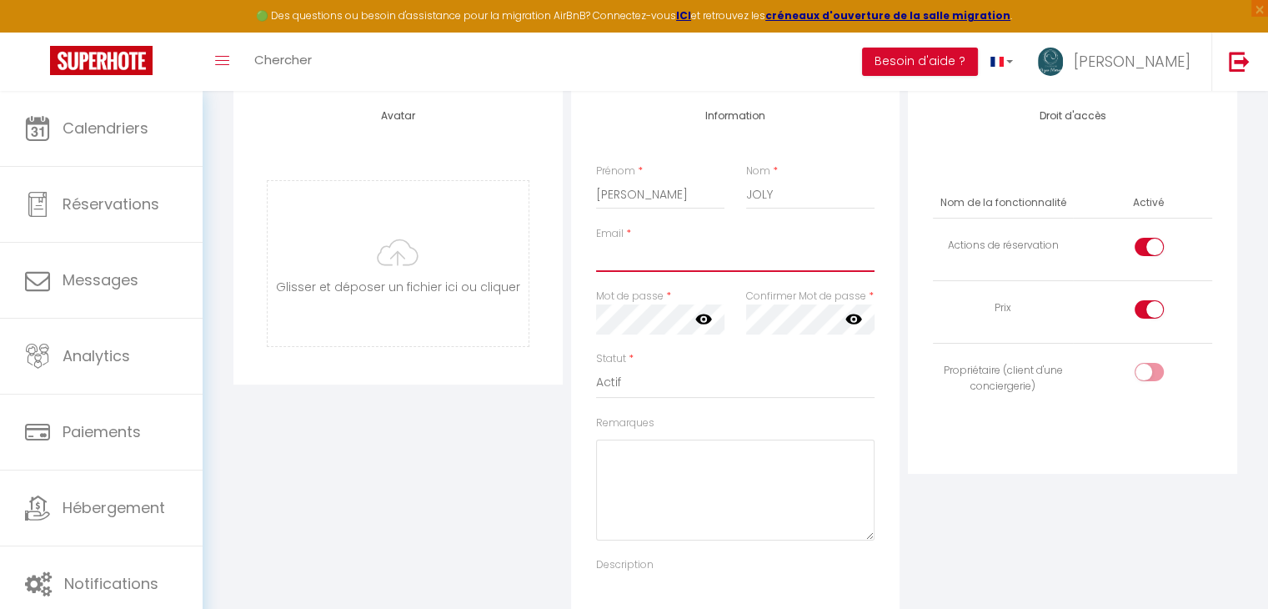
scroll to position [213, 0]
click at [1138, 362] on div at bounding box center [1149, 371] width 29 height 18
click at [1149, 362] on input "checkbox" at bounding box center [1163, 374] width 29 height 25
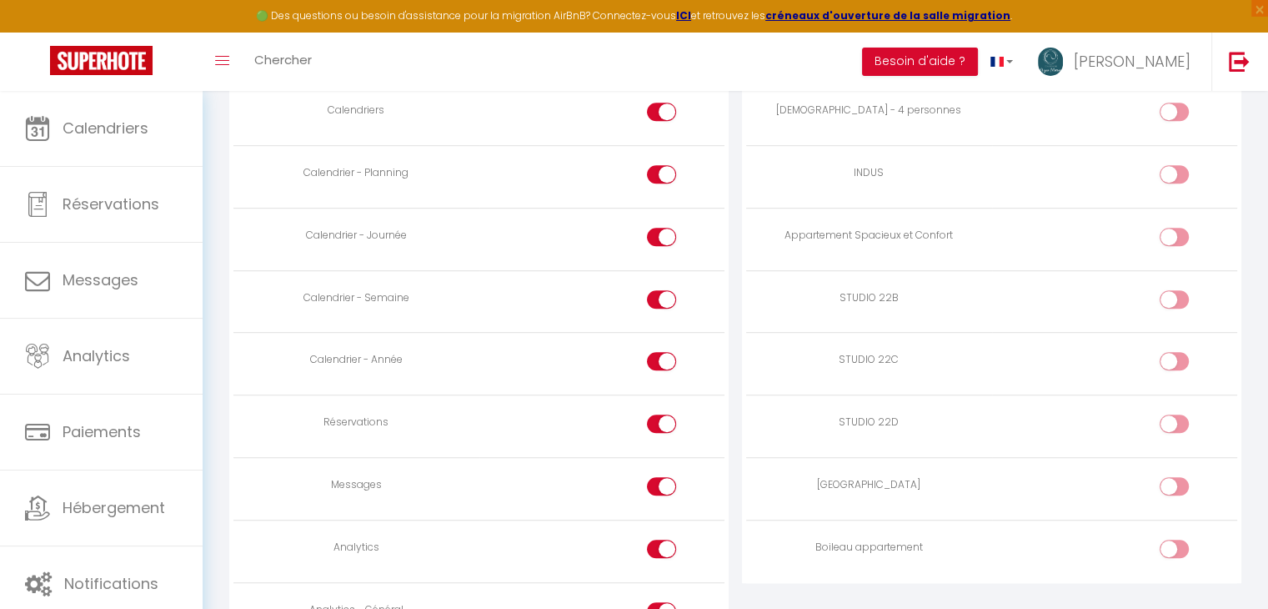
scroll to position [960, 0]
click at [1173, 298] on div at bounding box center [1174, 300] width 29 height 18
click at [1174, 298] on input "checkbox" at bounding box center [1188, 303] width 29 height 25
click at [1172, 361] on div at bounding box center [1174, 362] width 29 height 18
click at [1174, 361] on input "checkbox" at bounding box center [1188, 365] width 29 height 25
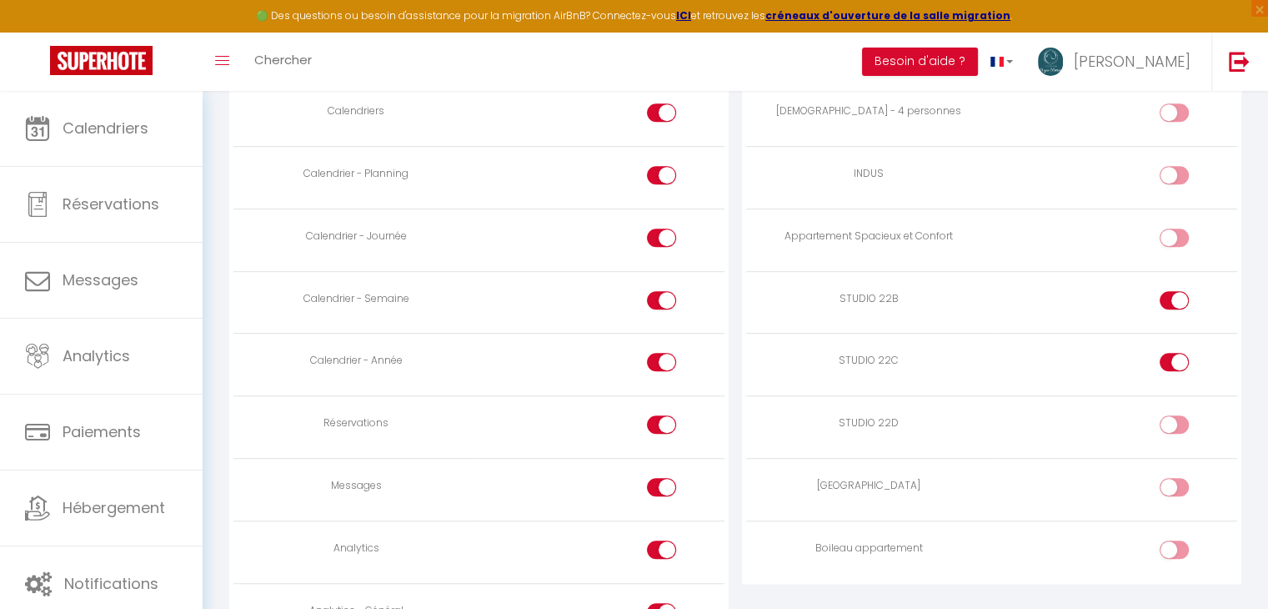
click at [1171, 420] on div at bounding box center [1174, 424] width 29 height 18
click at [1174, 420] on input "checkbox" at bounding box center [1188, 427] width 29 height 25
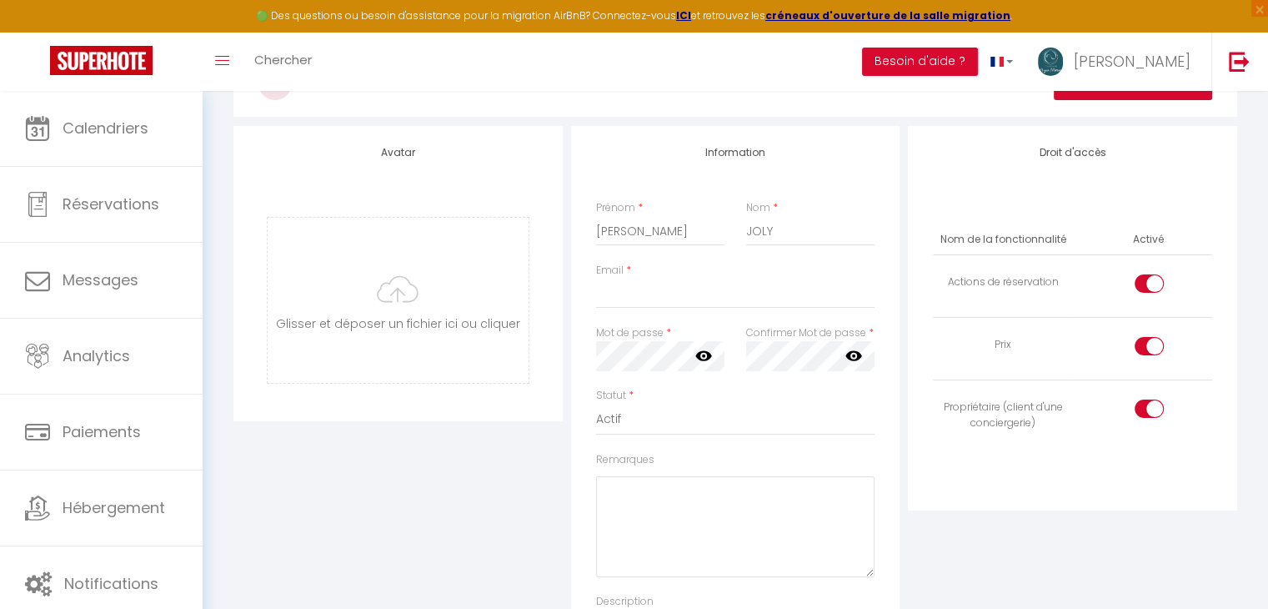
scroll to position [174, 0]
click at [680, 285] on input "Email" at bounding box center [735, 295] width 279 height 30
paste input "[EMAIL_ADDRESS][DOMAIN_NAME]"
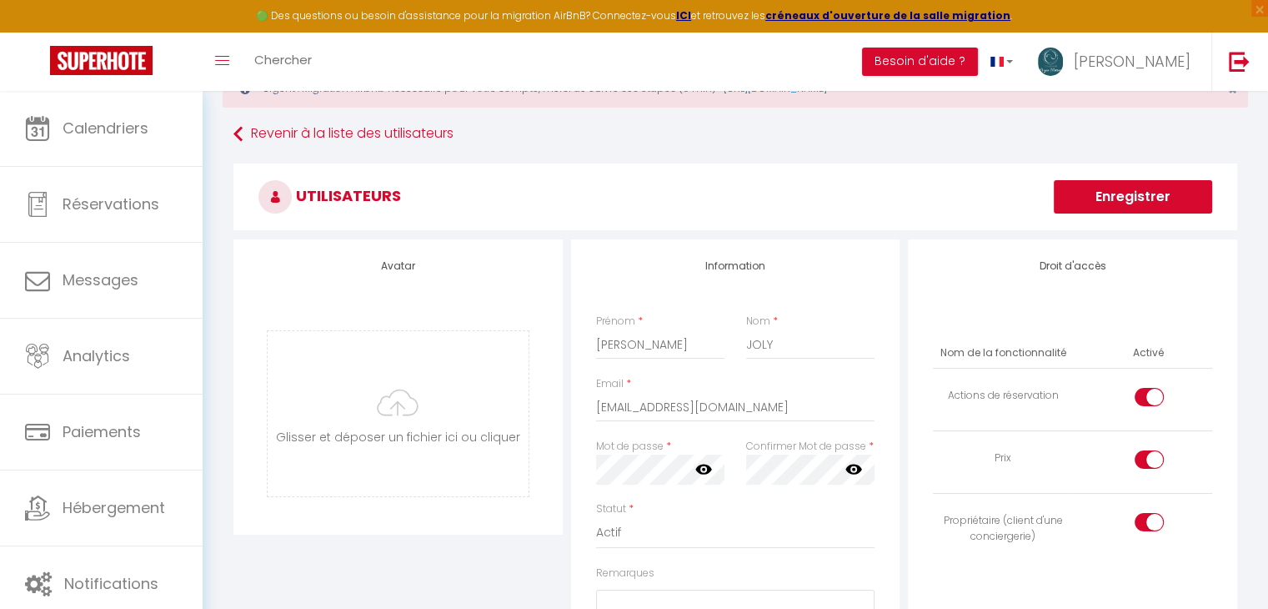
scroll to position [55, 0]
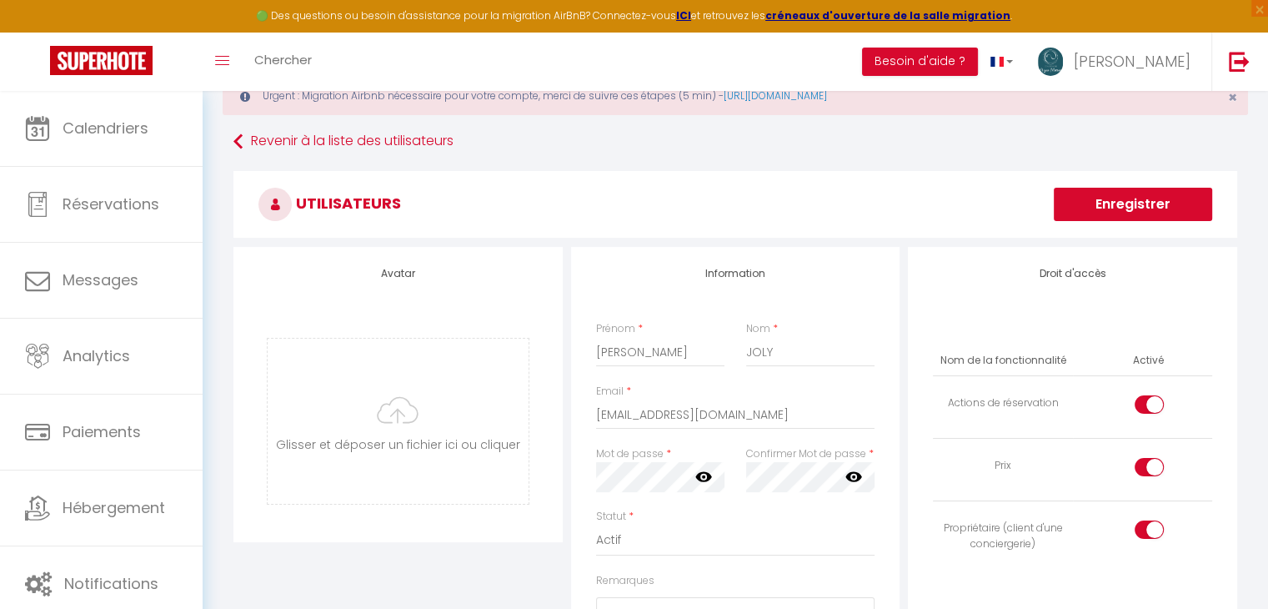
click at [1124, 204] on button "Enregistrer" at bounding box center [1133, 204] width 158 height 33
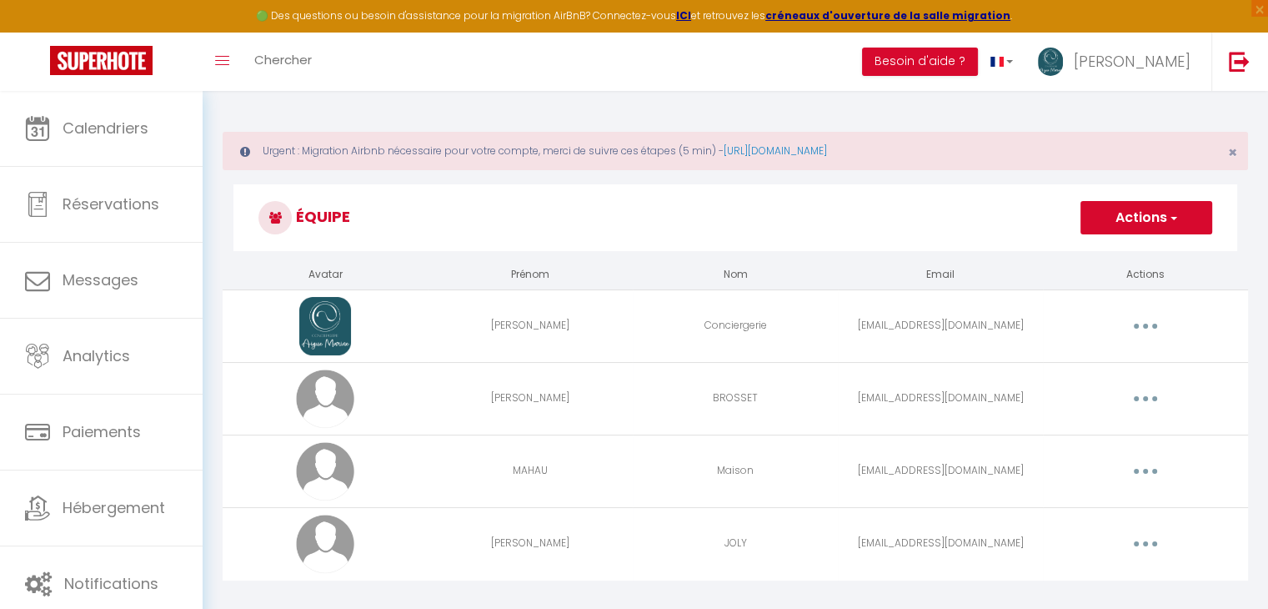
click at [344, 467] on img at bounding box center [325, 471] width 58 height 58
click at [320, 465] on img at bounding box center [325, 471] width 58 height 58
click at [1136, 467] on button "button" at bounding box center [1145, 471] width 47 height 27
click at [1071, 462] on div "Editer Supprimer" at bounding box center [1146, 471] width 192 height 27
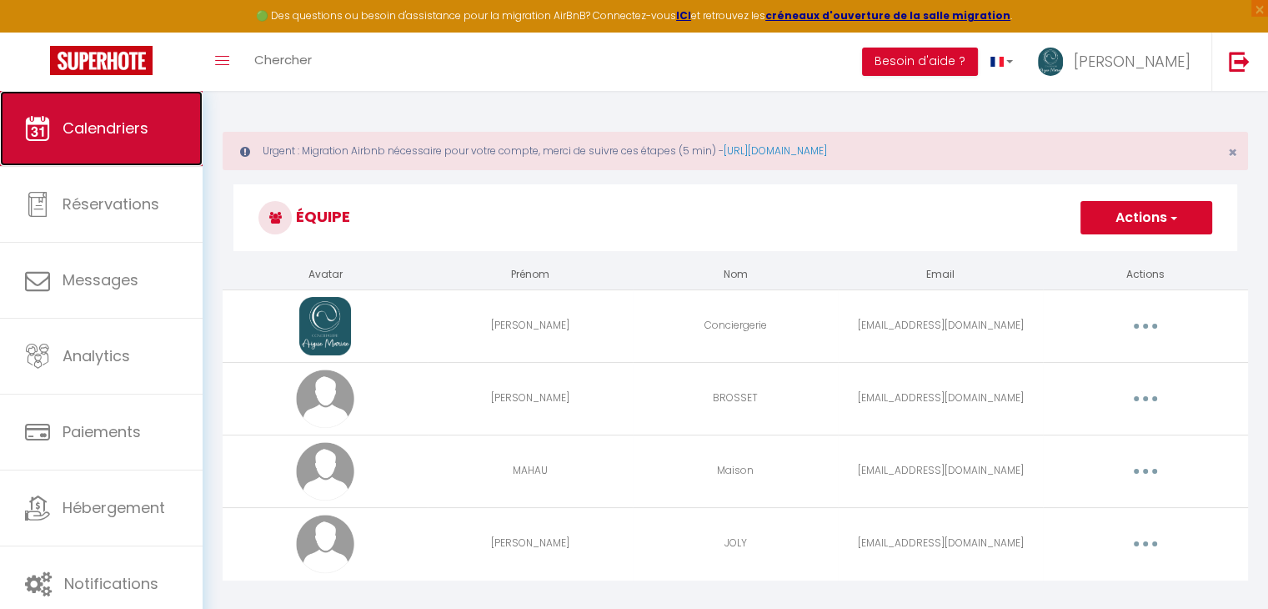
click at [97, 92] on link "Calendriers" at bounding box center [101, 128] width 203 height 75
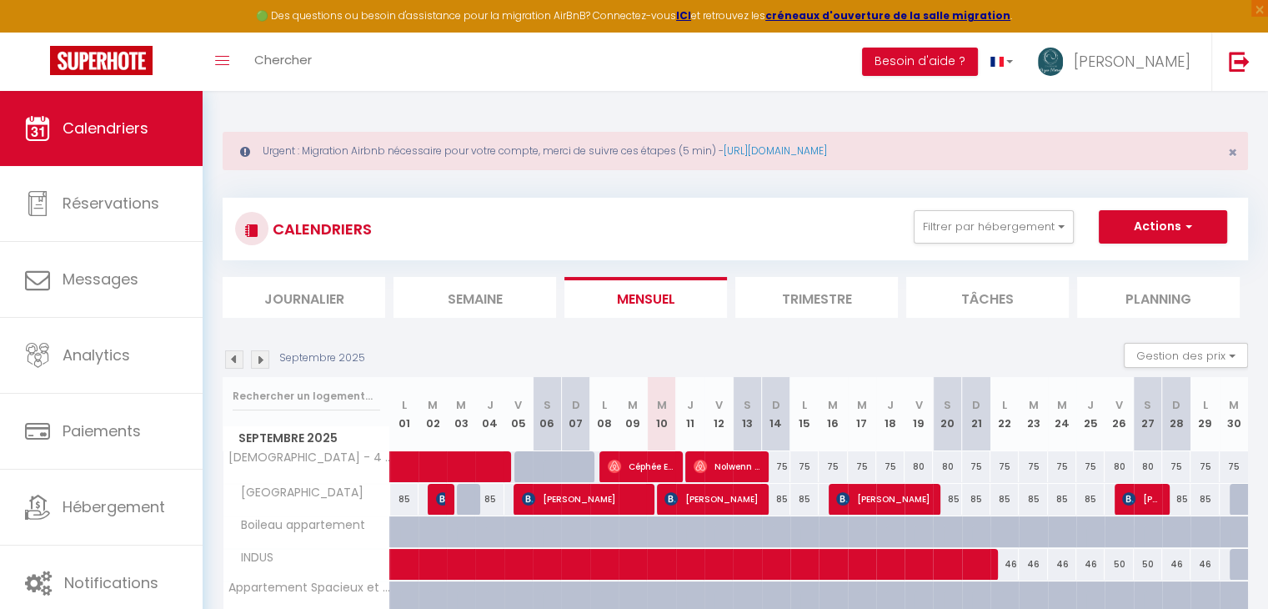
scroll to position [169, 0]
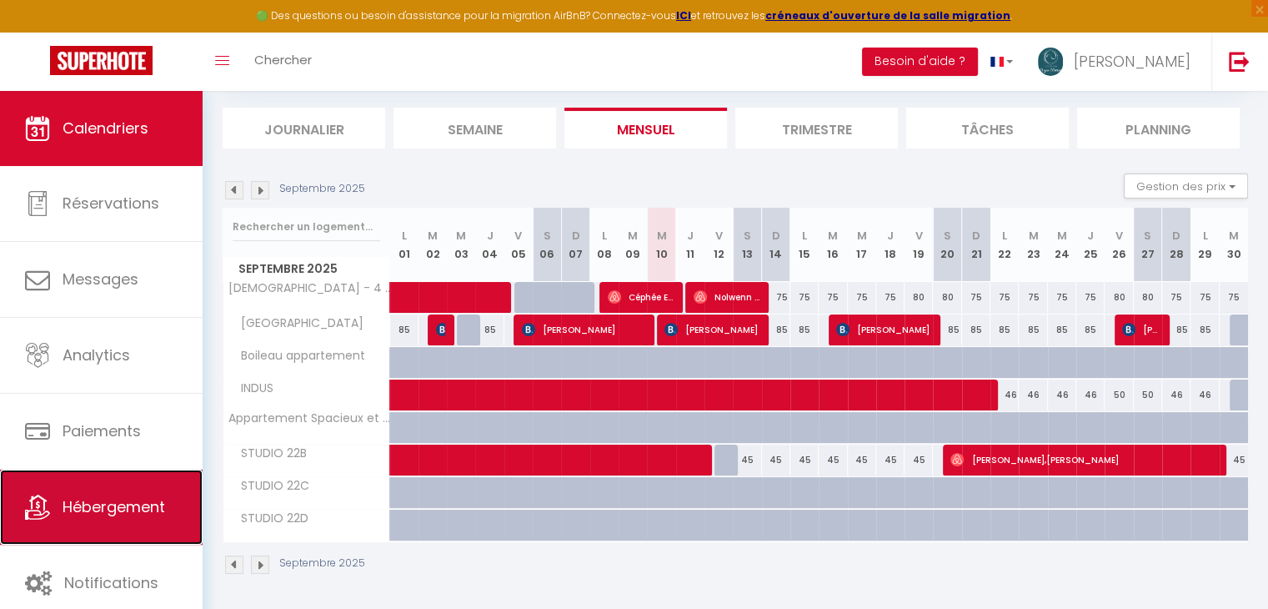
click at [125, 499] on span "Hébergement" at bounding box center [114, 506] width 103 height 21
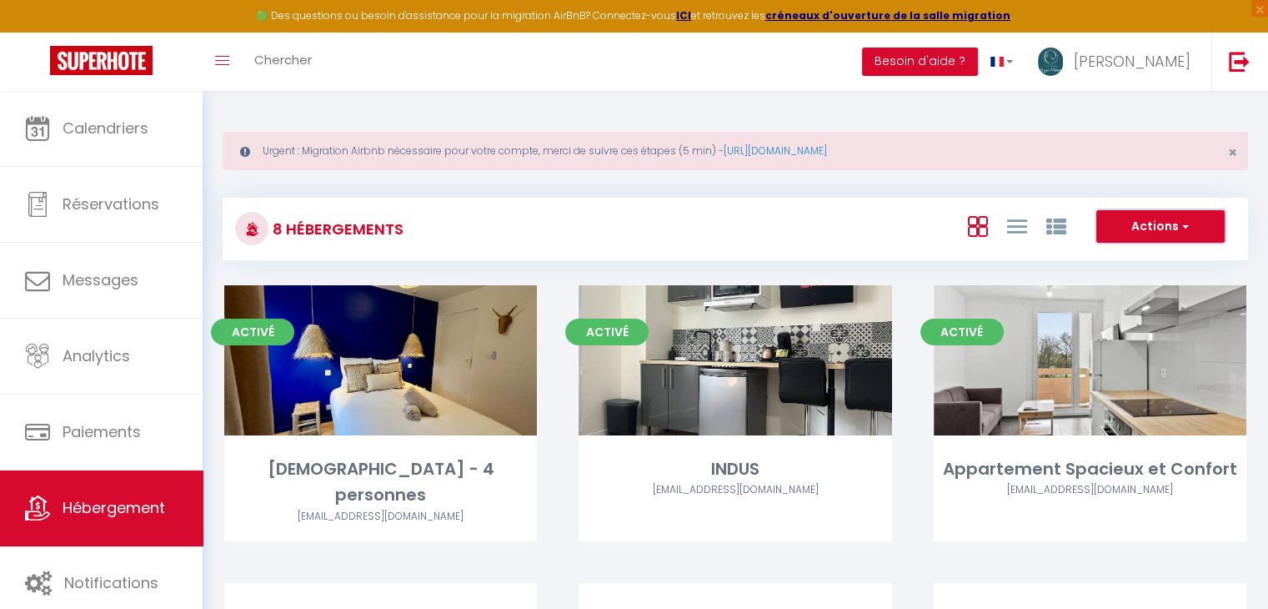
click at [1182, 214] on button "Actions" at bounding box center [1160, 226] width 128 height 33
click at [1127, 262] on li "Créer un Hébergement" at bounding box center [1147, 261] width 153 height 18
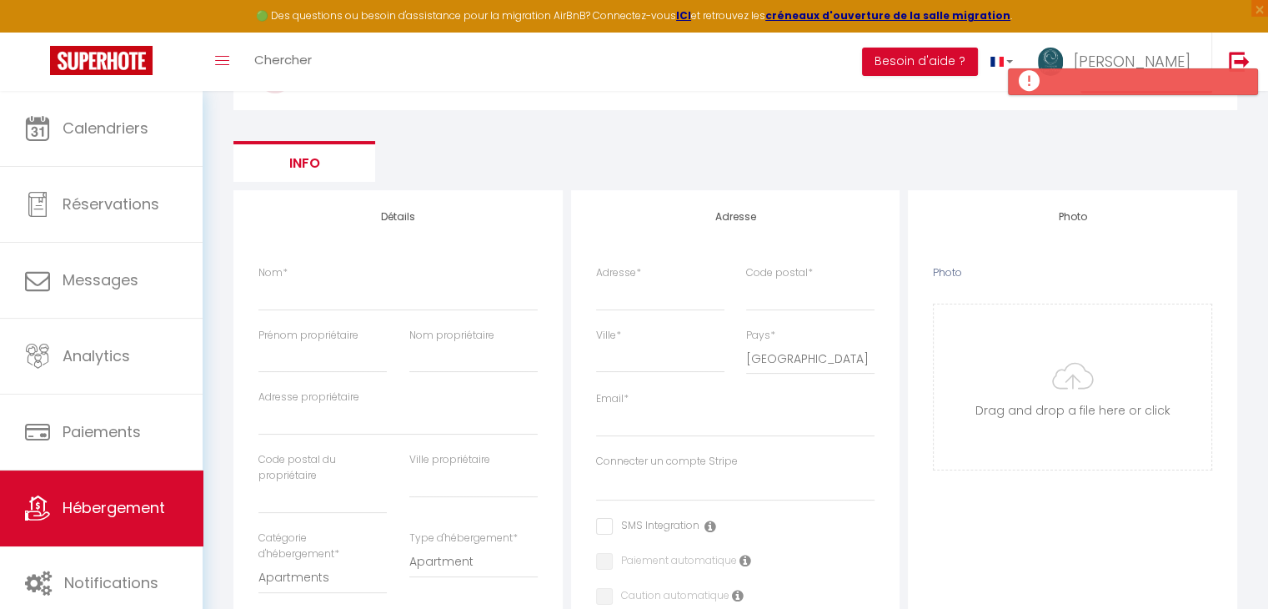
scroll to position [183, 0]
click at [338, 298] on input "Nom *" at bounding box center [397, 294] width 279 height 30
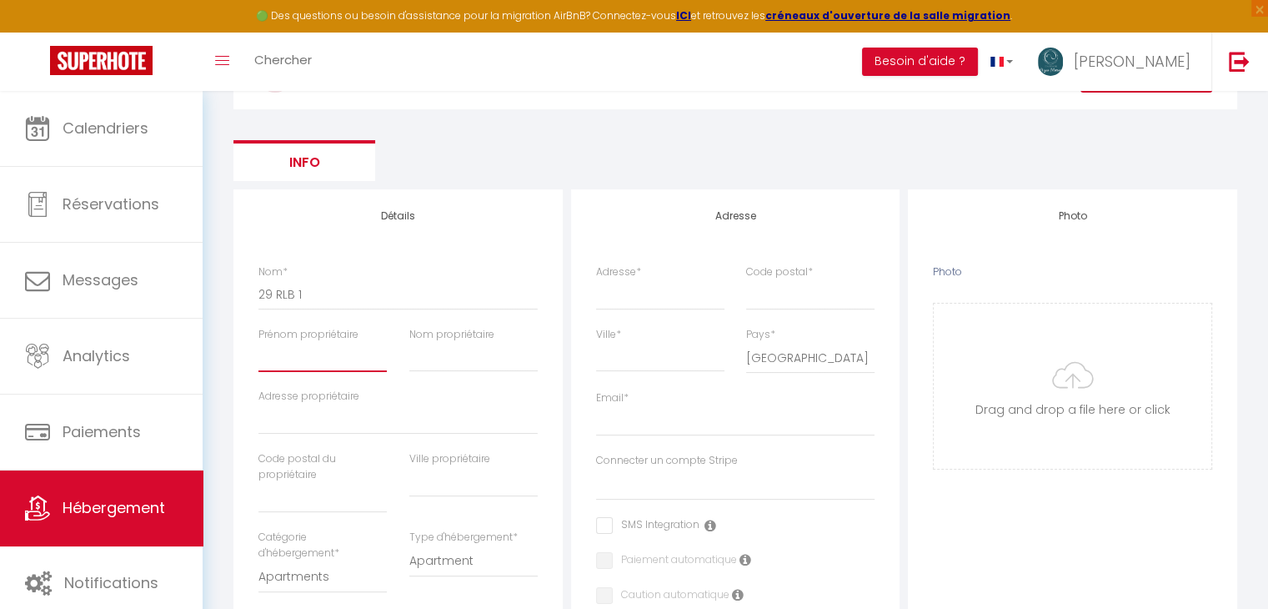
click at [310, 369] on input "Prénom propriétaire" at bounding box center [322, 357] width 128 height 30
click at [420, 372] on div "Nom propriétaire" at bounding box center [473, 358] width 150 height 63
click at [451, 364] on input "Nom propriétaire" at bounding box center [473, 357] width 128 height 30
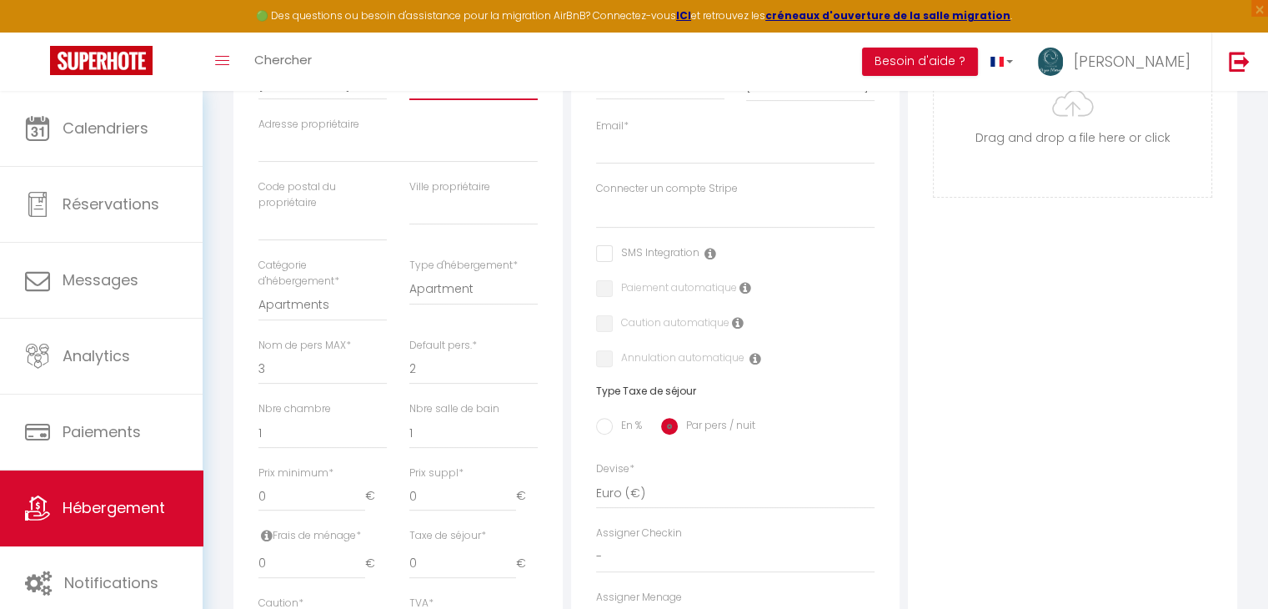
scroll to position [457, 0]
click at [324, 372] on select "1 2 3 4 5 6 7 8 9 10 11 12 13 14" at bounding box center [322, 367] width 128 height 32
click at [258, 351] on select "1 2 3 4 5 6 7 8 9 10 11 12 13 14" at bounding box center [322, 367] width 128 height 32
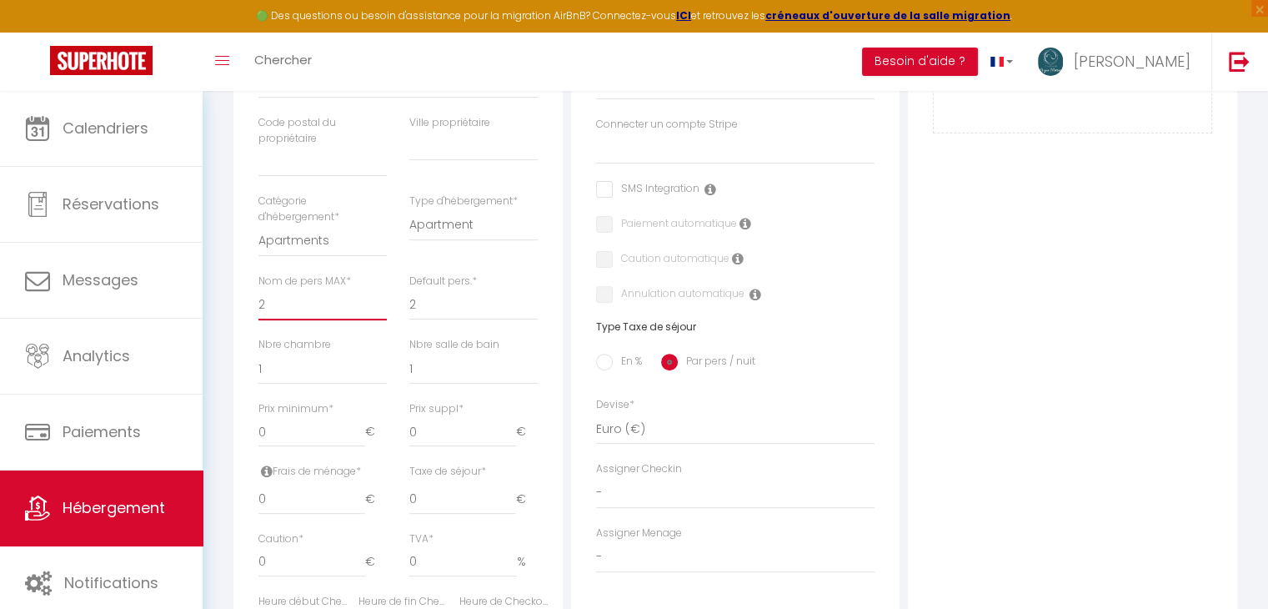
scroll to position [520, 0]
click at [301, 430] on input "0" at bounding box center [311, 431] width 107 height 30
click at [295, 491] on input "0" at bounding box center [311, 499] width 107 height 30
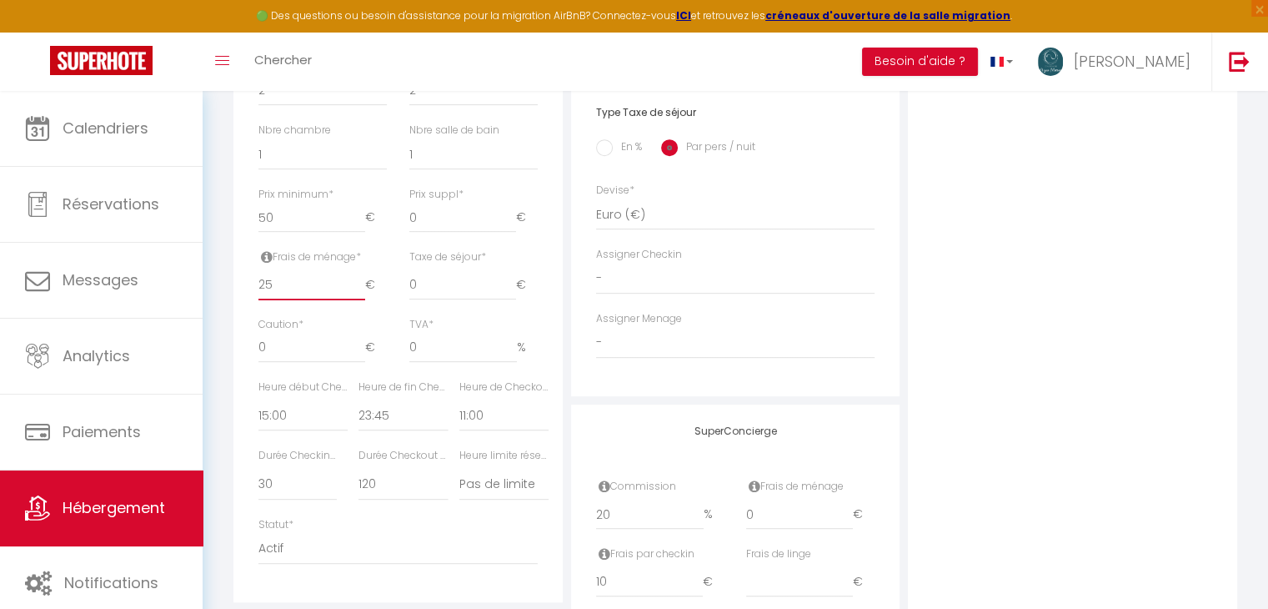
scroll to position [735, 0]
click at [400, 414] on select "00:00 00:15 00:30 00:45 01:00 01:15 01:30 01:45 02:00 02:15 02:30 02:45 03:00" at bounding box center [403, 414] width 89 height 32
click at [359, 398] on select "00:00 00:15 00:30 00:45 01:00 01:15 01:30 01:45 02:00 02:15 02:30 02:45 03:00" at bounding box center [403, 414] width 89 height 32
click at [499, 411] on select "00:00 00:15 00:30 00:45 01:00 01:15 01:30 01:45 02:00 02:15 02:30 02:45 03:00" at bounding box center [503, 414] width 89 height 32
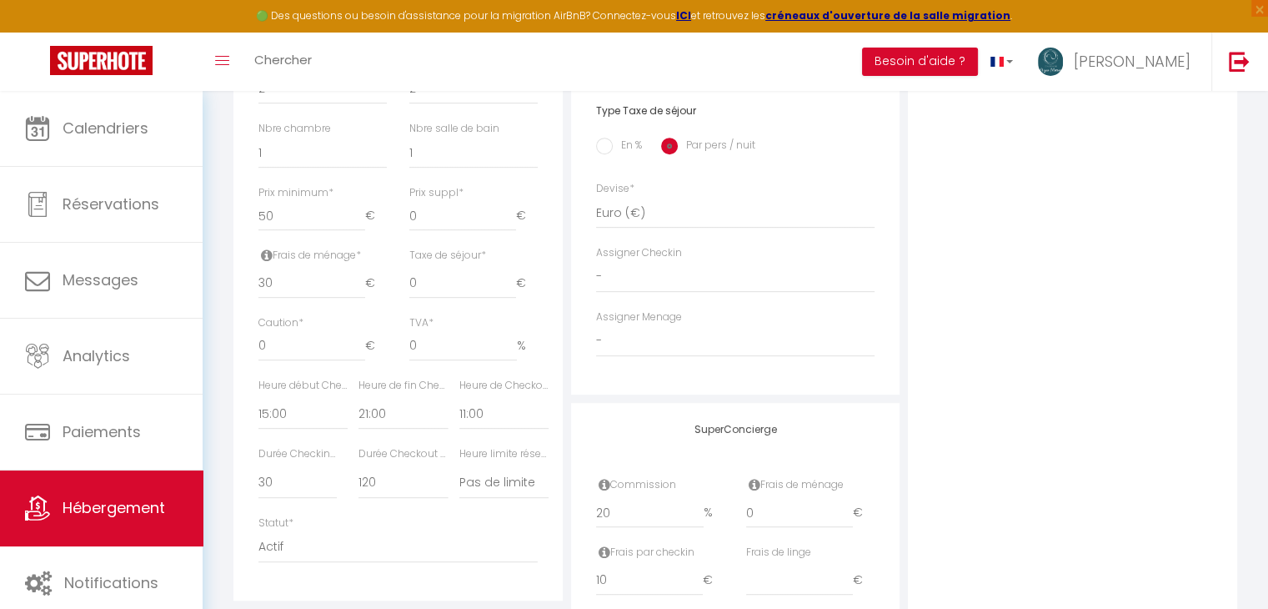
click at [410, 394] on div "Heure de fin Checkin * 00:00 00:15 00:30 00:45 01:00 01:15 01:30 01:45 02:00 02…" at bounding box center [403, 404] width 89 height 53
click at [455, 413] on div "Heure de Checkout * 00:00 00:15 00:30 00:45 01:00 01:15 01:30 01:45 02:00 02:15…" at bounding box center [499, 412] width 100 height 69
click at [373, 478] on select "15 30 45 60 75 90 105 120 135 150 165 180 195 210" at bounding box center [403, 483] width 89 height 32
click at [359, 467] on select "15 30 45 60 75 90 105 120 135 150 165 180 195 210" at bounding box center [403, 483] width 89 height 32
click at [468, 484] on select "Pas de limite 01:00 02:00 03:00 04:00 05:00 06:00 07:00 08:00 09:00 10:00 11:00…" at bounding box center [503, 483] width 89 height 32
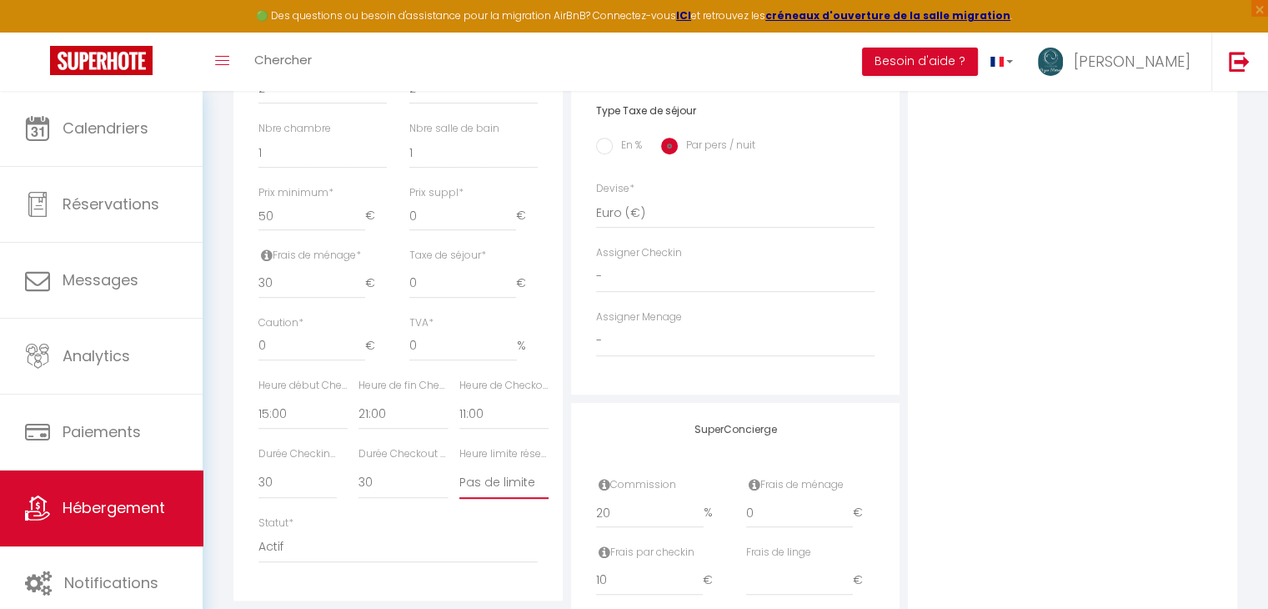
click at [468, 484] on select "Pas de limite 01:00 02:00 03:00 04:00 05:00 06:00 07:00 08:00 09:00 10:00 11:00…" at bounding box center [503, 483] width 89 height 32
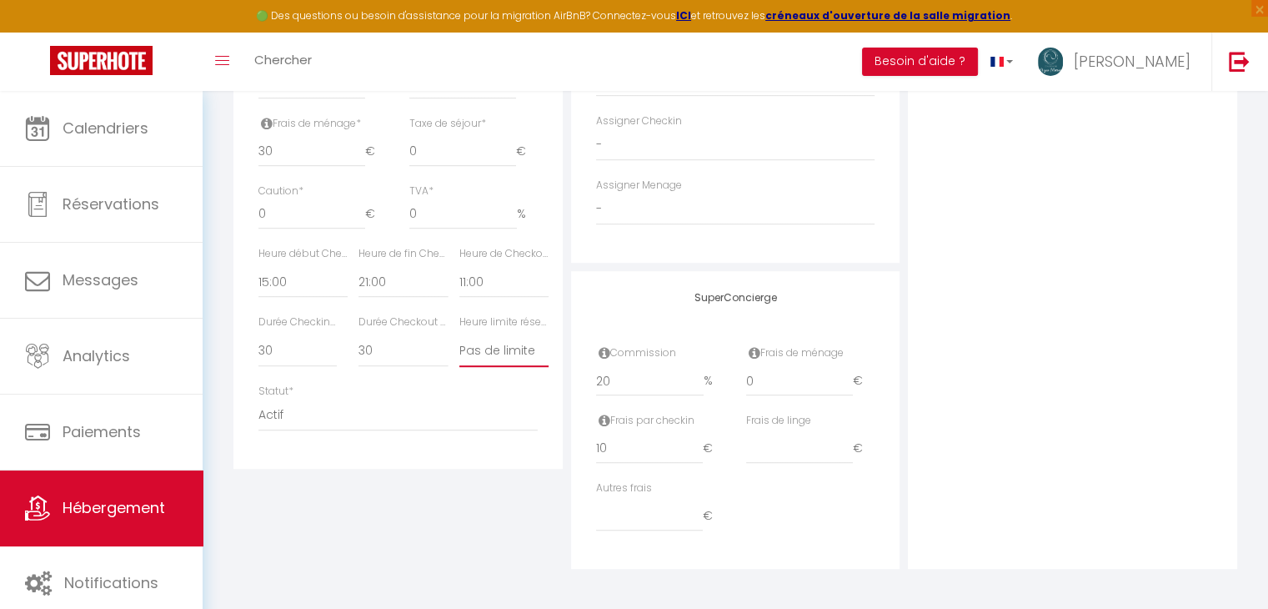
scroll to position [801, 0]
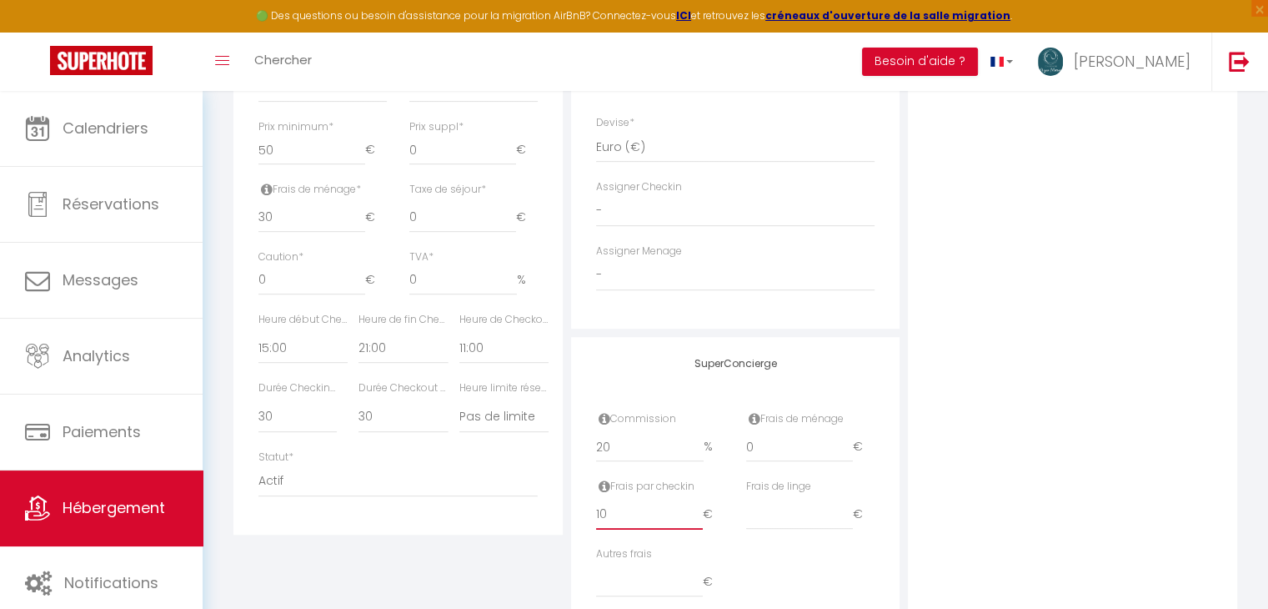
click at [644, 516] on input "10" at bounding box center [649, 514] width 107 height 30
click at [783, 438] on input "0" at bounding box center [799, 447] width 107 height 30
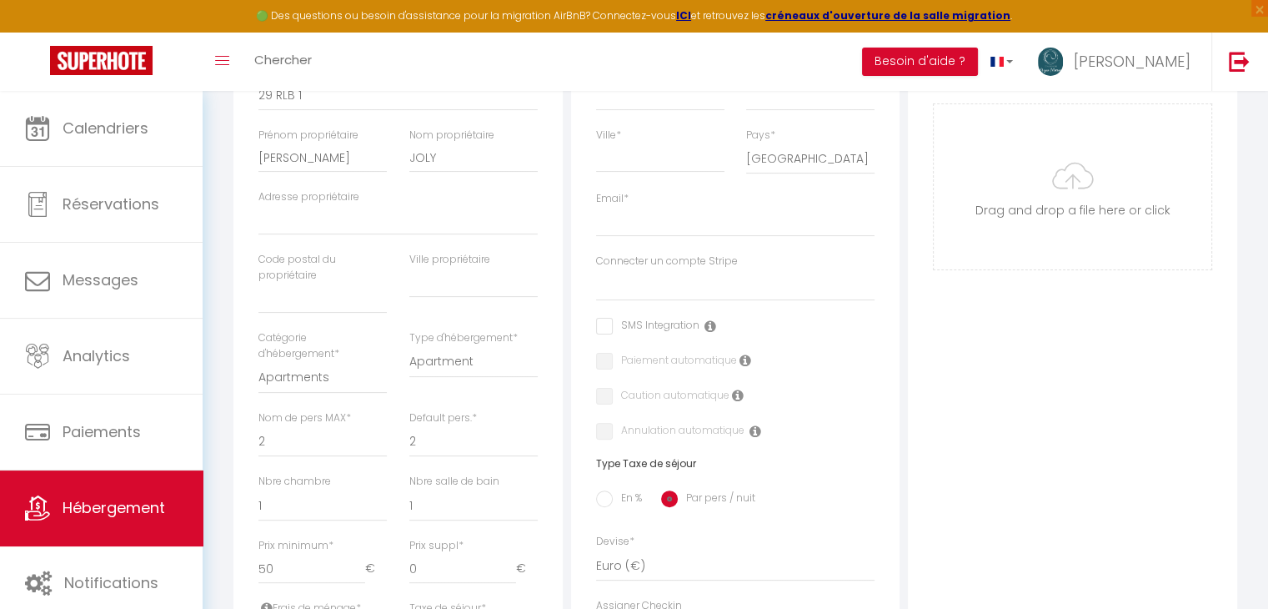
scroll to position [380, 0]
click at [734, 398] on icon at bounding box center [738, 397] width 12 height 13
click at [745, 359] on icon at bounding box center [746, 362] width 12 height 13
click at [615, 328] on input "checkbox" at bounding box center [647, 328] width 103 height 17
click at [707, 328] on icon at bounding box center [711, 328] width 12 height 13
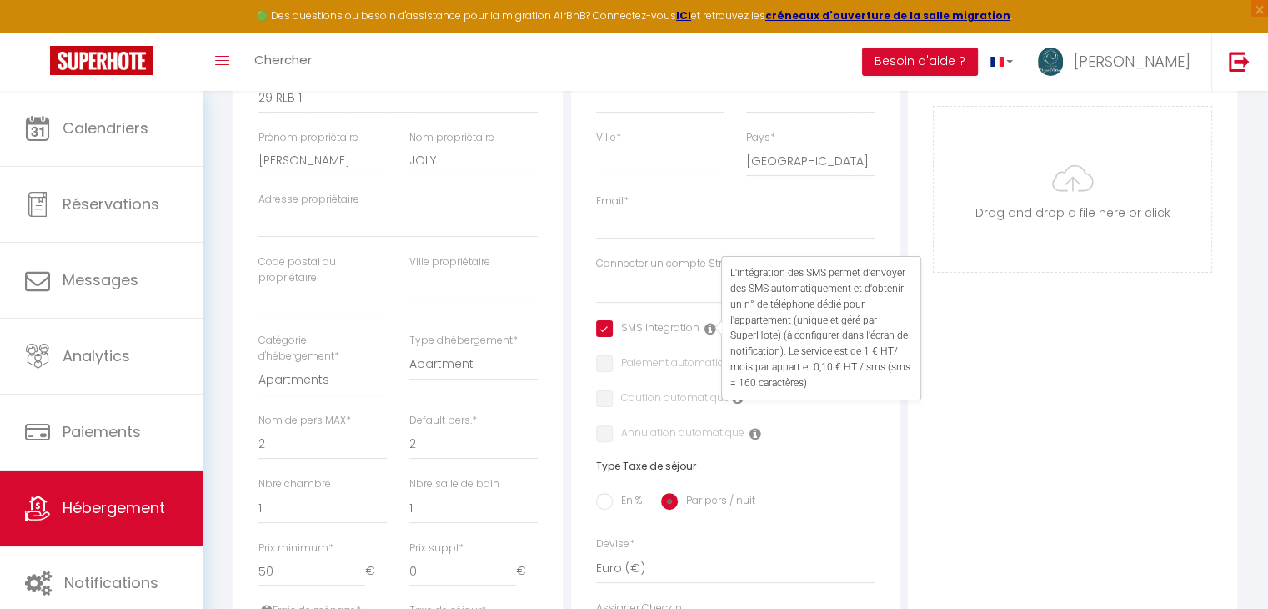
click at [602, 326] on input "checkbox" at bounding box center [647, 328] width 103 height 17
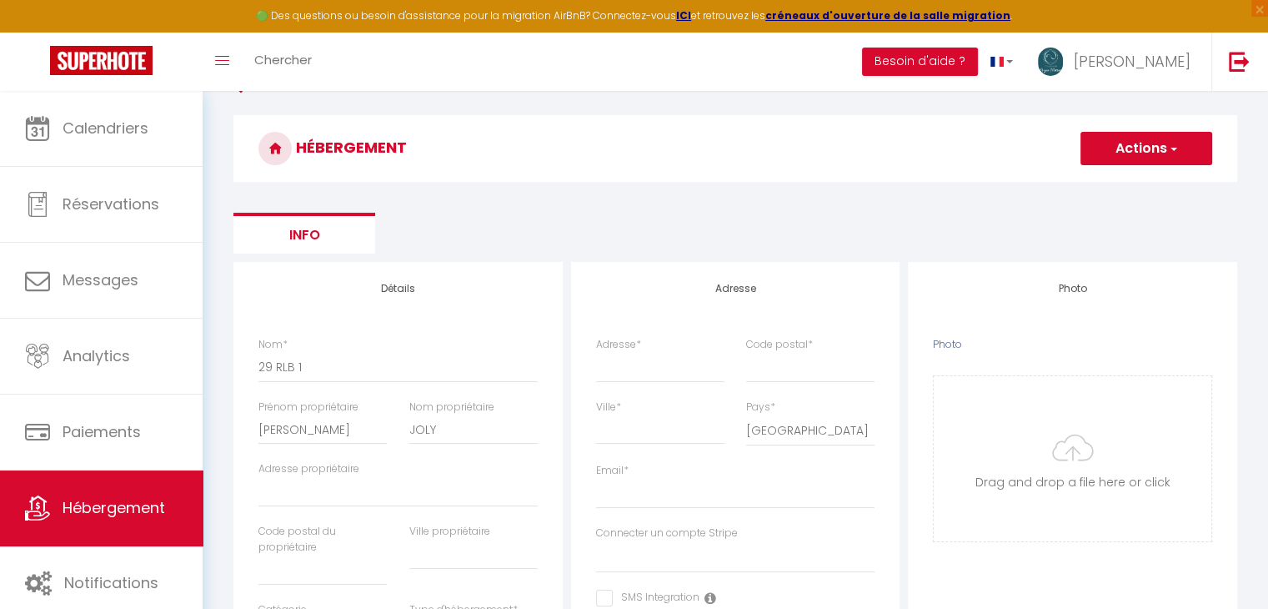
scroll to position [110, 0]
click at [111, 494] on link "Hébergement" at bounding box center [101, 507] width 203 height 75
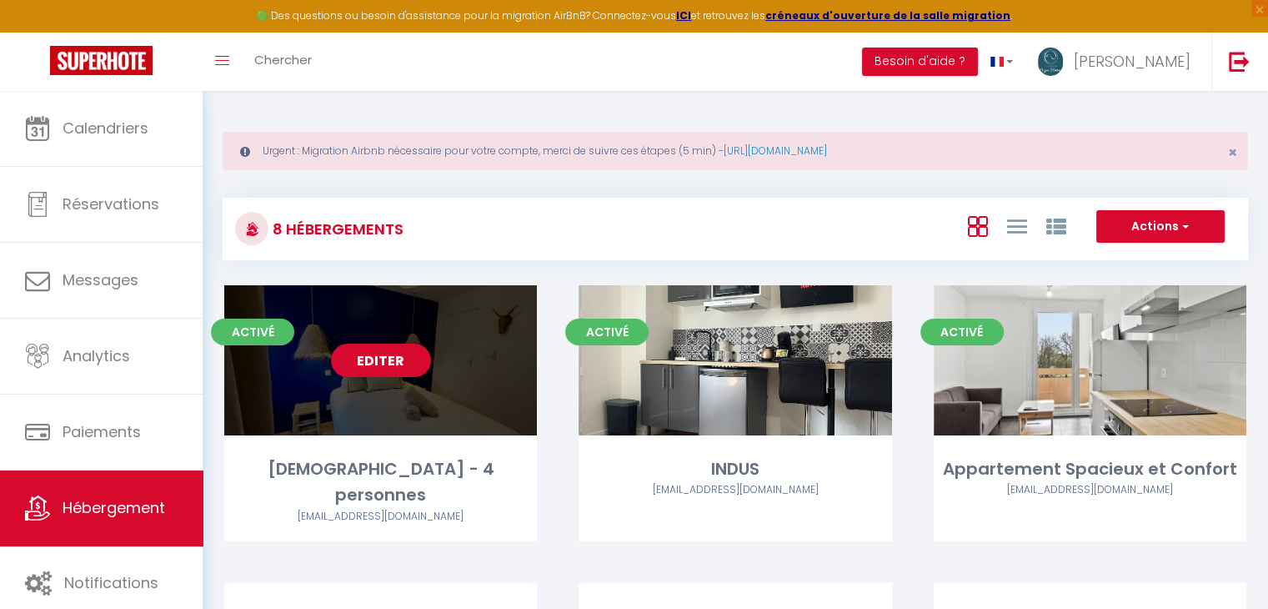
click at [382, 370] on link "Editer" at bounding box center [381, 360] width 100 height 33
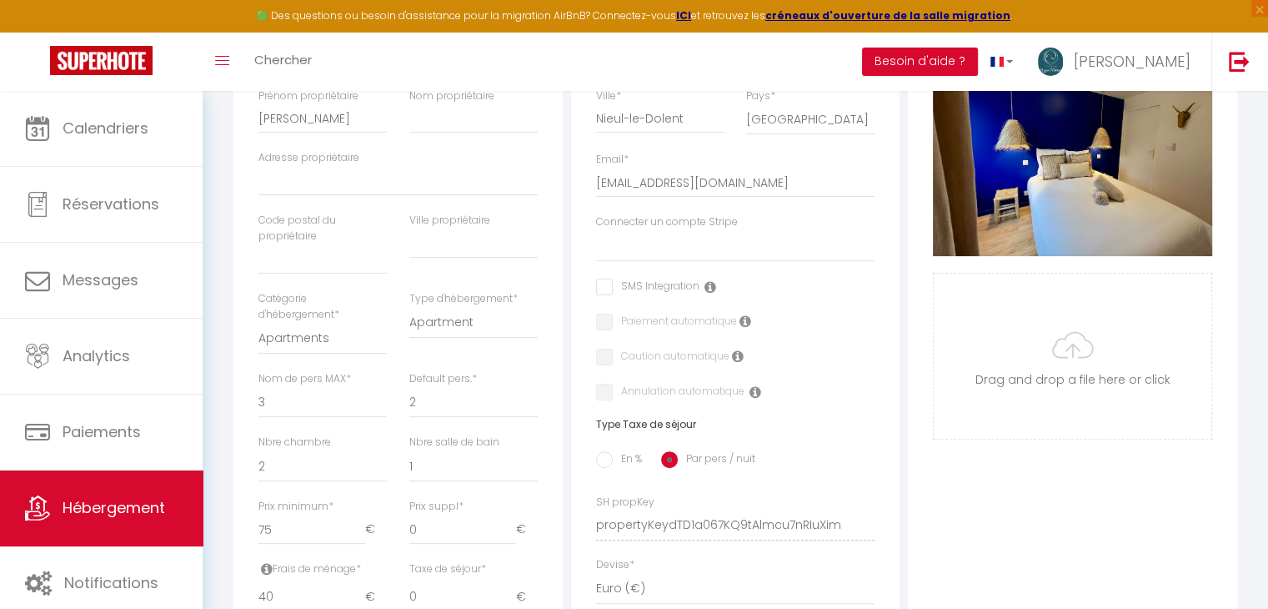
scroll to position [418, 0]
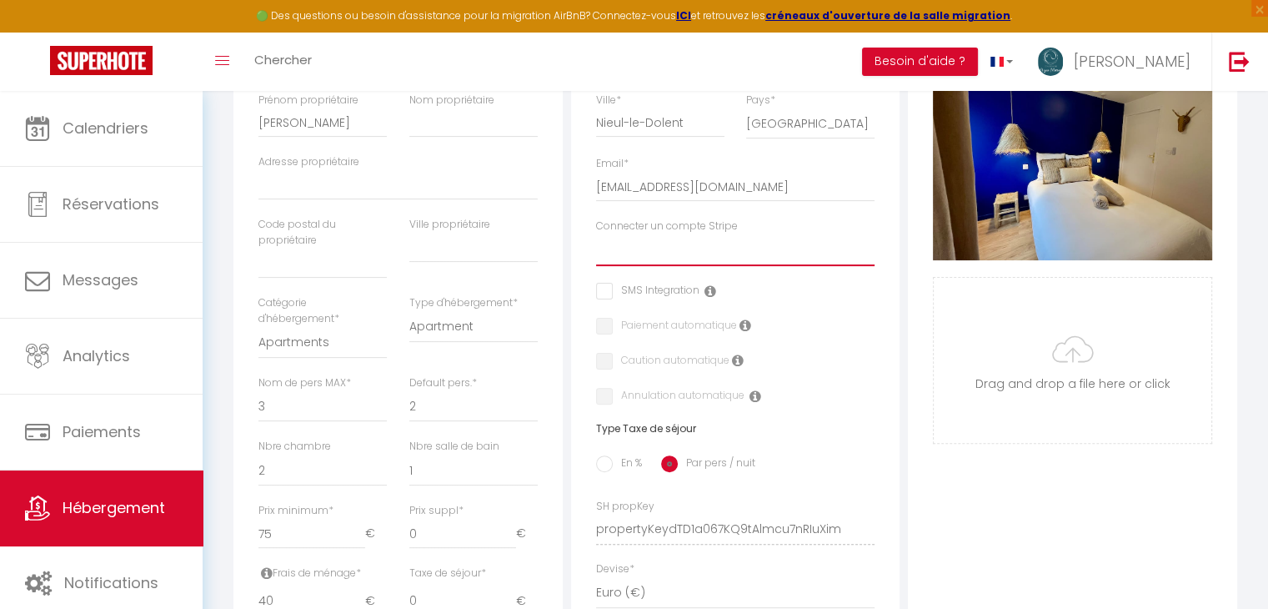
click at [670, 261] on select "[PERSON_NAME]" at bounding box center [735, 250] width 279 height 32
click at [791, 266] on select "[PERSON_NAME]" at bounding box center [735, 250] width 279 height 32
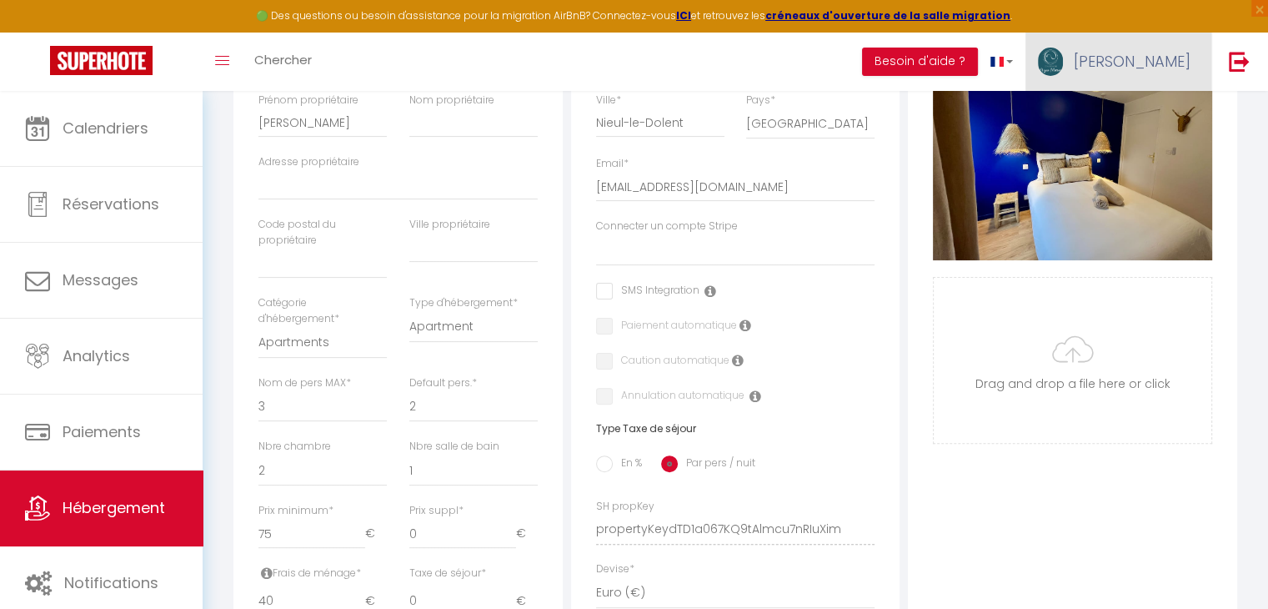
click at [1168, 68] on span "[PERSON_NAME]" at bounding box center [1132, 61] width 117 height 21
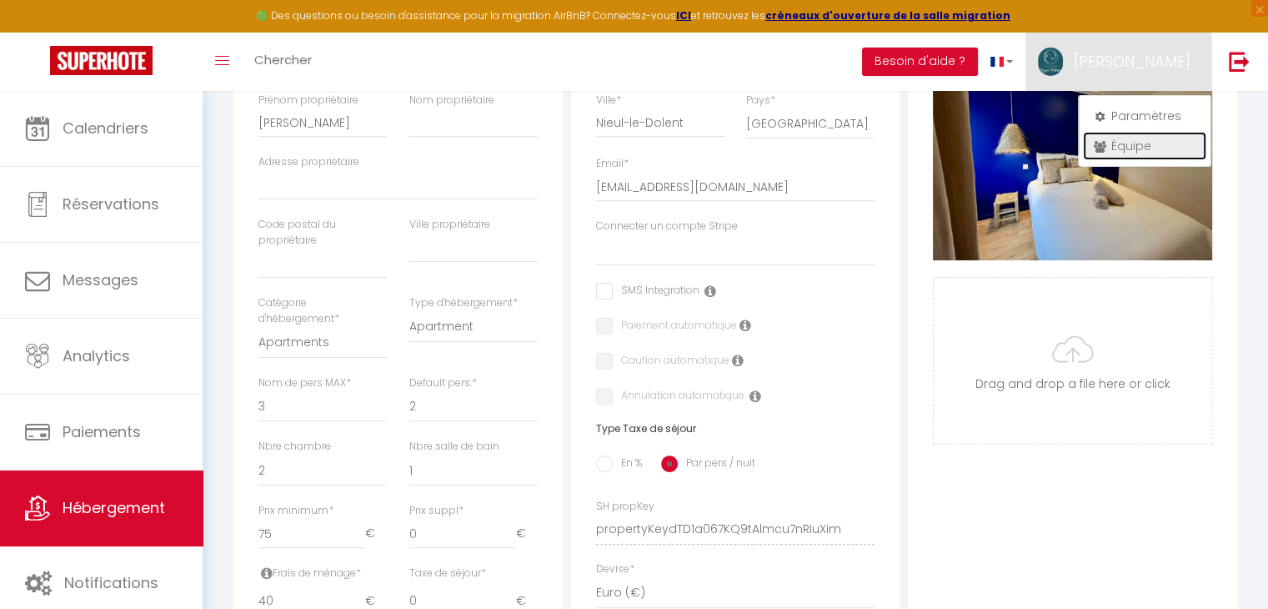
click at [1134, 142] on link "Équipe" at bounding box center [1144, 146] width 123 height 28
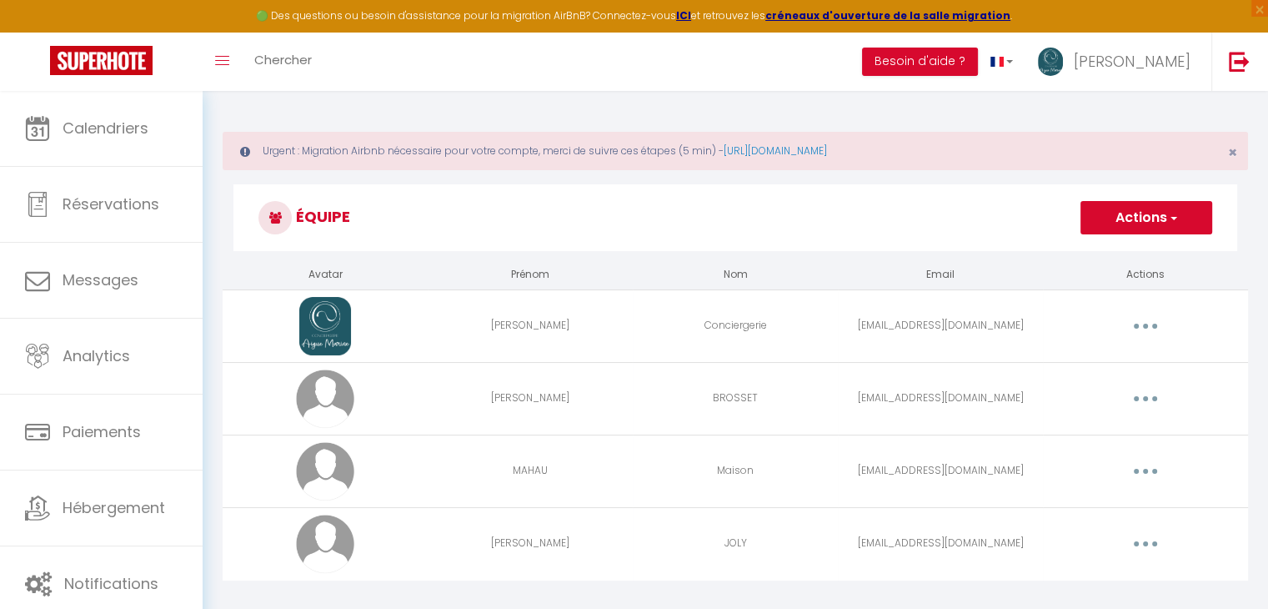
click at [873, 464] on td "[EMAIL_ADDRESS][DOMAIN_NAME]" at bounding box center [940, 470] width 205 height 73
click at [1141, 470] on button "button" at bounding box center [1145, 471] width 47 height 27
click at [1083, 504] on link "Editer" at bounding box center [1102, 509] width 123 height 28
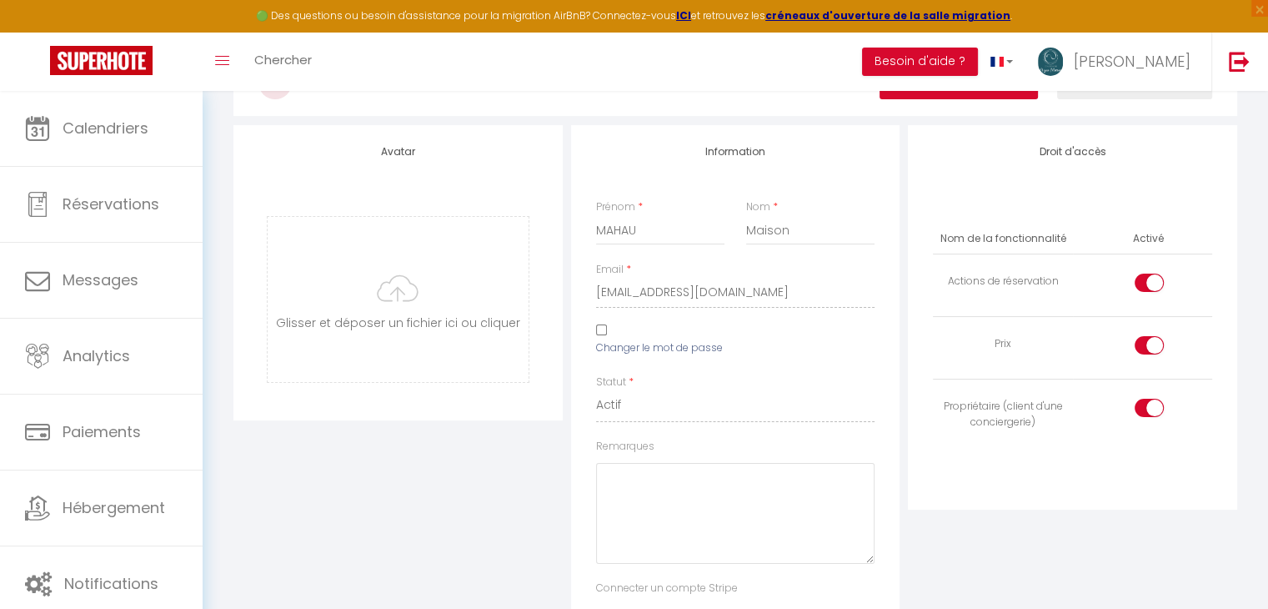
scroll to position [193, 0]
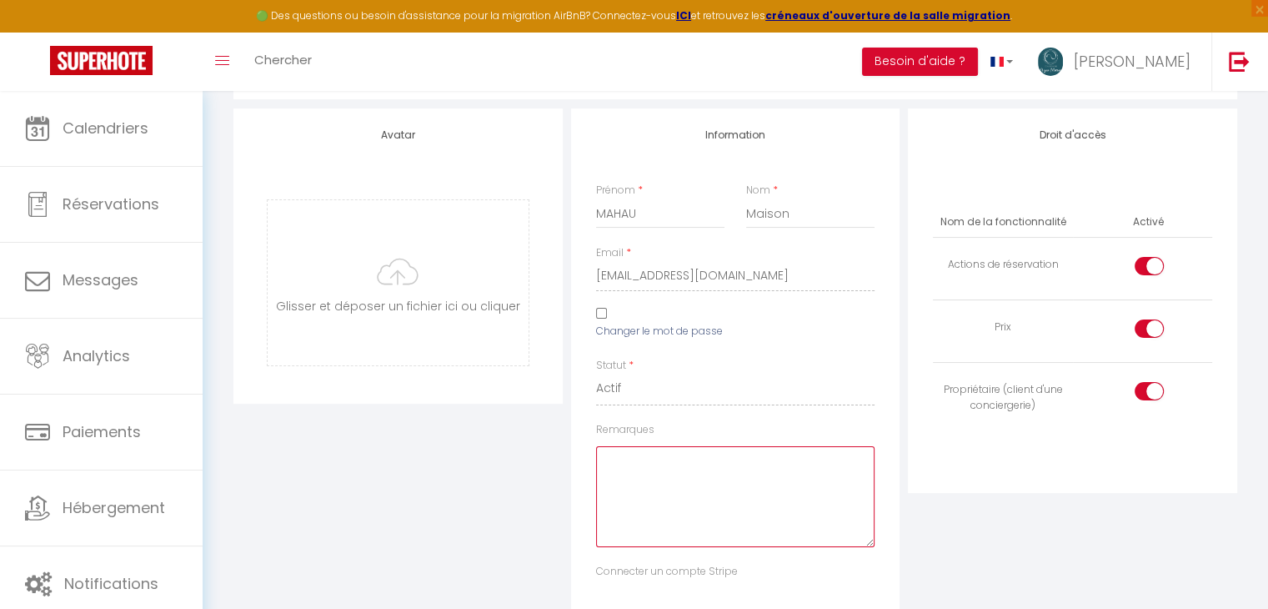
click at [654, 469] on textarea "Remarques" at bounding box center [735, 496] width 279 height 101
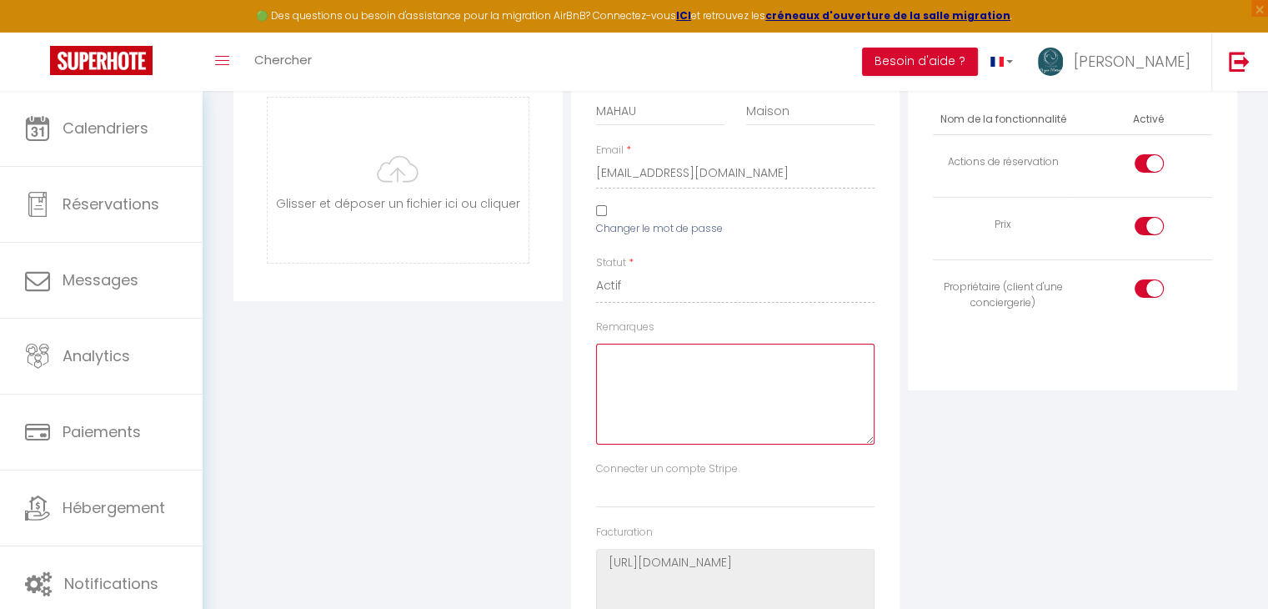
scroll to position [297, 0]
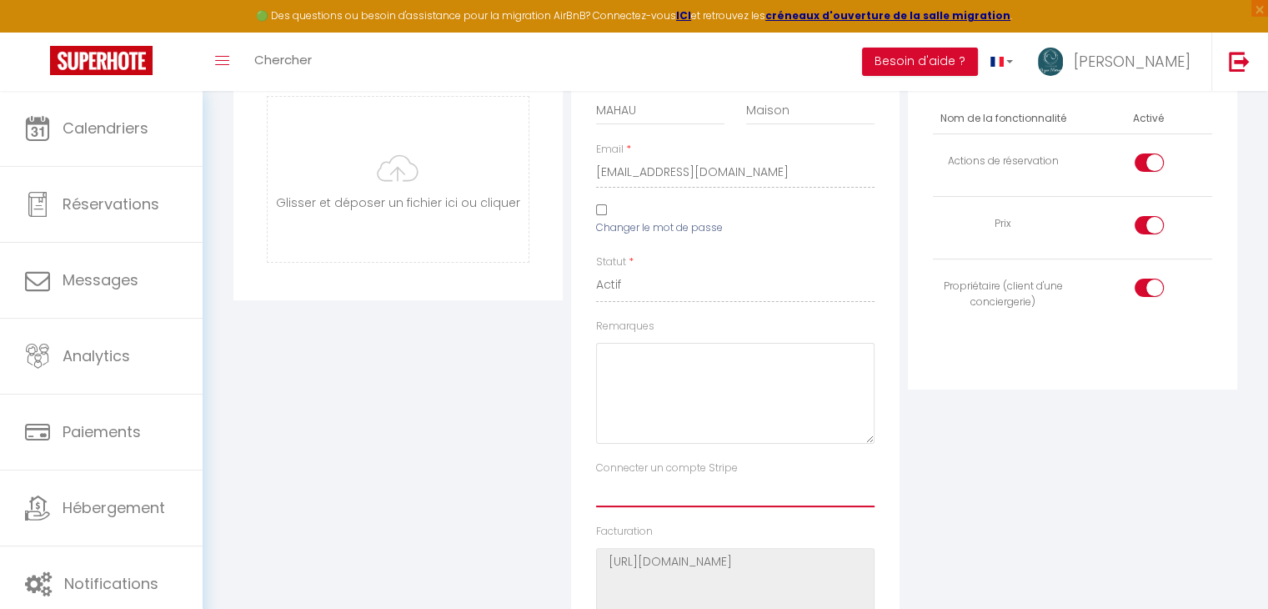
click at [650, 488] on select "[PERSON_NAME]" at bounding box center [735, 491] width 279 height 32
click at [596, 475] on select "[PERSON_NAME]" at bounding box center [735, 491] width 279 height 32
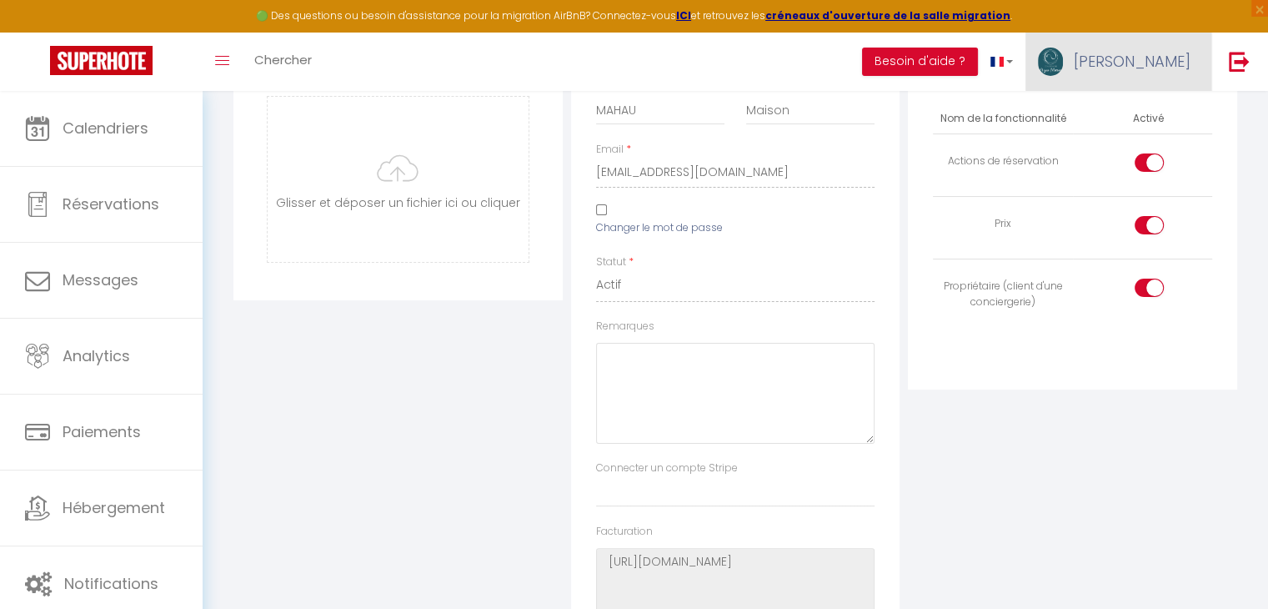
click at [1178, 44] on link "[PERSON_NAME]" at bounding box center [1119, 62] width 186 height 58
click at [1131, 120] on link "Paramètres" at bounding box center [1144, 116] width 123 height 28
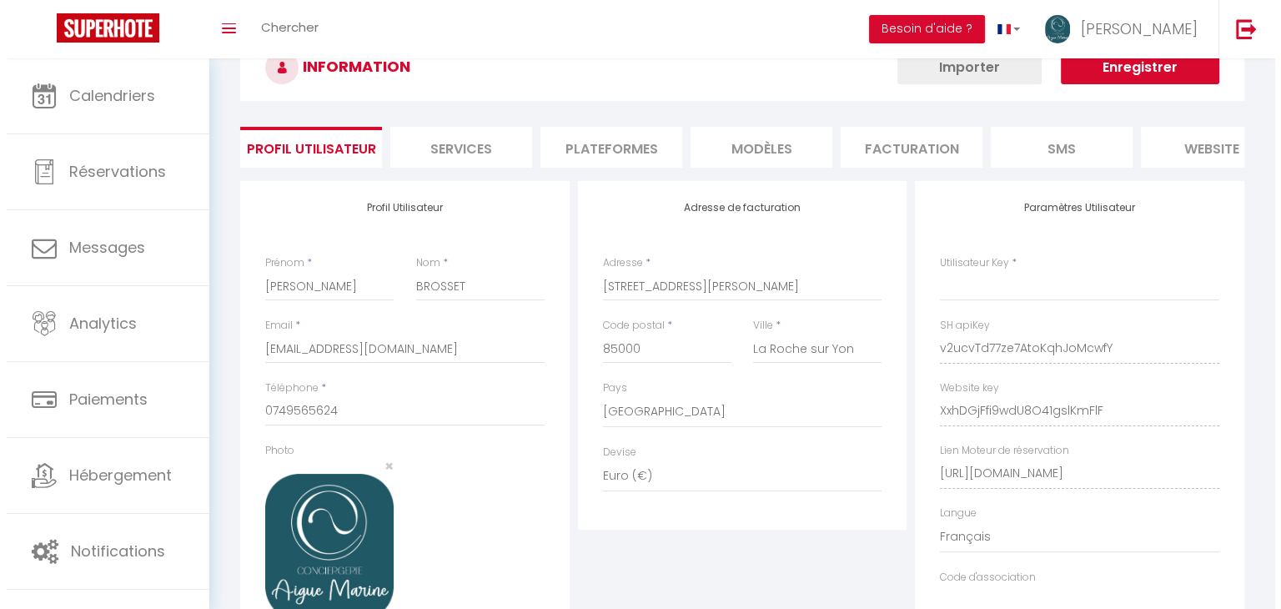
scroll to position [240, 0]
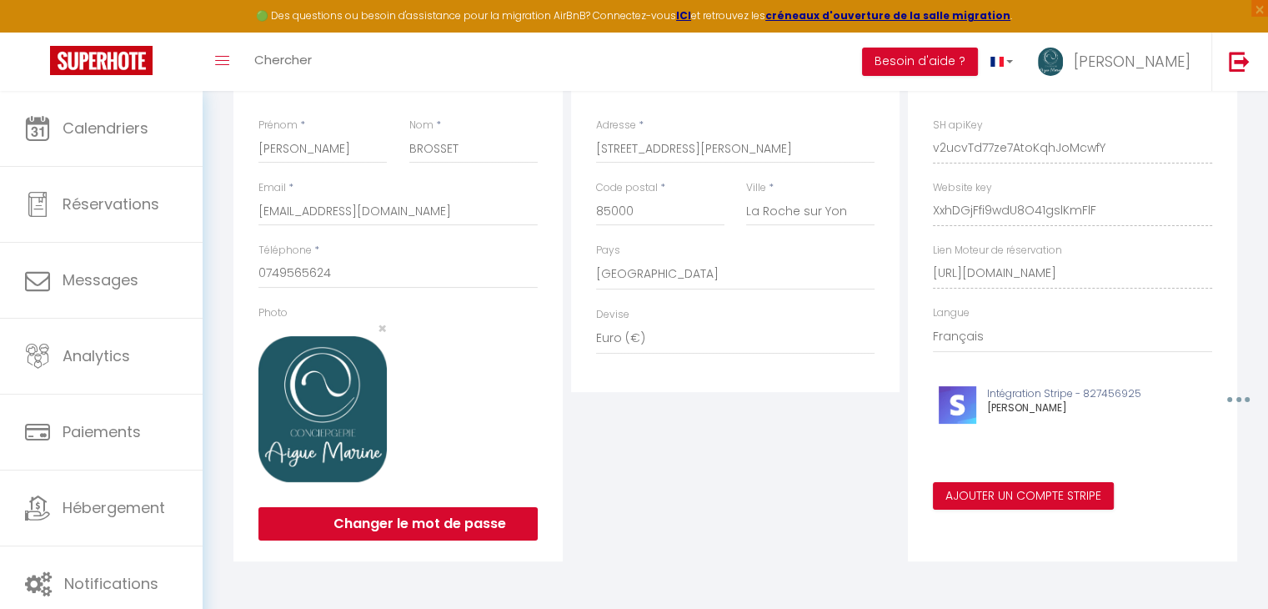
click at [1235, 398] on button "button" at bounding box center [1237, 399] width 52 height 27
click at [1053, 504] on button "Ajouter un compte Stripe" at bounding box center [1023, 496] width 181 height 28
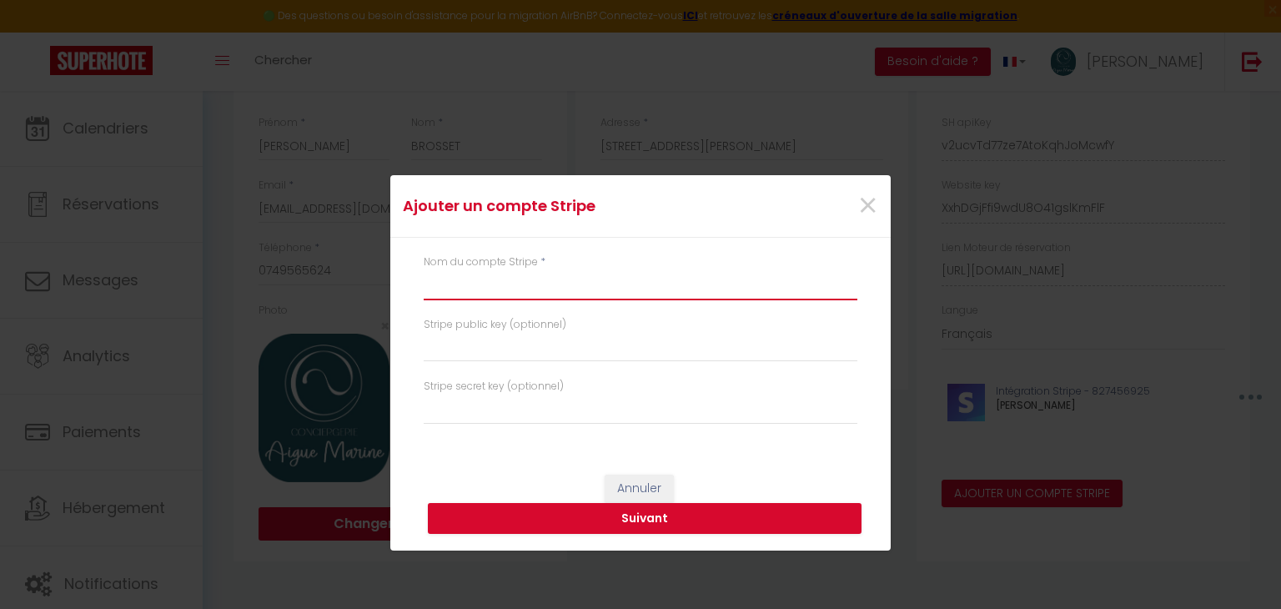
click at [611, 279] on input "text" at bounding box center [641, 285] width 434 height 30
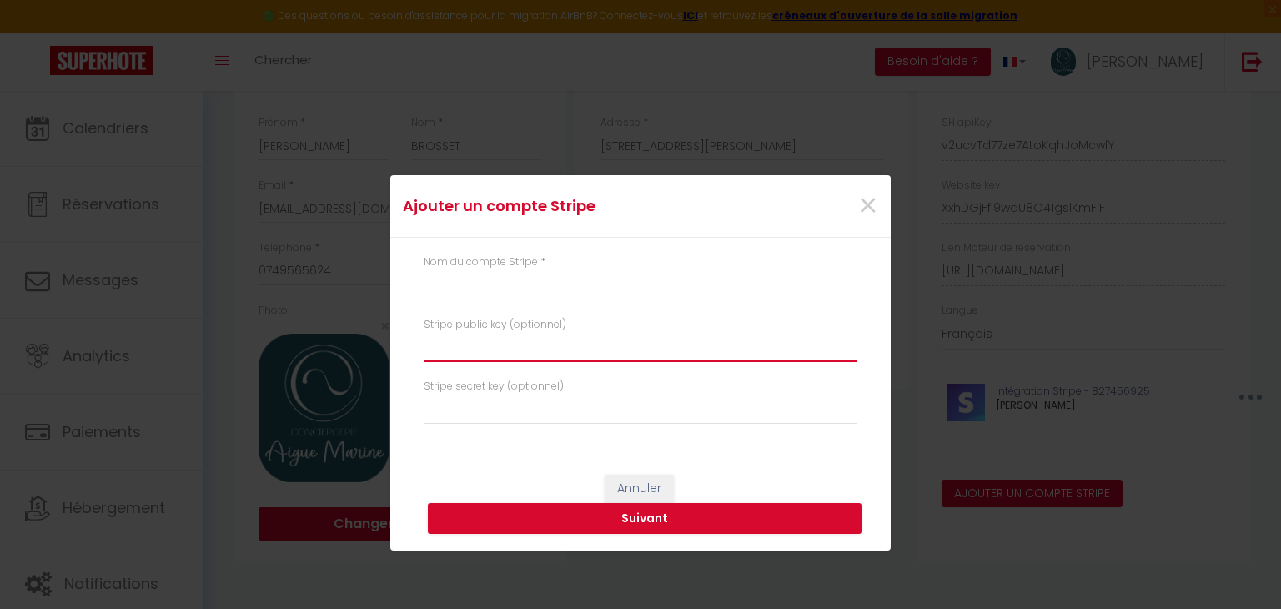
click at [551, 344] on input "text" at bounding box center [641, 347] width 434 height 30
paste input "pk_test_51S5pfmPSrXpA7hyGB7fvwOQgrV7FJU7LrTHzBweCgqNn3lFWjSTuupY916scjaPP5P7xA5…"
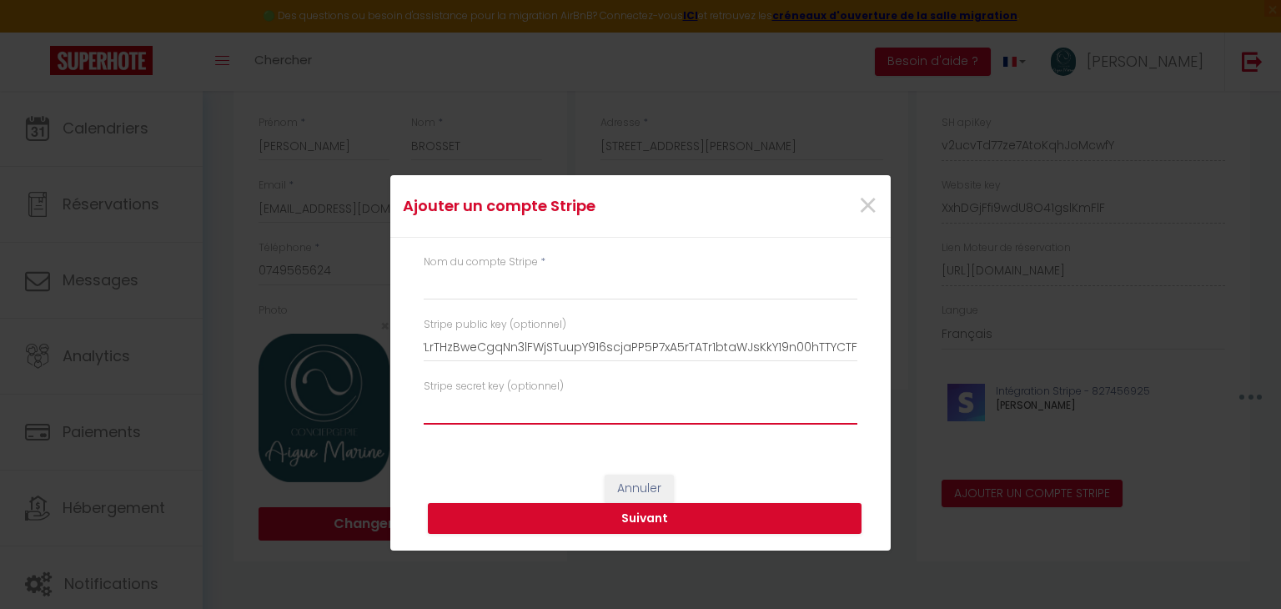
click at [523, 398] on input "text" at bounding box center [641, 409] width 434 height 30
paste input "sk_test_51S5pfmPSrXpA7hyGOFEO9kS2Uh0DurQLVj3n0EglWNnUeA8fj4eD4b4TdaCqoCgo47Fnv1…"
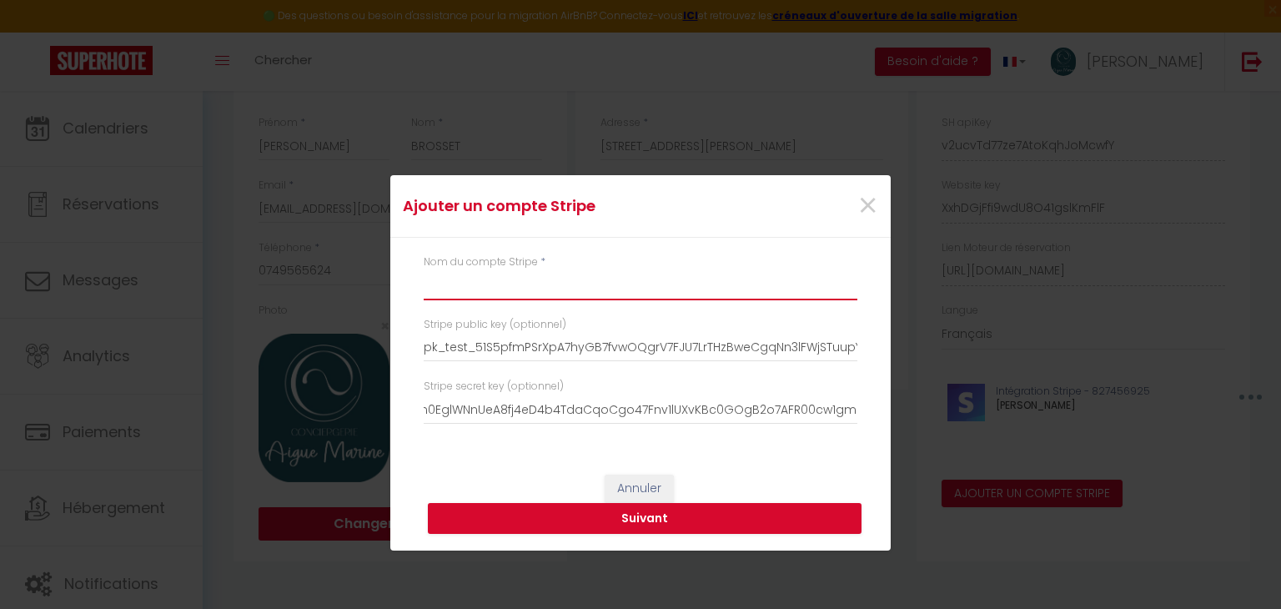
click at [500, 293] on input "text" at bounding box center [641, 285] width 434 height 30
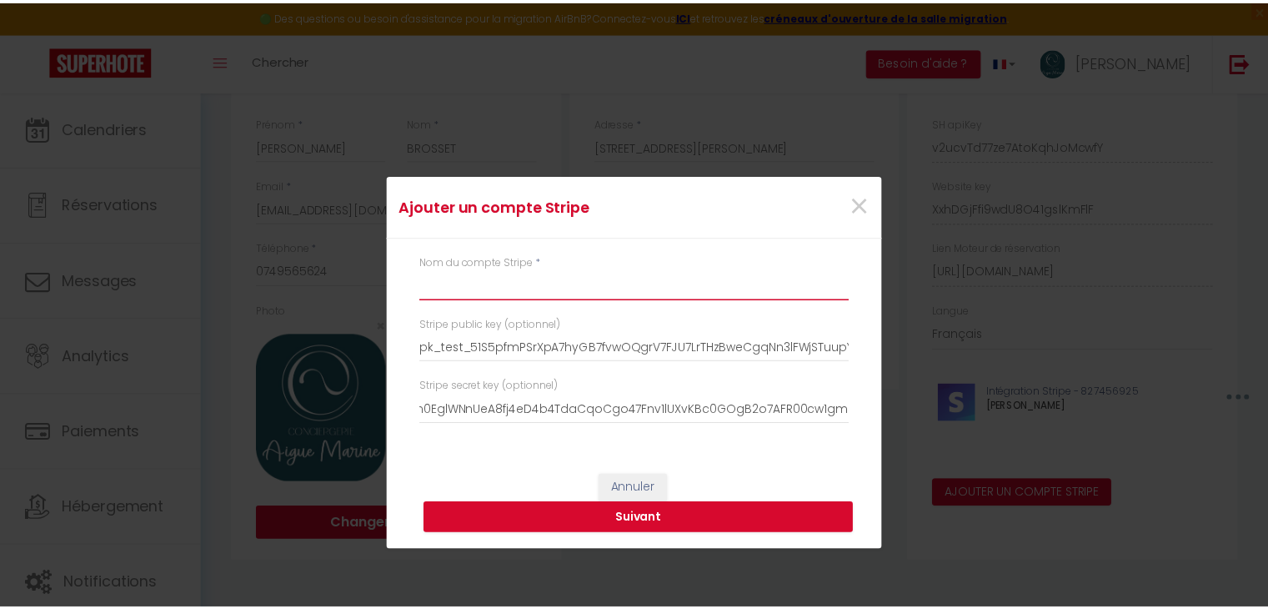
scroll to position [0, 0]
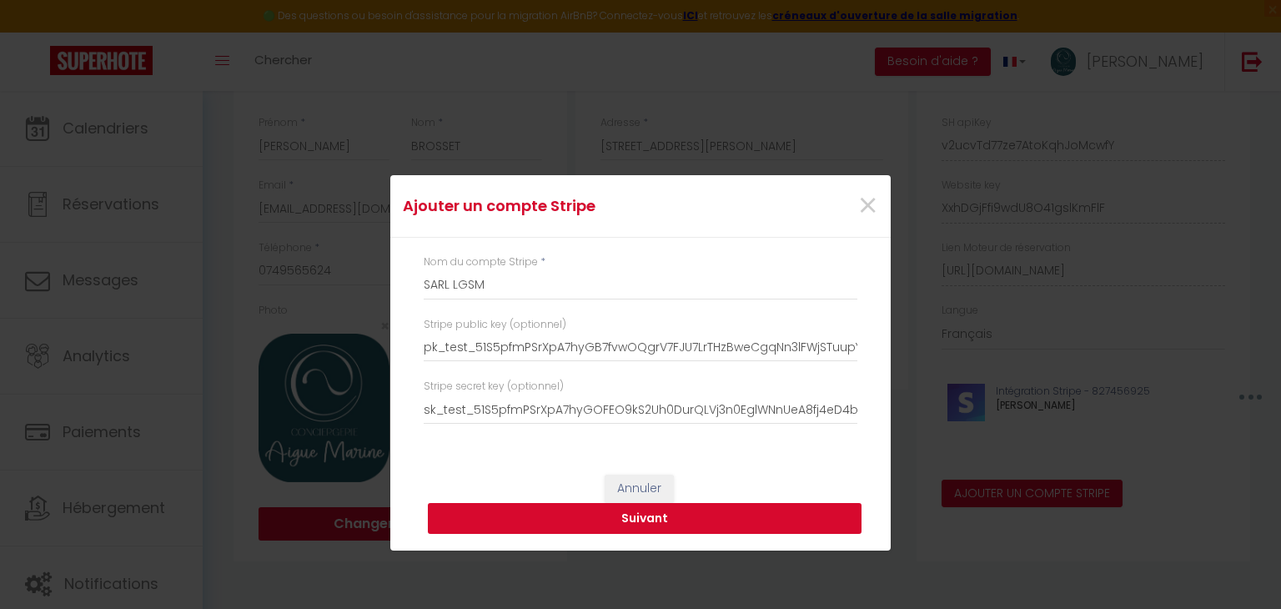
click at [654, 514] on button "Suivant" at bounding box center [645, 519] width 434 height 32
